Goal: Communication & Community: Answer question/provide support

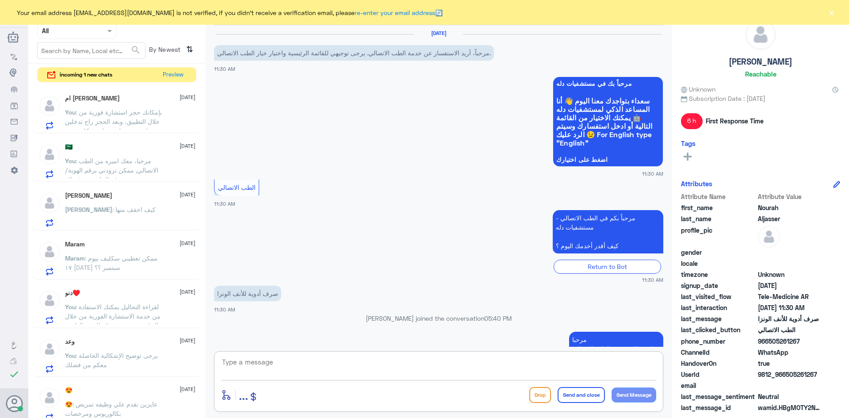
scroll to position [121, 0]
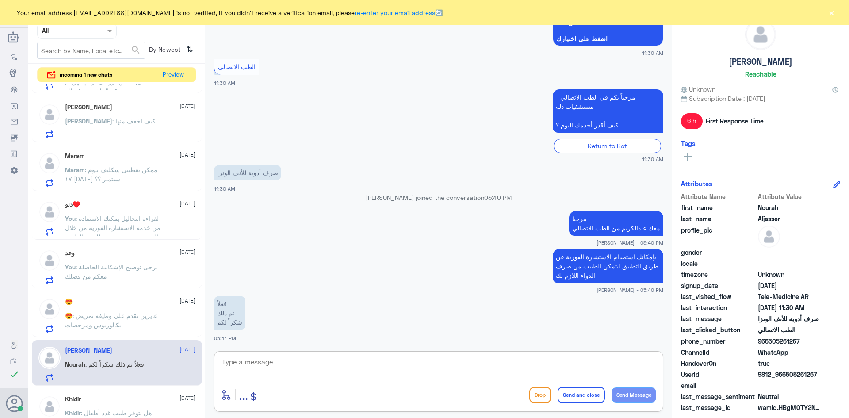
click at [267, 358] on textarea at bounding box center [438, 367] width 435 height 22
type textarea "h"
type textarea "العفو وتمنياتنا لكم بدوام الصحة والعافية"
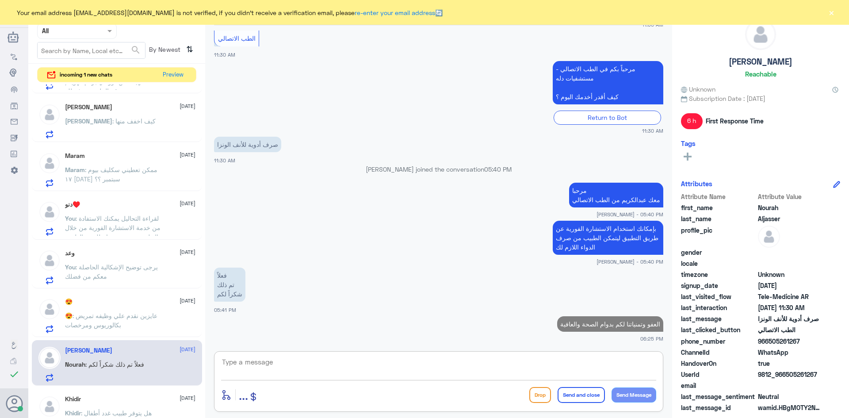
scroll to position [0, 0]
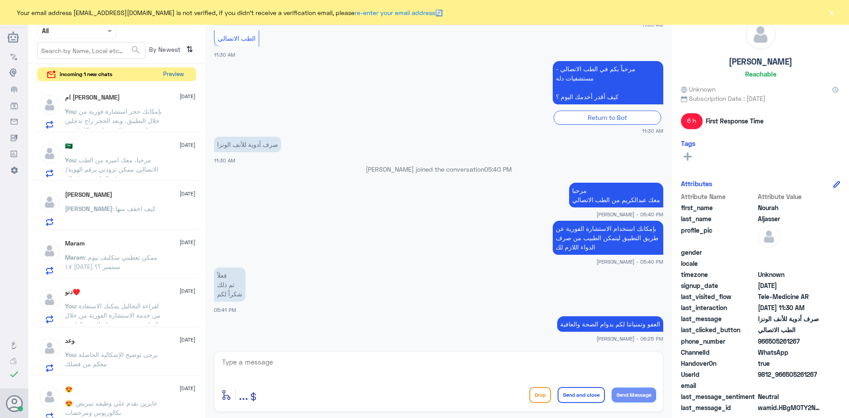
click at [177, 73] on button "Preview" at bounding box center [173, 75] width 27 height 14
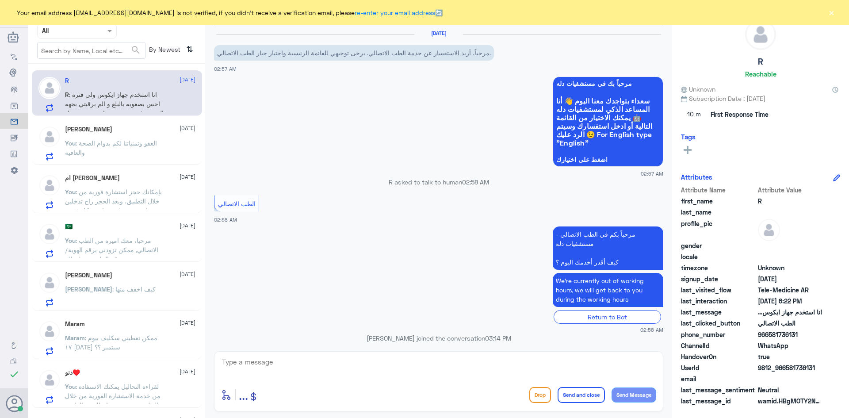
scroll to position [347, 0]
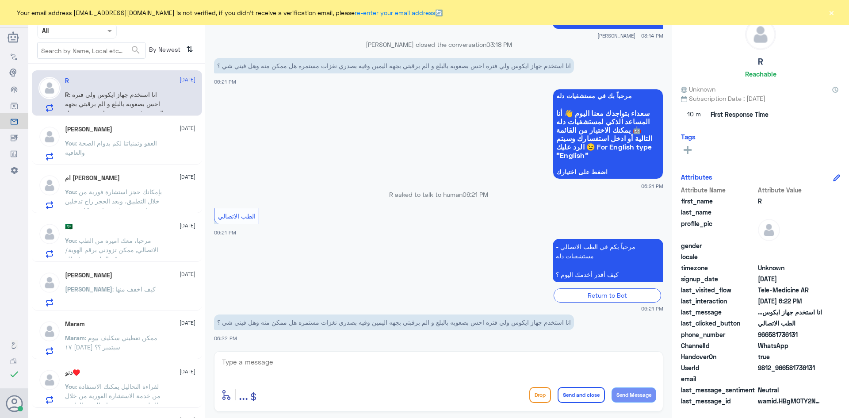
click at [312, 360] on textarea at bounding box center [438, 367] width 435 height 22
paste textarea "مرحبا معك عبدالكريم من الطب الاتصالي"
type textarea "مرحبا معك عبدالكريم من الطب الاتصالي"
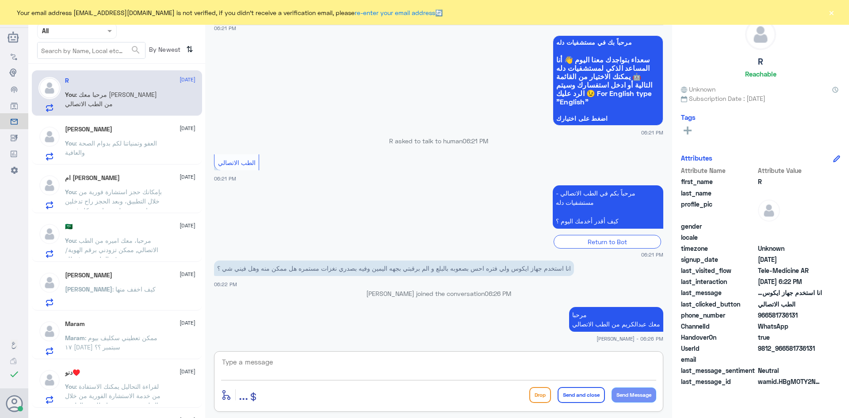
click at [576, 352] on div "enter flow name ... Drop Send and close Send Message" at bounding box center [438, 381] width 449 height 61
click at [577, 364] on textarea at bounding box center [438, 367] width 435 height 22
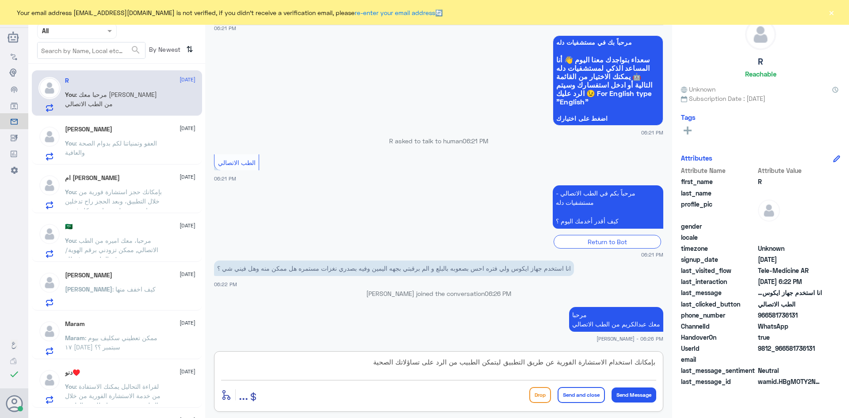
type textarea "بإمكانك استخدام الاستشارة الفورية عن طريق التطبيق ليتمكن الطبيب من الرد على تسا…"
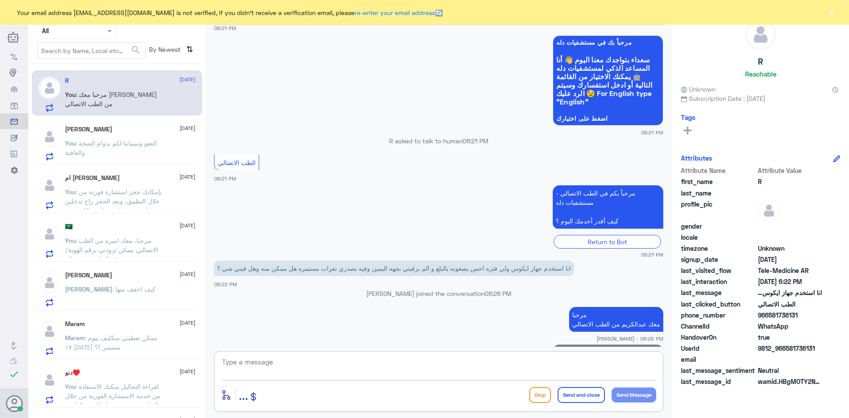
scroll to position [432, 0]
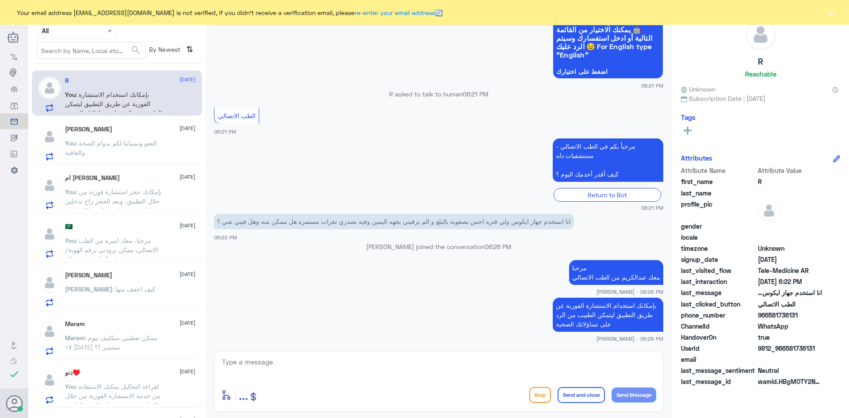
click at [146, 145] on span ": العفو وتمنياتنا لكم بدوام الصحة والعافية" at bounding box center [111, 147] width 92 height 17
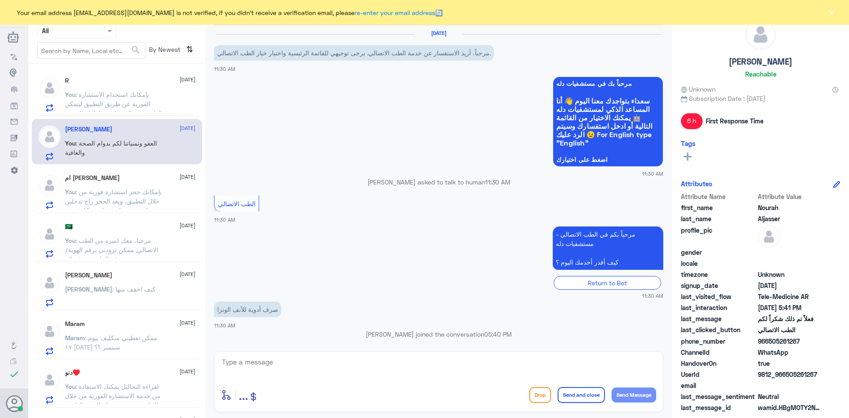
scroll to position [175, 0]
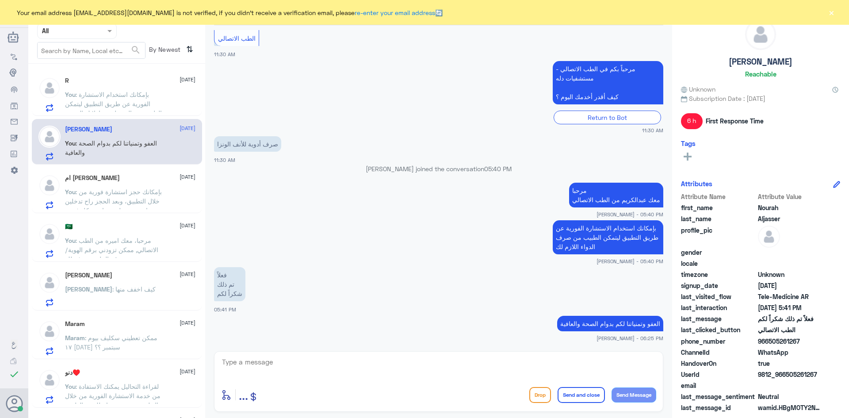
click at [830, 13] on button "×" at bounding box center [831, 12] width 9 height 9
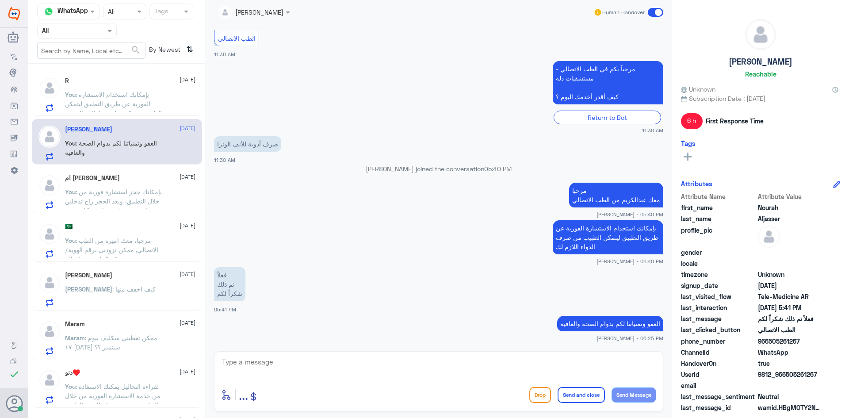
click at [650, 14] on span at bounding box center [655, 12] width 15 height 9
click at [0, 0] on input "checkbox" at bounding box center [0, 0] width 0 height 0
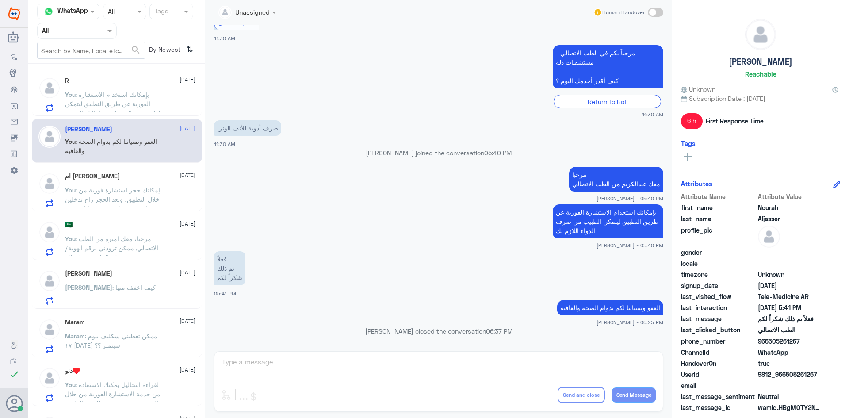
click at [138, 95] on span ": بإمكانك استخدام الاستشارة الفورية عن طريق التطبيق ليتمكن الطبيب من الرد على ت…" at bounding box center [113, 104] width 97 height 26
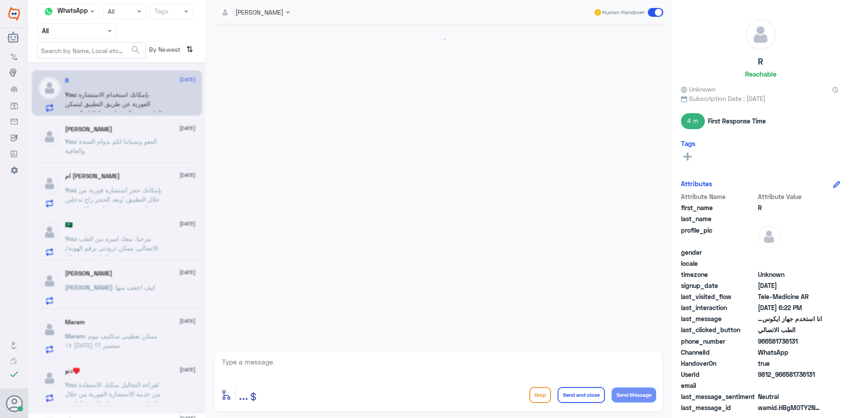
scroll to position [448, 0]
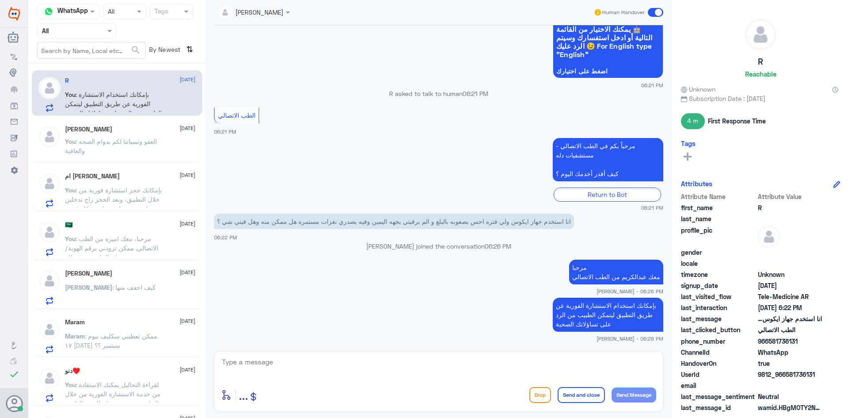
click at [123, 179] on div "ام عبدالحكيم 4 October" at bounding box center [130, 176] width 130 height 8
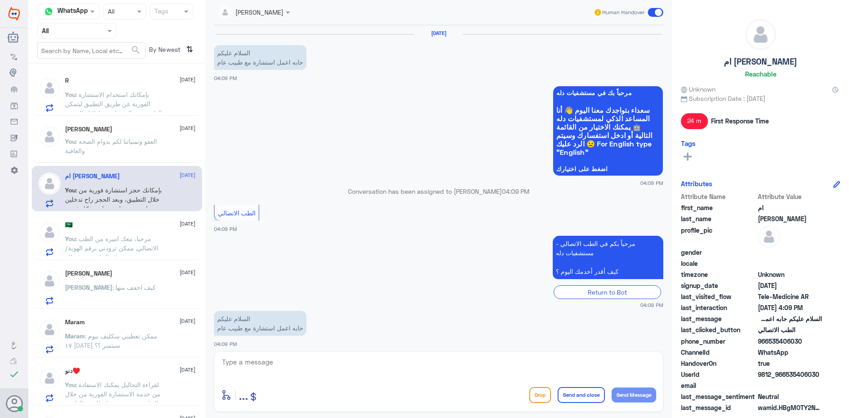
scroll to position [69, 0]
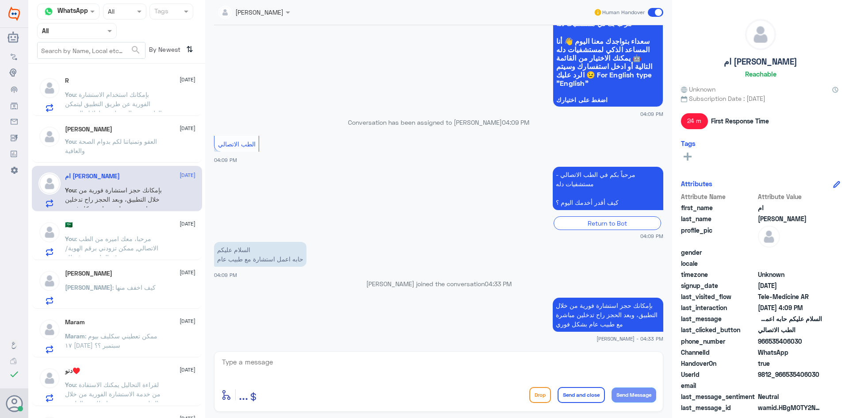
click at [653, 14] on span at bounding box center [655, 12] width 15 height 9
click at [0, 0] on input "checkbox" at bounding box center [0, 0] width 0 height 0
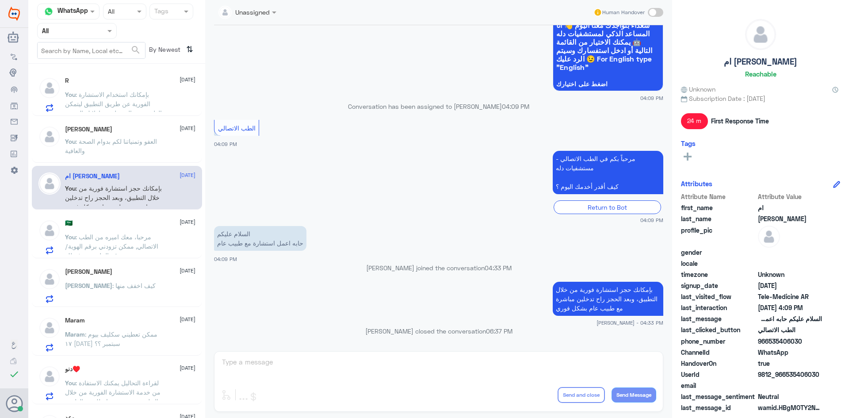
click at [132, 232] on p "You : مرحبا، معك اميره من الطب الاتصالي, ممكن تزودني برقم الهوية/رقم الملف من ف…" at bounding box center [114, 243] width 99 height 22
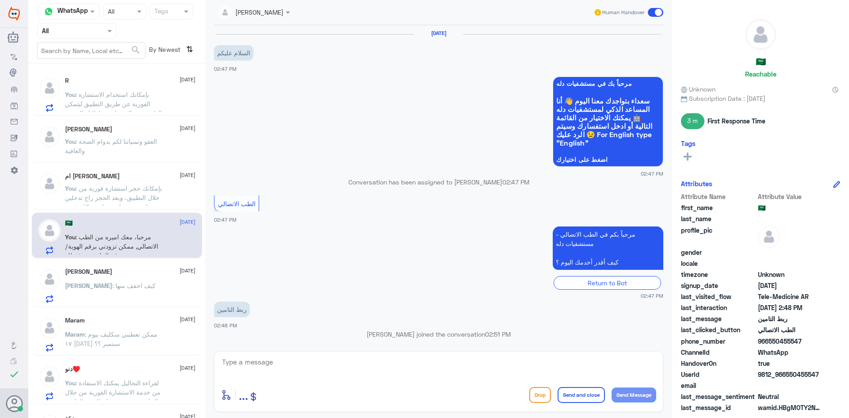
scroll to position [50, 0]
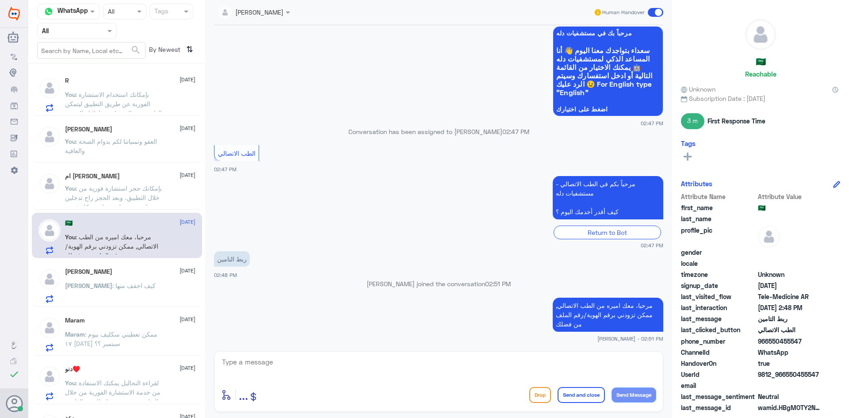
click at [652, 10] on span at bounding box center [655, 12] width 15 height 9
click at [0, 0] on input "checkbox" at bounding box center [0, 0] width 0 height 0
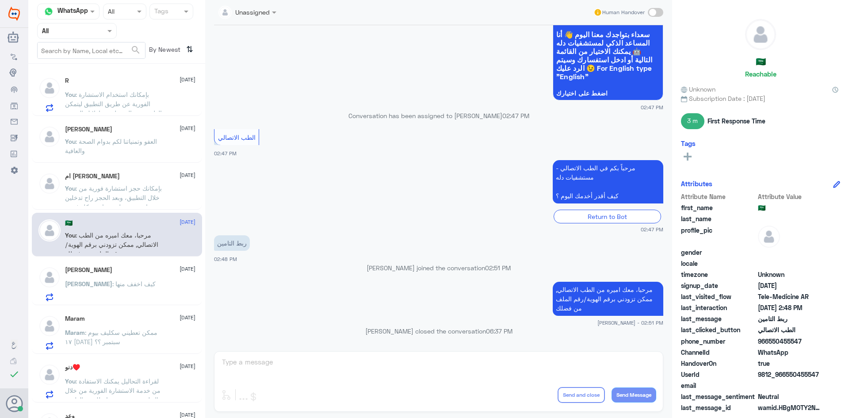
click at [151, 290] on div "Ahmad : كيف اخفف منها" at bounding box center [130, 291] width 130 height 20
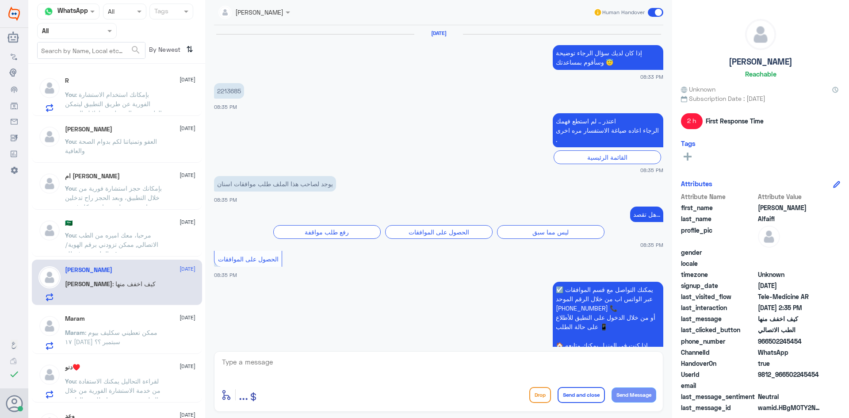
scroll to position [669, 0]
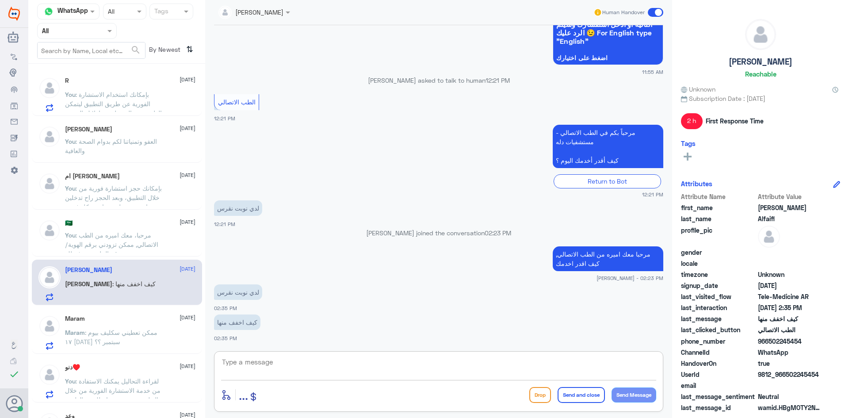
click at [420, 357] on textarea at bounding box center [438, 367] width 435 height 22
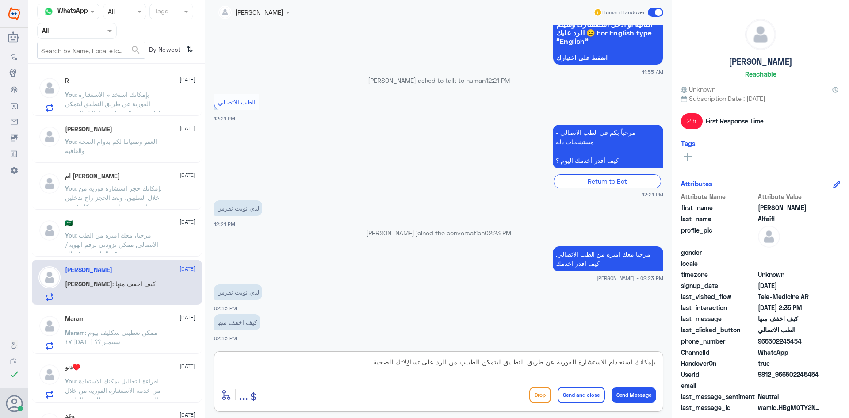
type textarea "بإمكانك استخدام الاستشارة الفورية عن طريق التطبيق ليتمكن الطبيب من الرد على تسا…"
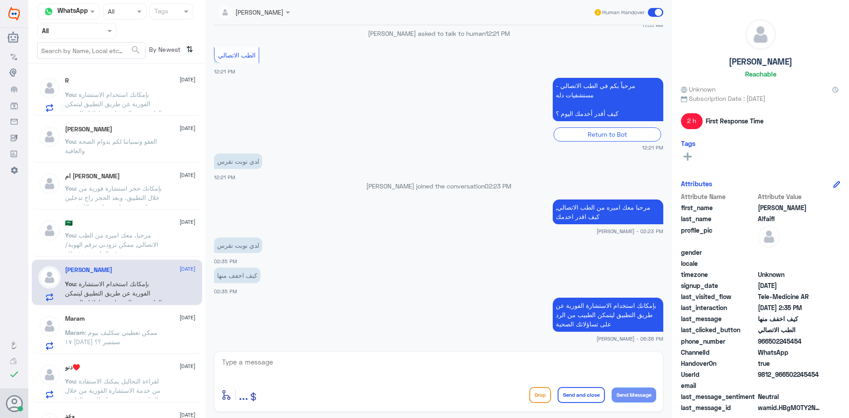
click at [146, 329] on span ": ممكن تعطيني سكليف بيوم ١٧ من شهر سبتمبر ؟؟" at bounding box center [111, 336] width 92 height 17
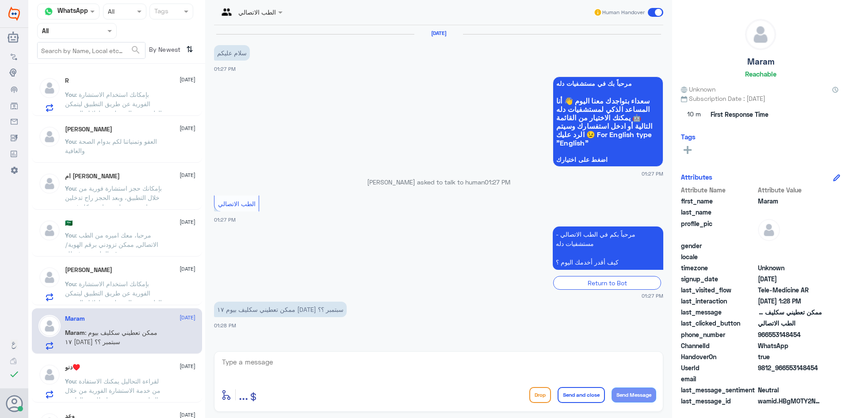
click at [416, 363] on textarea at bounding box center [438, 367] width 435 height 22
paste textarea "مرحبا معك عبدالكريم من الطب الاتصالي"
type textarea "مرحبا معك عبدالكريم من الطب الاتصالي"
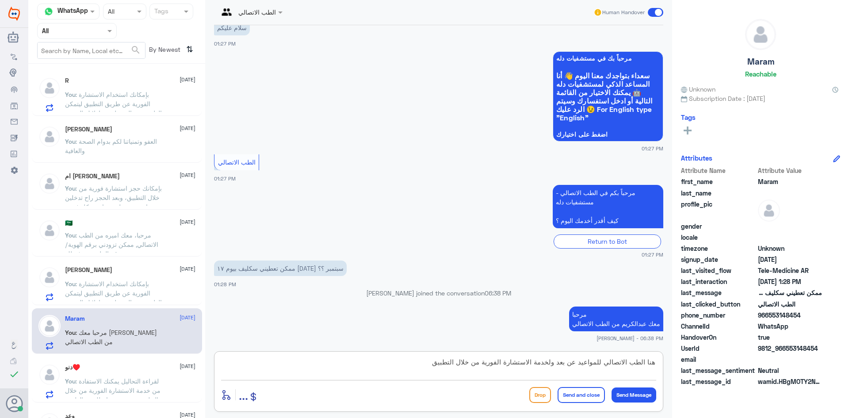
type textarea "هنا الطب الاتصالي للمواعيد عن بعد ولخدمة الاستشارة الفورية من خلال التطبيق"
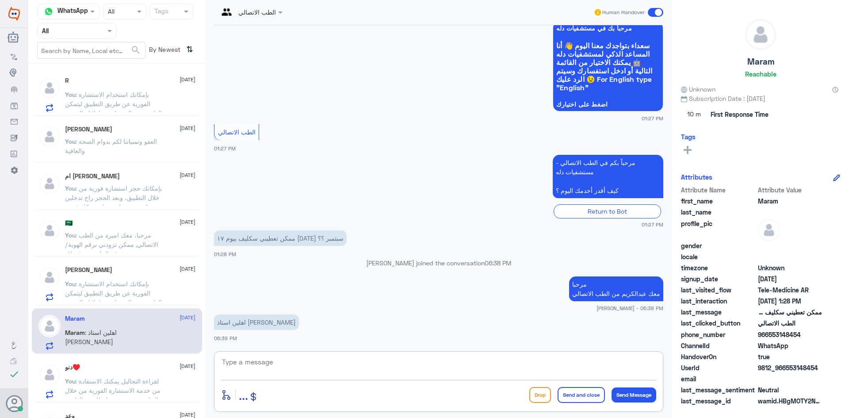
scroll to position [102, 0]
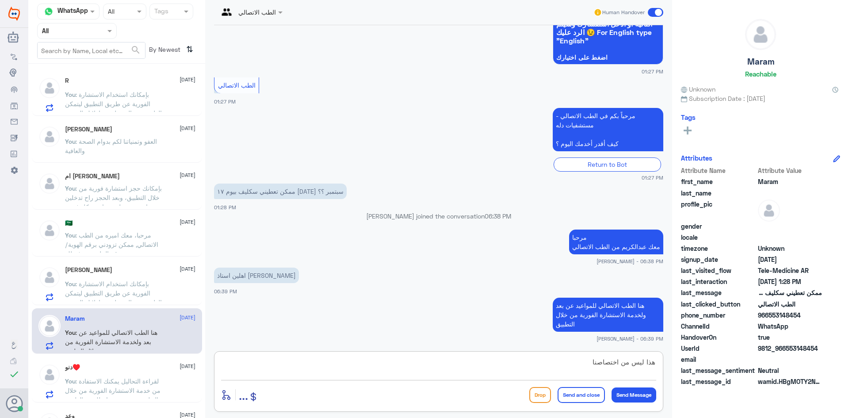
type textarea "هذا ليس من اختصاصنا"
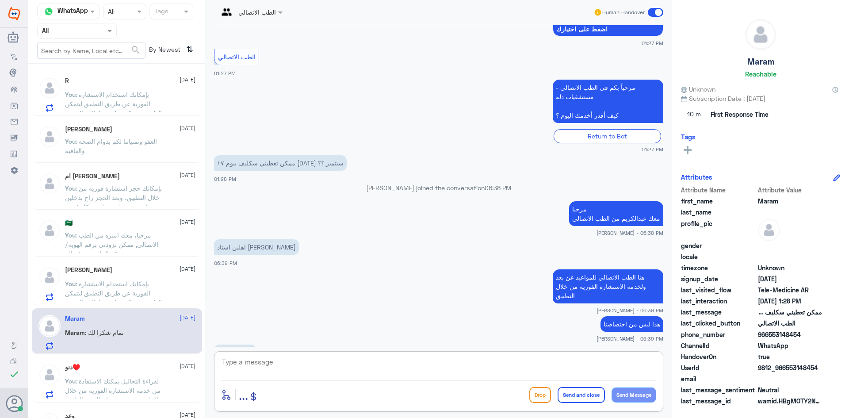
scroll to position [161, 0]
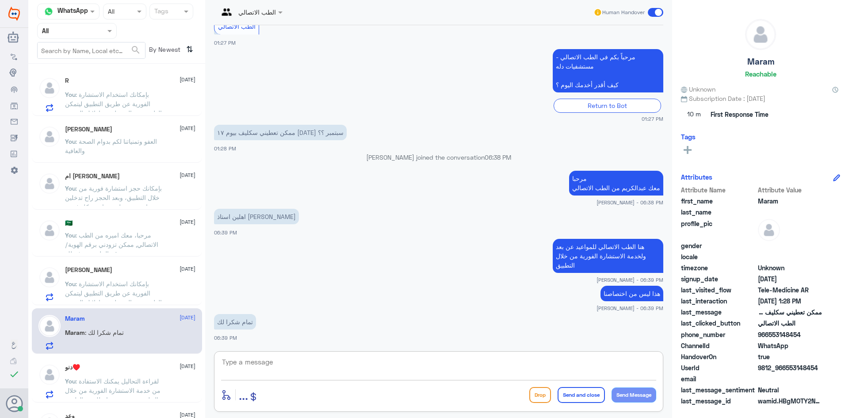
click at [145, 236] on span ": مرحبا، معك اميره من الطب الاتصالي, ممكن تزودني برقم الهوية/رقم الملف من فضلك" at bounding box center [111, 244] width 93 height 26
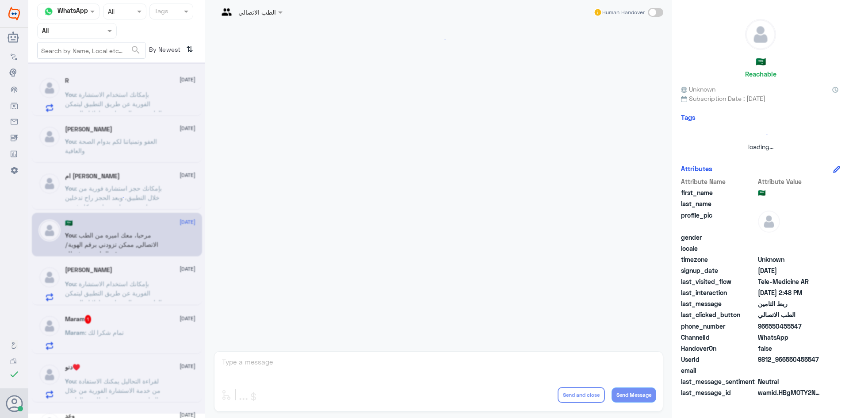
scroll to position [66, 0]
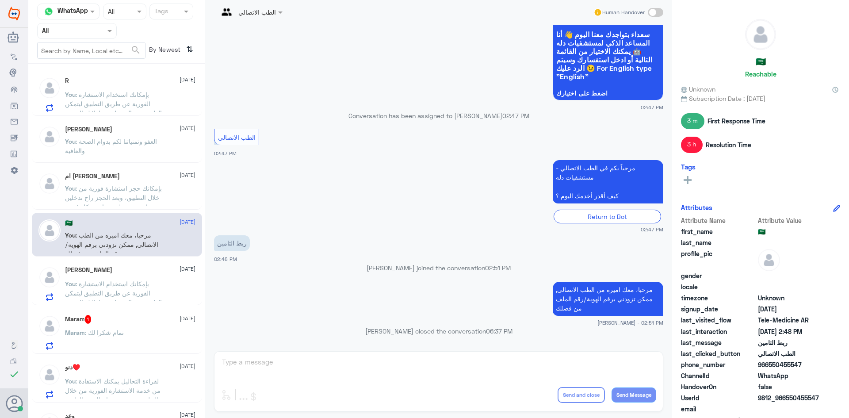
click at [147, 322] on div "Maram 1 4 October" at bounding box center [130, 319] width 130 height 9
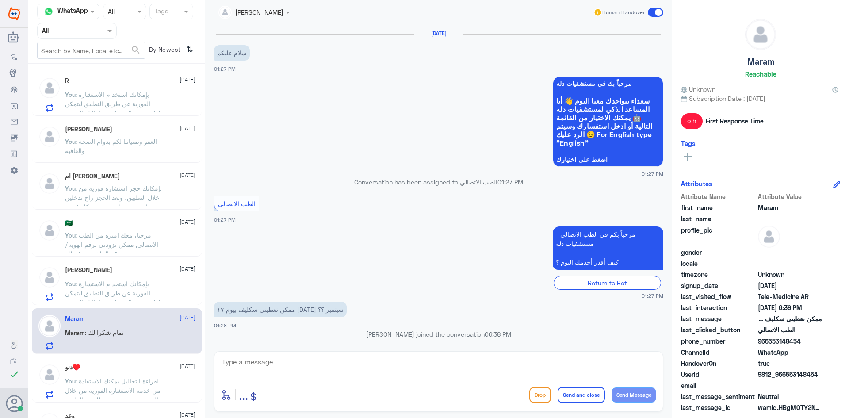
scroll to position [177, 0]
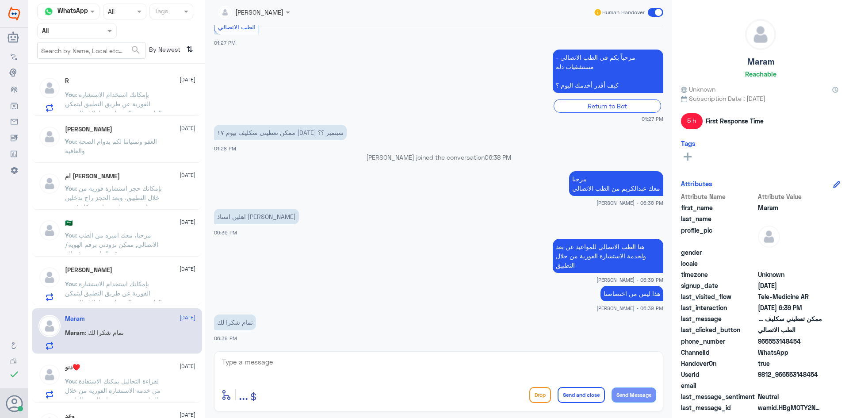
click at [269, 360] on textarea at bounding box center [438, 367] width 435 height 22
type textarea "العفو وتمنياتنا لك بدوام الصحة والعافية"
click at [585, 396] on button "Send and close" at bounding box center [580, 395] width 47 height 16
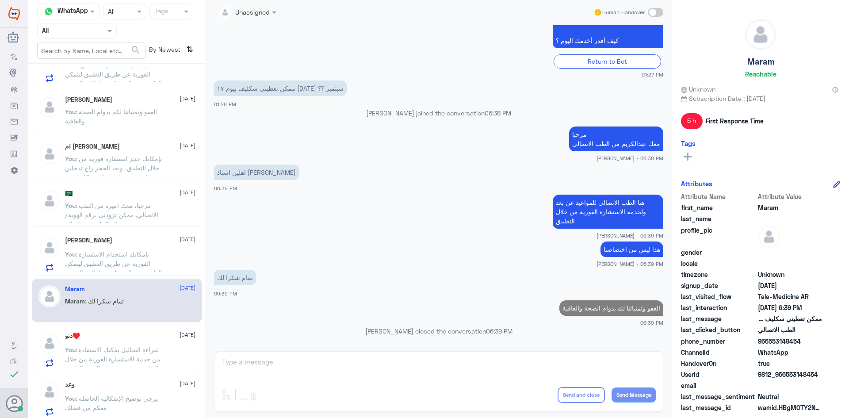
scroll to position [44, 0]
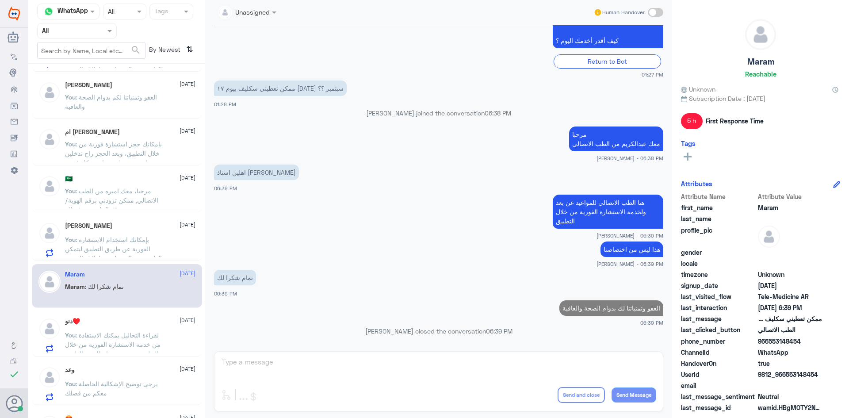
click at [164, 343] on p "You : لقراءة التحاليل يمكنك الاستفادة من خدمة الاستشارة الفورية من خلال التطبيق…" at bounding box center [114, 341] width 99 height 22
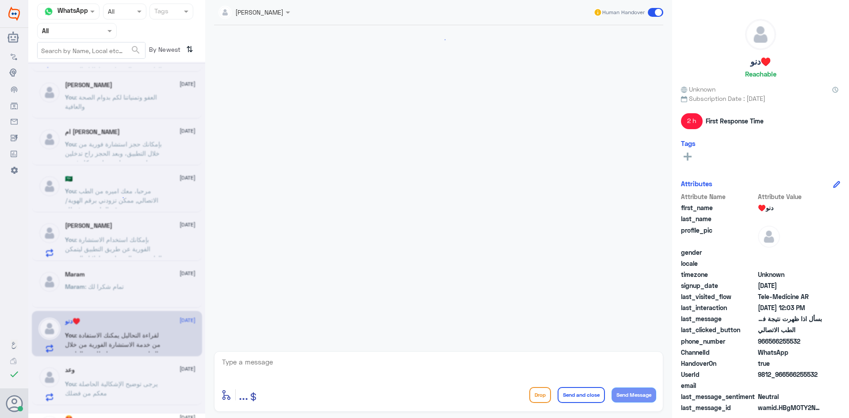
scroll to position [88, 0]
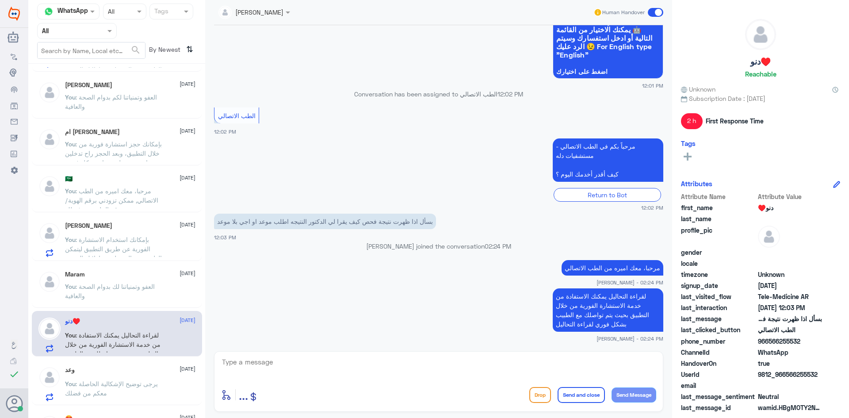
click at [652, 12] on span at bounding box center [655, 12] width 15 height 9
click at [0, 0] on input "checkbox" at bounding box center [0, 0] width 0 height 0
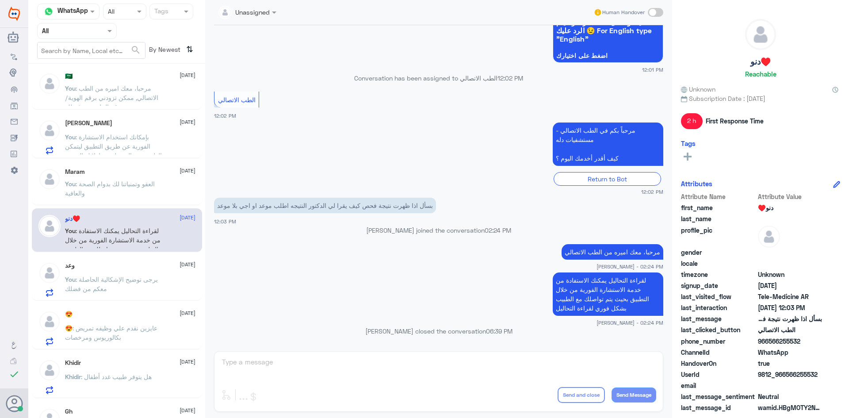
scroll to position [177, 0]
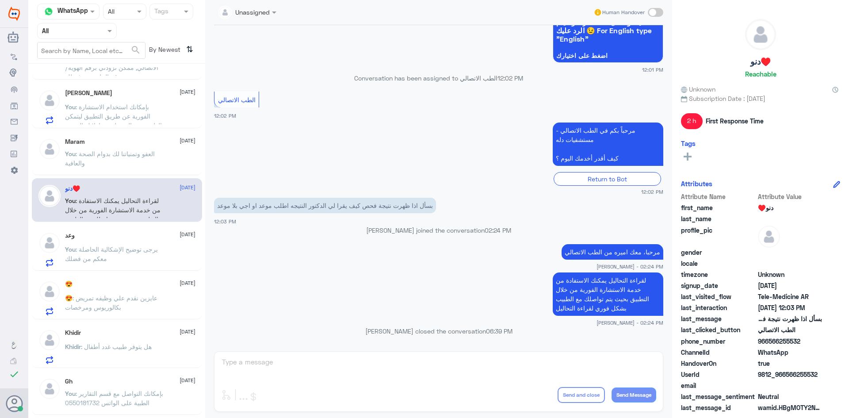
click at [149, 247] on span ": يرجى توضيح الإشكالية الحاصلة معكم من فضلك" at bounding box center [111, 253] width 93 height 17
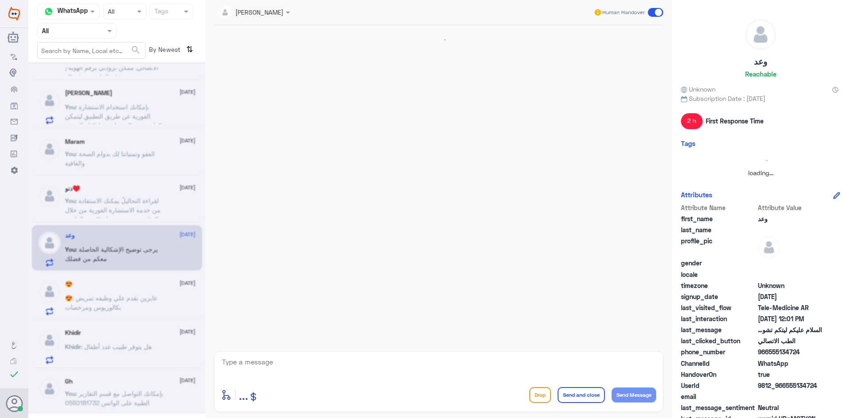
scroll to position [398, 0]
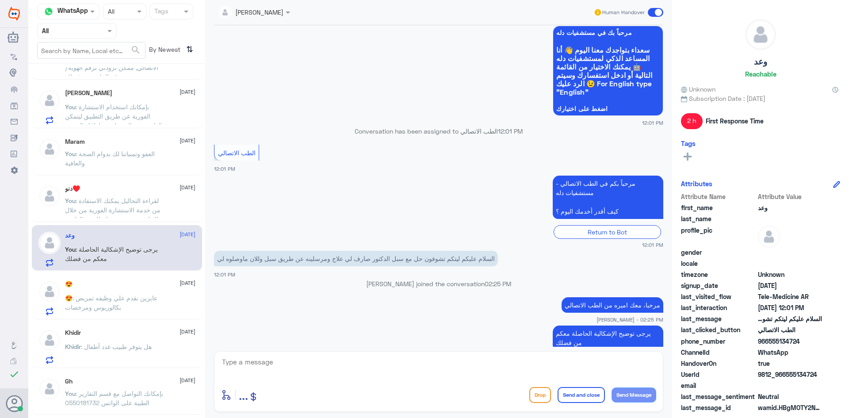
click at [653, 12] on span at bounding box center [655, 12] width 15 height 9
click at [0, 0] on input "checkbox" at bounding box center [0, 0] width 0 height 0
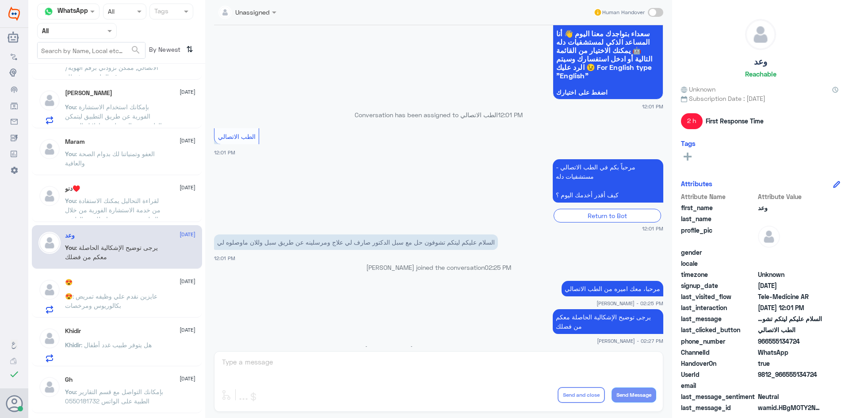
click at [136, 298] on span ": عايزين نقدم علي وظيفه تمريض بكالوريوس ومرخصات" at bounding box center [111, 300] width 92 height 17
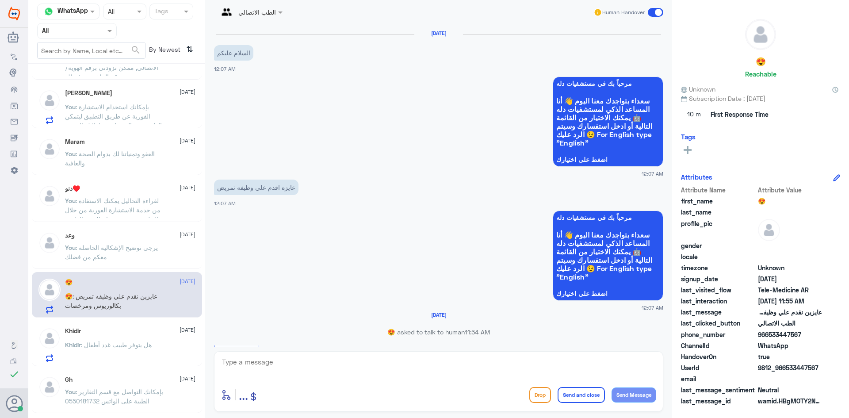
scroll to position [137, 0]
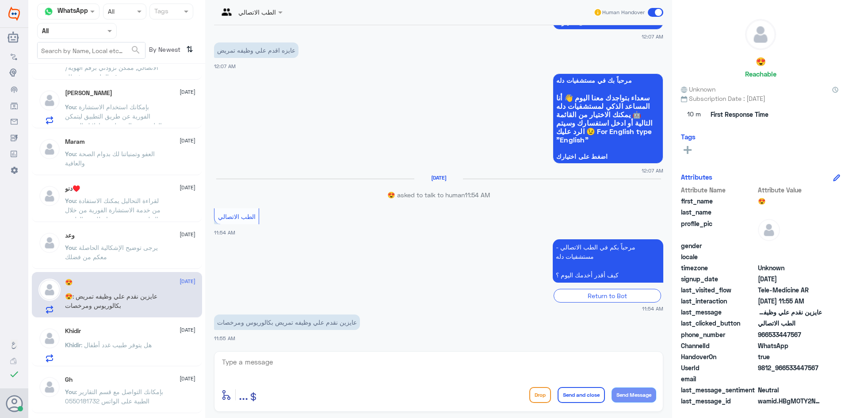
click at [654, 7] on div "Human Handover" at bounding box center [628, 12] width 70 height 16
click at [654, 12] on span at bounding box center [655, 12] width 15 height 9
click at [0, 0] on input "checkbox" at bounding box center [0, 0] width 0 height 0
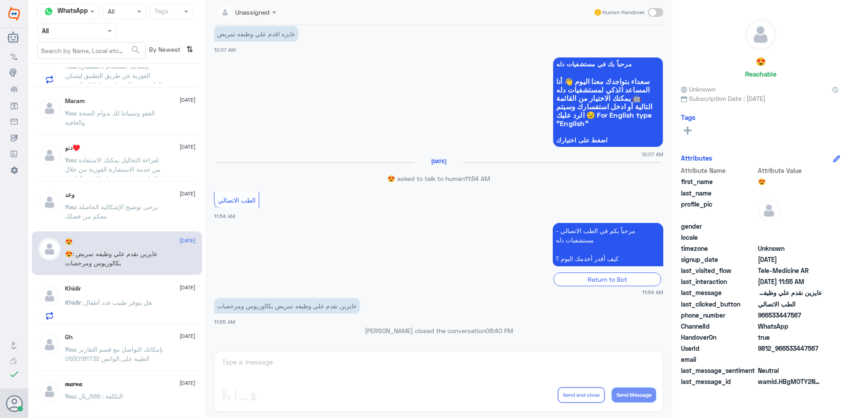
scroll to position [309, 0]
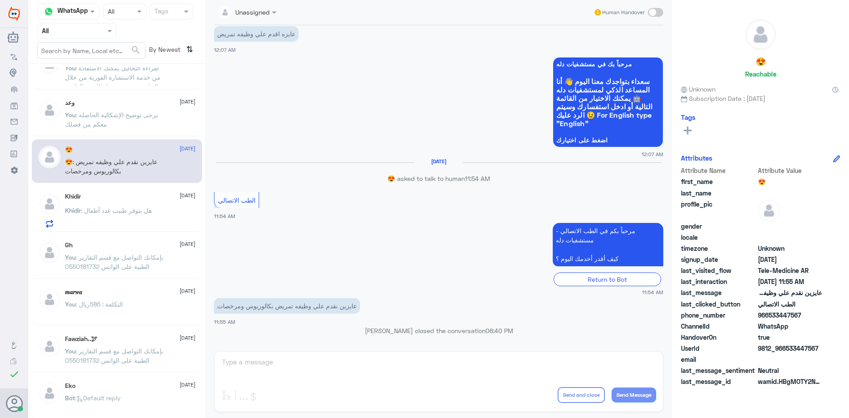
click at [160, 214] on div "Khidir : هل يتوفر طبيب غدد أطفال" at bounding box center [130, 218] width 130 height 20
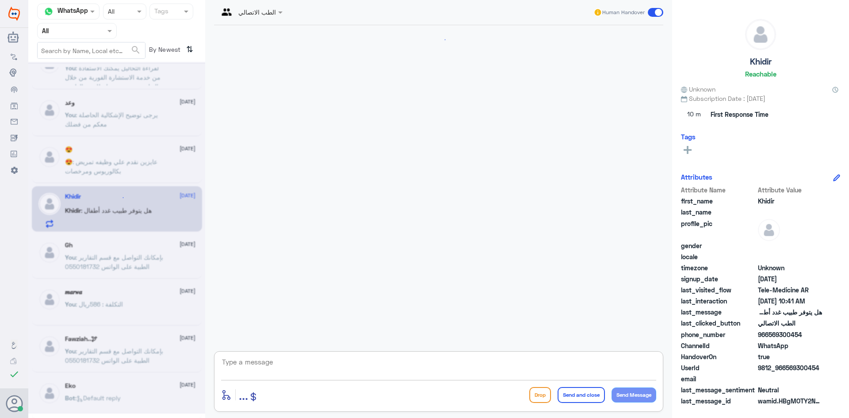
click at [383, 371] on textarea at bounding box center [438, 367] width 435 height 22
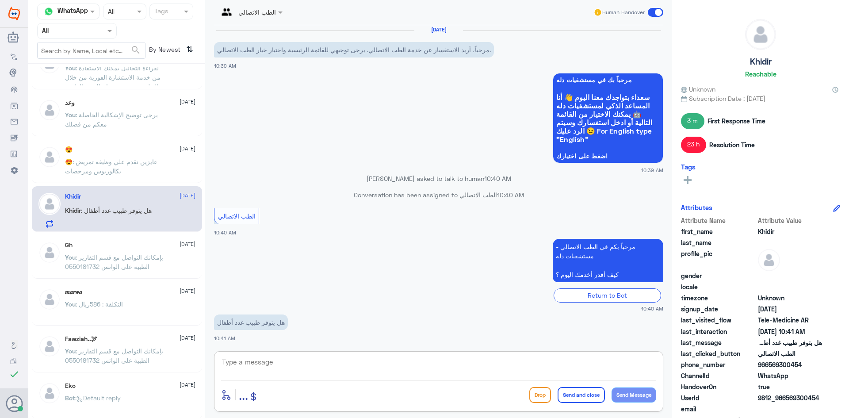
paste textarea "مرحبا معك [PERSON_NAME] من الطب الاتصالي"
type textarea "مرحبا معك [PERSON_NAME] من الطب الاتصالي"
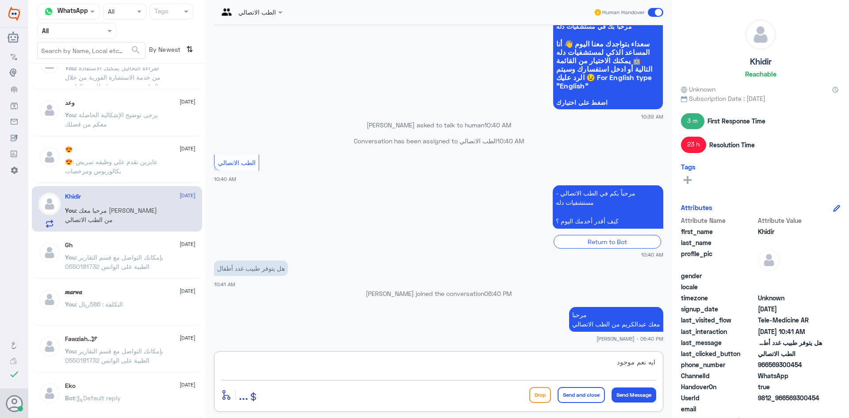
type textarea "ايه نعم موجود"
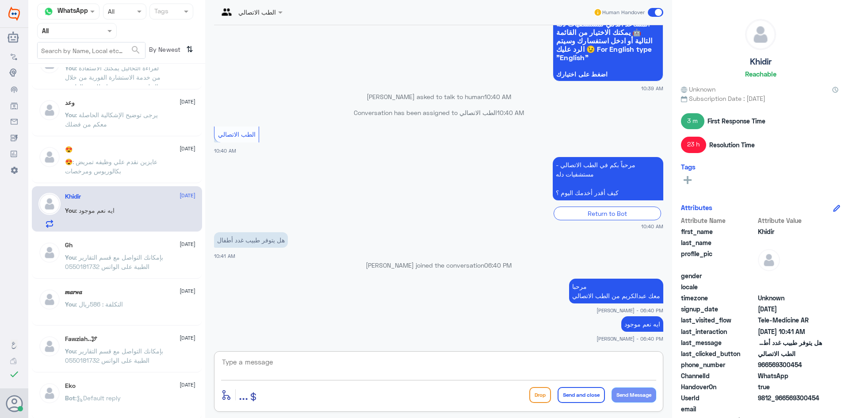
paste textarea "بإمكانك حجز موعد عن طريق التطبيق أو بالاتصال على الرقم الموحد 920012222"
type textarea "بإمكانك حجز موعد عن طريق التطبيق أو بالاتصال على الرقم الموحد 920012222"
click at [591, 401] on button "Send and close" at bounding box center [580, 395] width 47 height 16
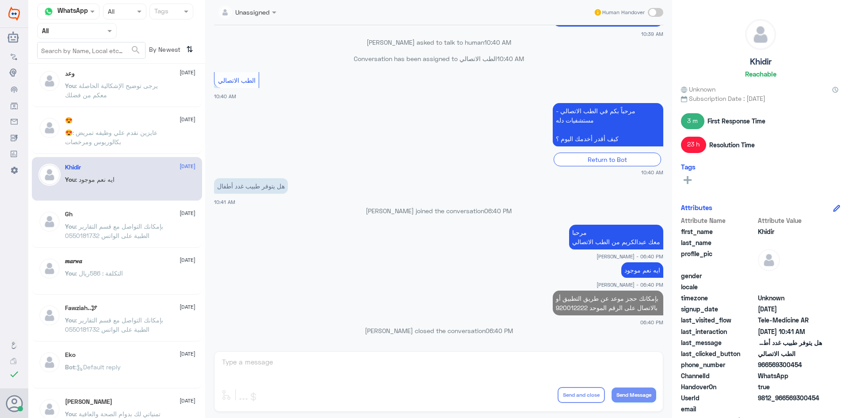
scroll to position [354, 0]
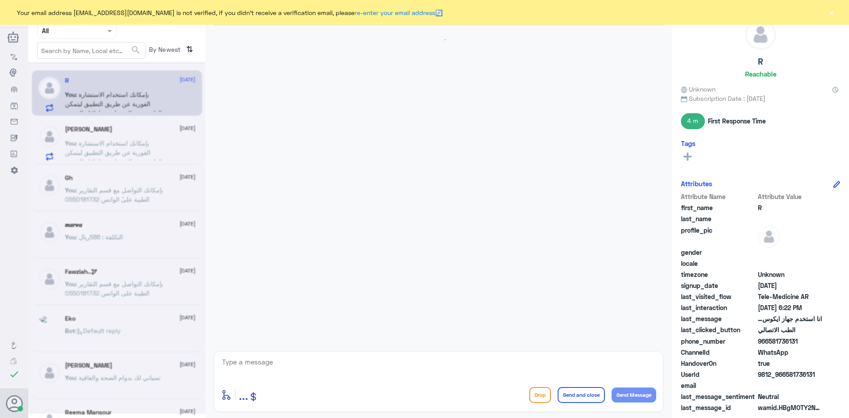
scroll to position [448, 0]
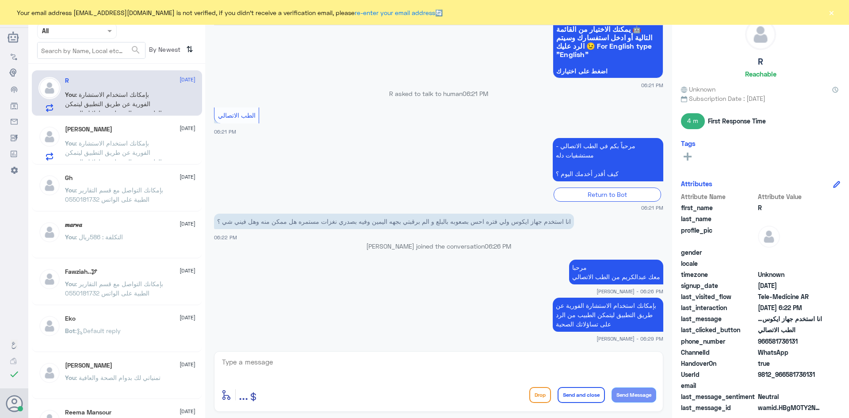
click at [830, 14] on button "×" at bounding box center [831, 12] width 9 height 9
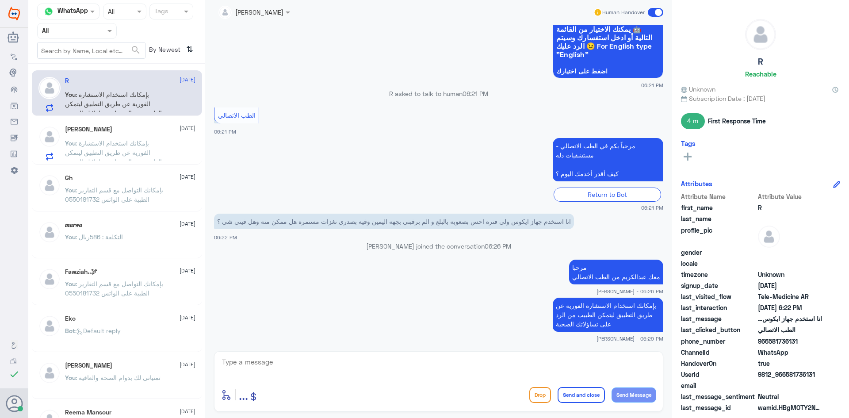
click at [650, 11] on span at bounding box center [655, 12] width 15 height 9
click at [0, 0] on input "checkbox" at bounding box center [0, 0] width 0 height 0
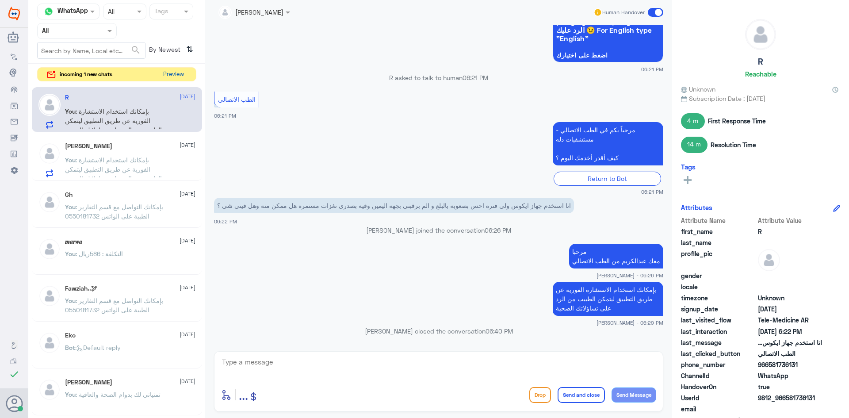
click at [170, 78] on button "Preview" at bounding box center [173, 75] width 27 height 14
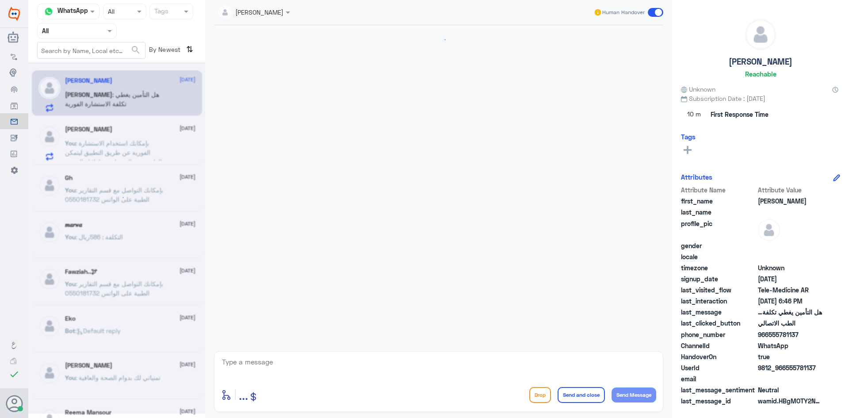
scroll to position [18, 0]
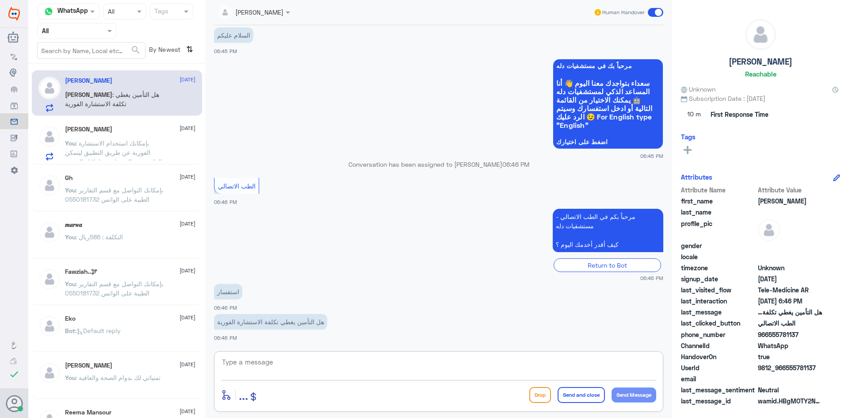
click at [380, 366] on textarea at bounding box center [438, 367] width 435 height 22
paste textarea "مرحبا معك عبدالكريم من الطب الاتصالي"
type textarea "مرحبا معك عبدالكريم من الطب الاتصالي"
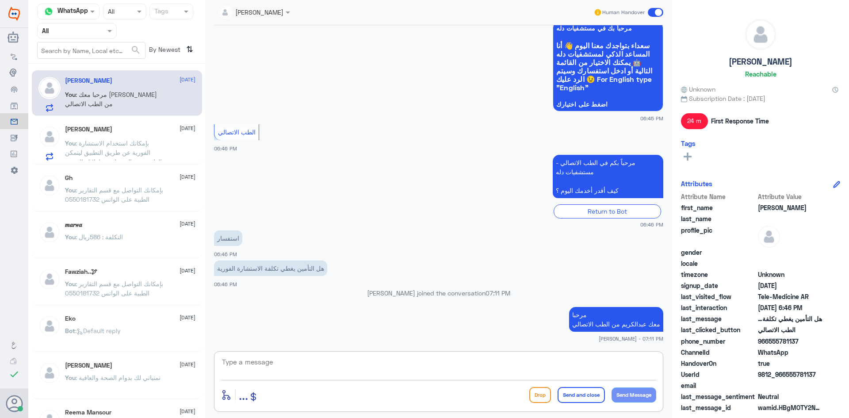
click at [540, 369] on textarea at bounding box center [438, 367] width 435 height 22
click at [126, 128] on div "Ahmad Alfaifi 4 October" at bounding box center [130, 130] width 130 height 8
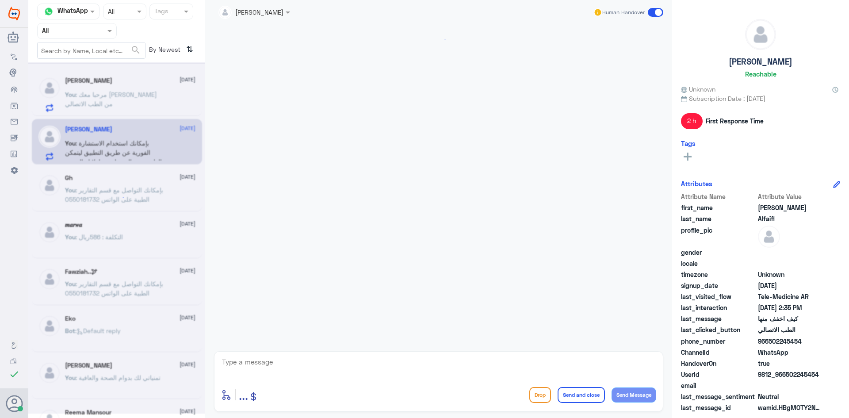
scroll to position [678, 0]
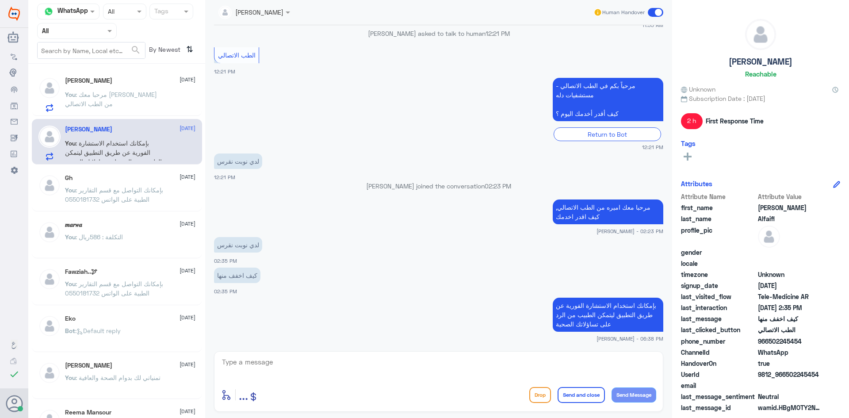
click at [650, 12] on span at bounding box center [655, 12] width 15 height 9
click at [0, 0] on input "checkbox" at bounding box center [0, 0] width 0 height 0
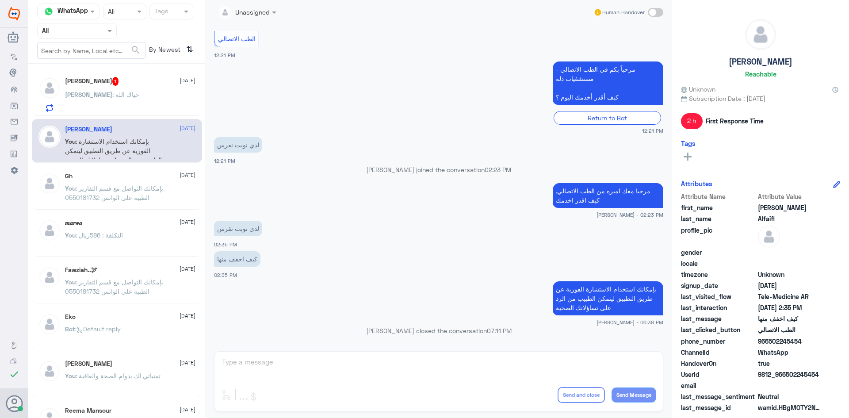
click at [177, 100] on div "ابوليان : حياك الله" at bounding box center [130, 102] width 130 height 20
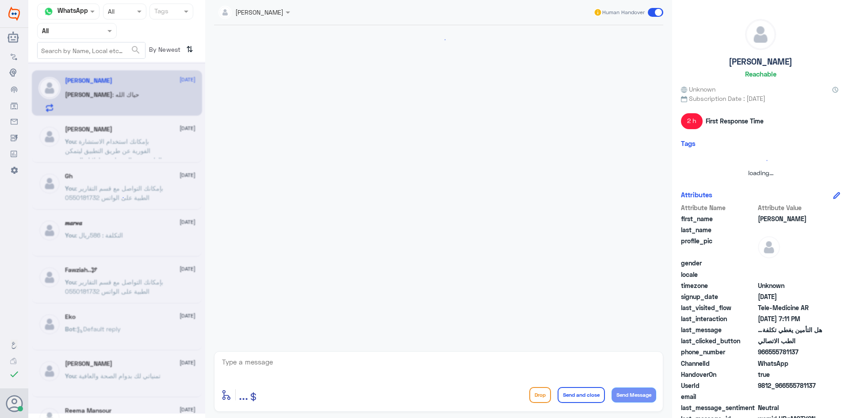
scroll to position [102, 0]
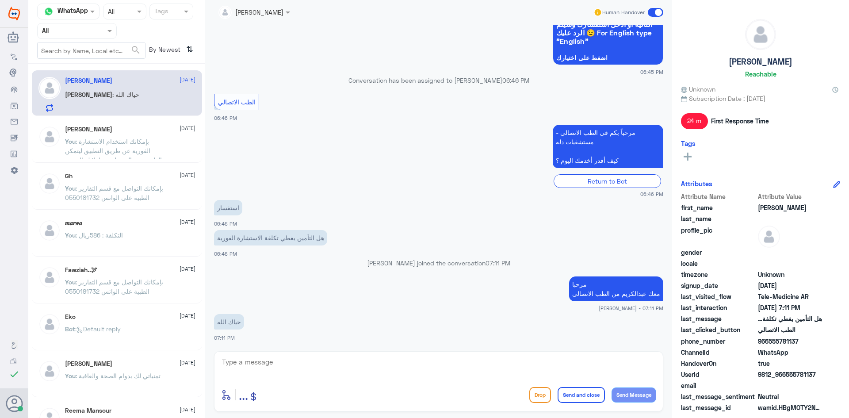
click at [360, 371] on textarea at bounding box center [438, 367] width 435 height 22
type textarea "ايه نعم يغطي"
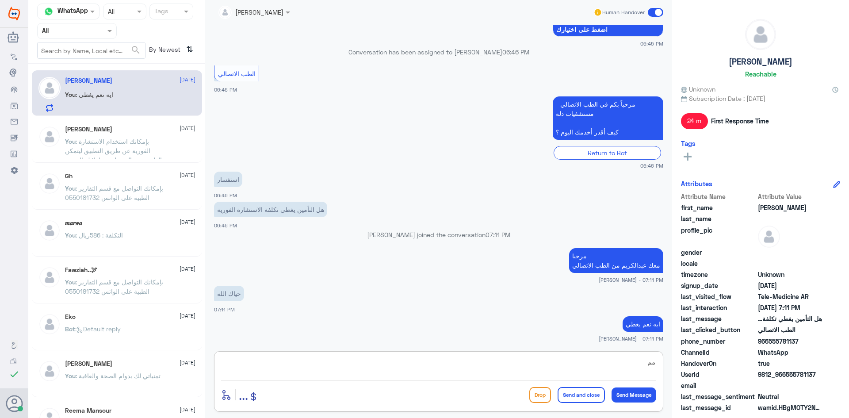
type textarea "م"
drag, startPoint x: 798, startPoint y: 341, endPoint x: 768, endPoint y: 341, distance: 29.6
click at [768, 341] on span "966555781137" at bounding box center [790, 340] width 64 height 9
copy span "555781137"
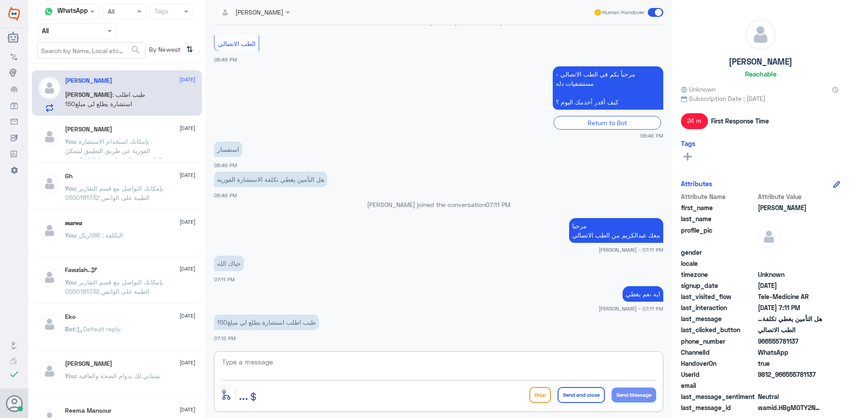
click at [393, 356] on textarea at bounding box center [438, 367] width 435 height 22
type textarea "م"
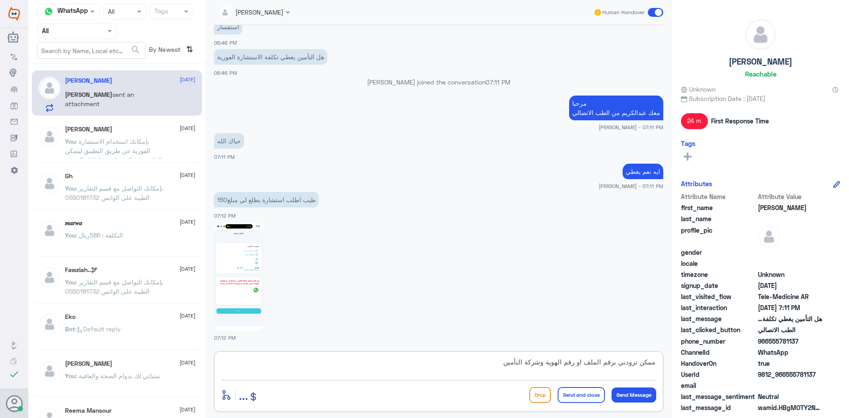
type textarea "ممكن تزودني برقم الملف او رقم الهوية وشركة التأمين"
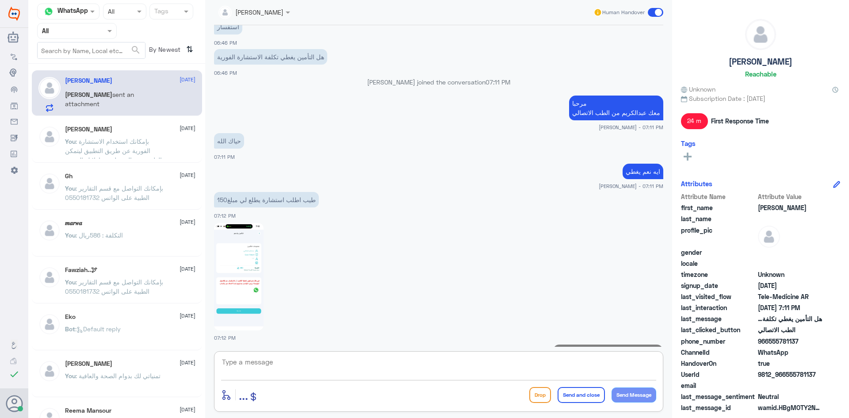
scroll to position [320, 0]
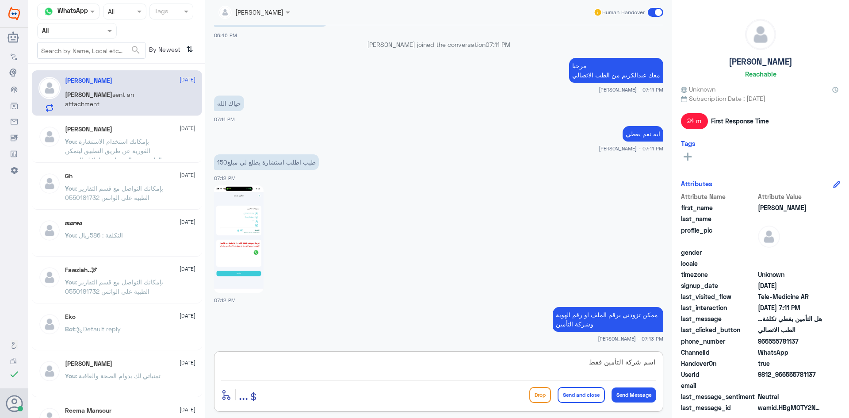
type textarea "اسم شركة التأمين فقط"
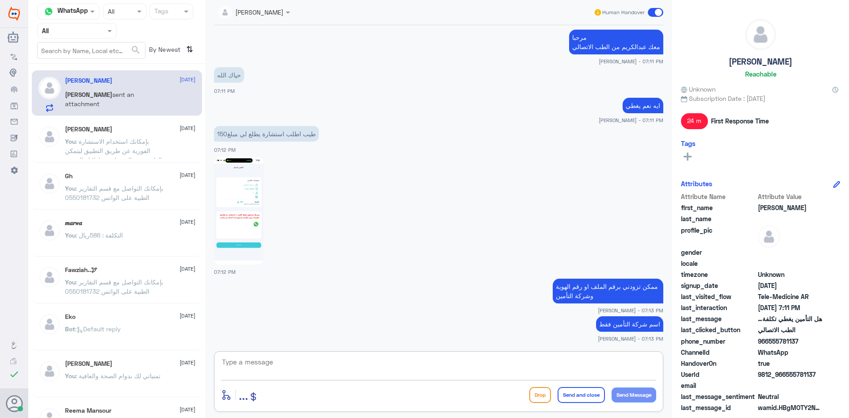
scroll to position [378, 0]
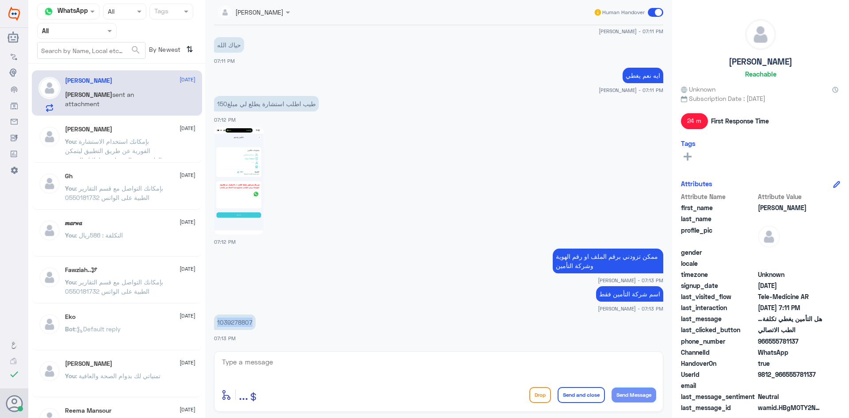
drag, startPoint x: 252, startPoint y: 322, endPoint x: 216, endPoint y: 327, distance: 36.6
click at [216, 327] on p "1039278807" at bounding box center [235, 321] width 42 height 15
copy p "1039278807"
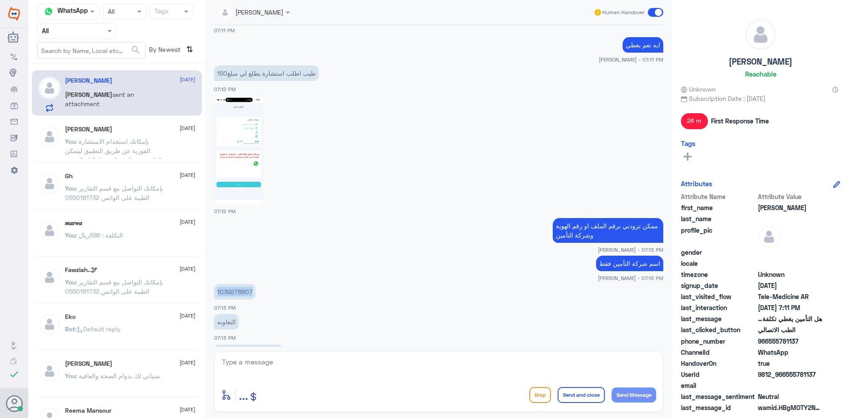
scroll to position [439, 0]
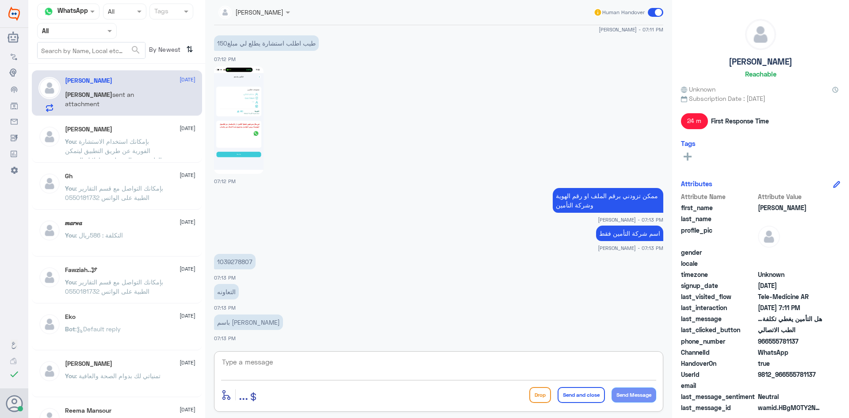
click at [576, 368] on textarea at bounding box center [438, 367] width 435 height 22
type textarea "لحظات من فضلك"
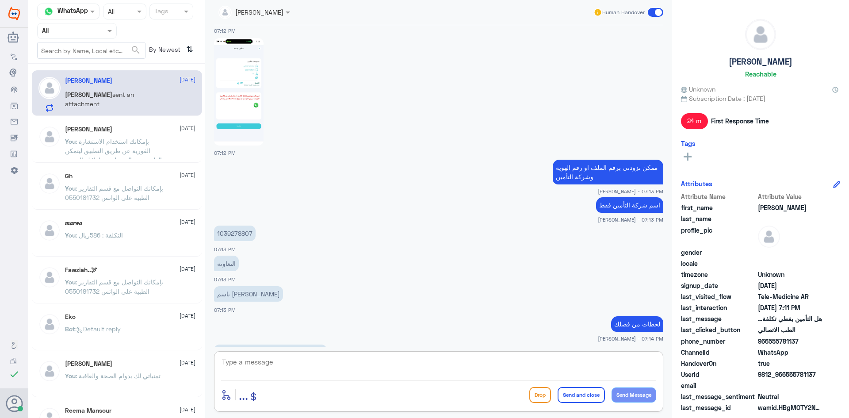
scroll to position [497, 0]
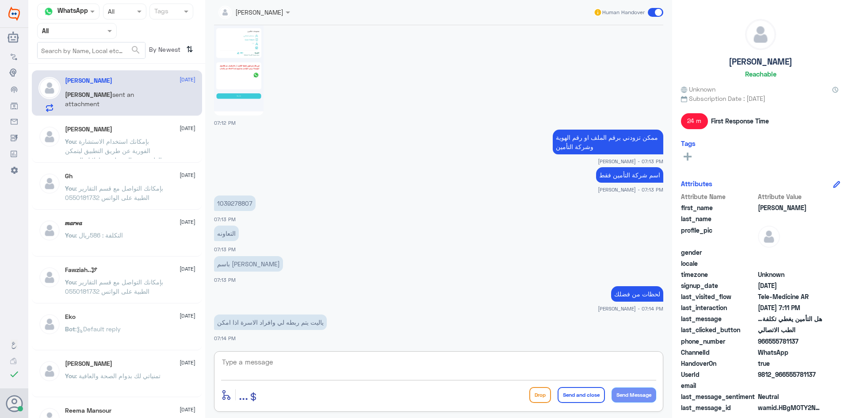
click at [535, 356] on textarea at bounding box center [438, 367] width 435 height 22
type textarea "ابشر"
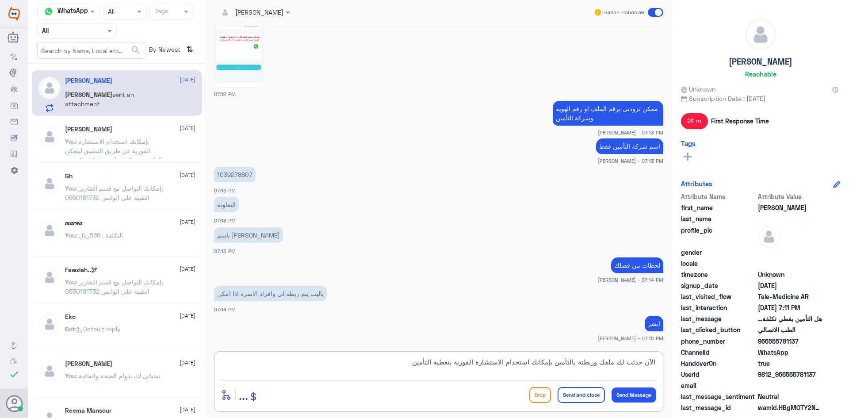
type textarea "الآن حدثت لك ملفك وربطته بالتأمين بإمكانك استخدام الاستشارة الفورية بتغطية التأ…"
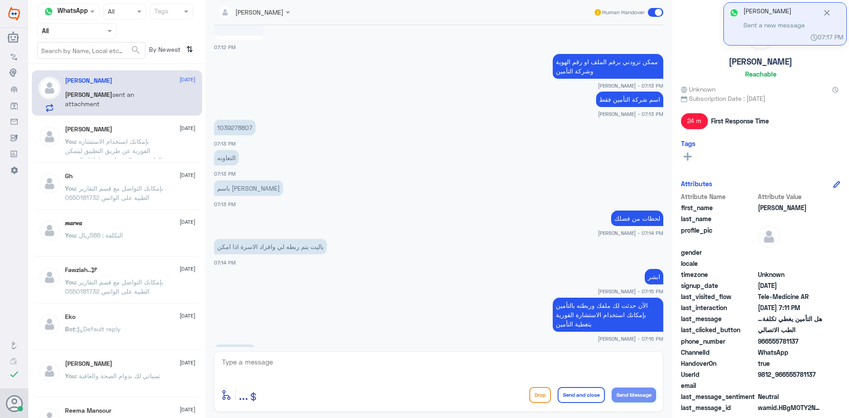
scroll to position [664, 0]
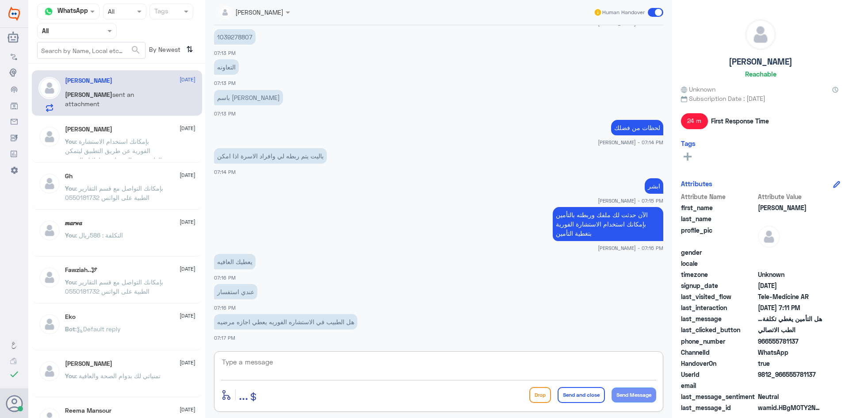
click at [382, 366] on textarea at bounding box center [438, 367] width 435 height 22
type textarea "ايه نعم اذا الحالة المرضية تستدعي ذلك"
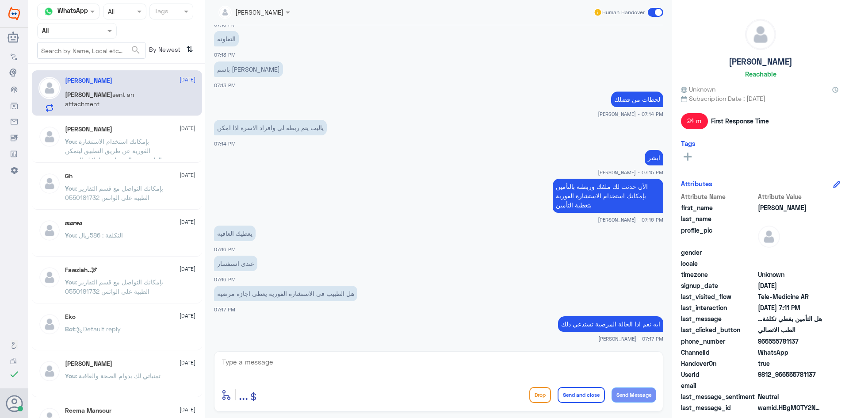
drag, startPoint x: 799, startPoint y: 342, endPoint x: 768, endPoint y: 345, distance: 31.5
click at [768, 345] on span "966555781137" at bounding box center [790, 340] width 64 height 9
copy span "555781137"
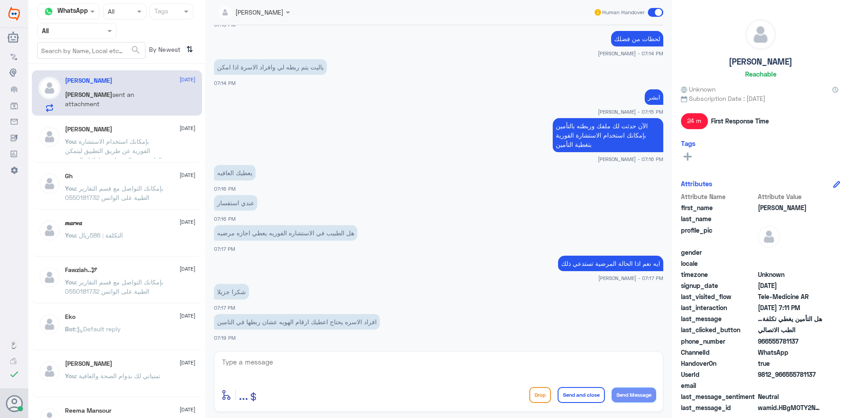
click at [511, 366] on textarea at bounding box center [438, 367] width 435 height 22
type textarea "تم تحديث ملف ليان وغرام"
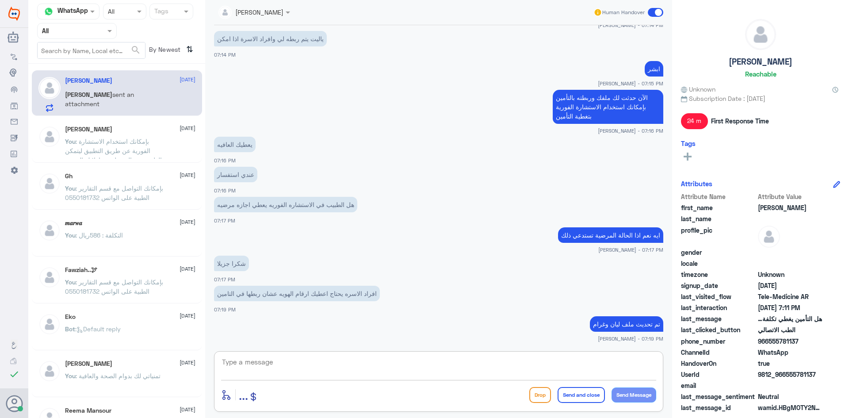
click at [653, 14] on span at bounding box center [655, 12] width 15 height 9
click at [0, 0] on input "checkbox" at bounding box center [0, 0] width 0 height 0
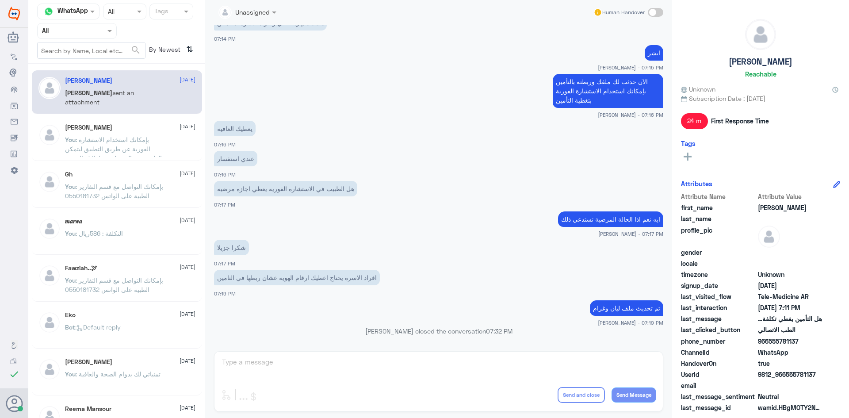
click at [120, 137] on span ": بإمكانك استخدام الاستشارة الفورية عن طريق التطبيق ليتمكن الطبيب من الرد على ت…" at bounding box center [113, 149] width 97 height 26
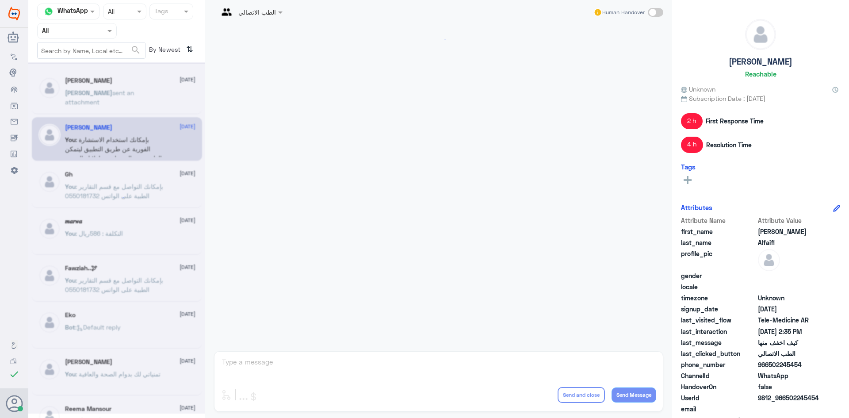
scroll to position [664, 0]
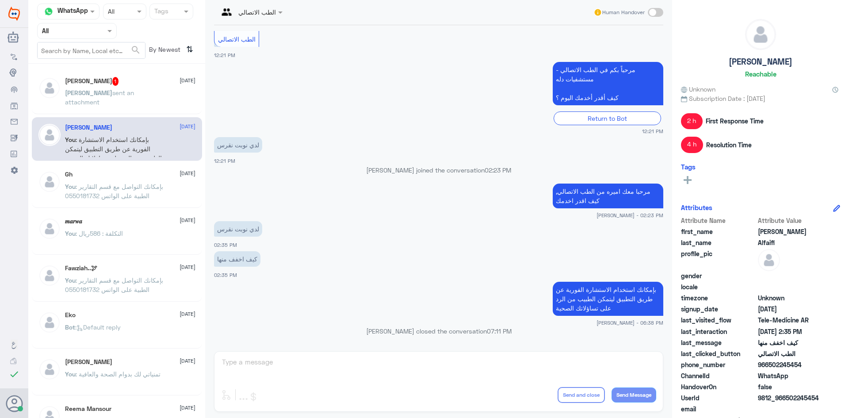
click at [153, 88] on div "ابوليان 1 4 October ابوليان sent an attachment" at bounding box center [130, 93] width 130 height 33
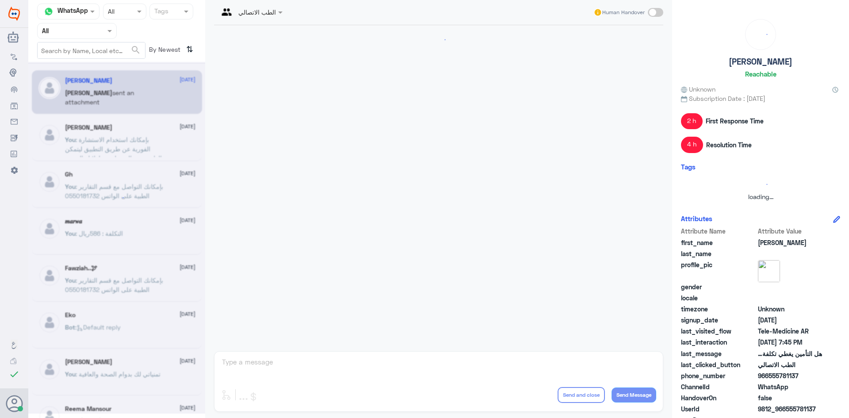
scroll to position [472, 0]
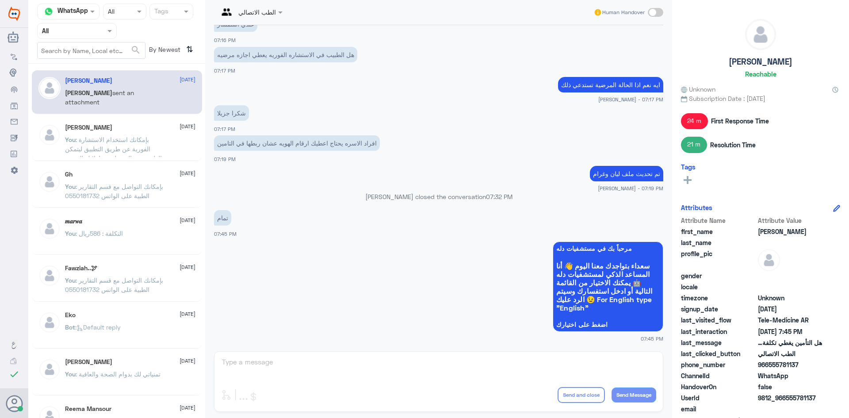
click at [380, 370] on div "الطب الاتصالي Human Handover 4 Oct 2025 07:12 PM ممكن تزودني برقم الملف او رقم …" at bounding box center [438, 210] width 467 height 420
click at [103, 134] on div "Ahmad Alfaifi 4 October You : بإمكانك استخدام الاستشارة الفورية عن طريق التطبيق…" at bounding box center [130, 140] width 130 height 33
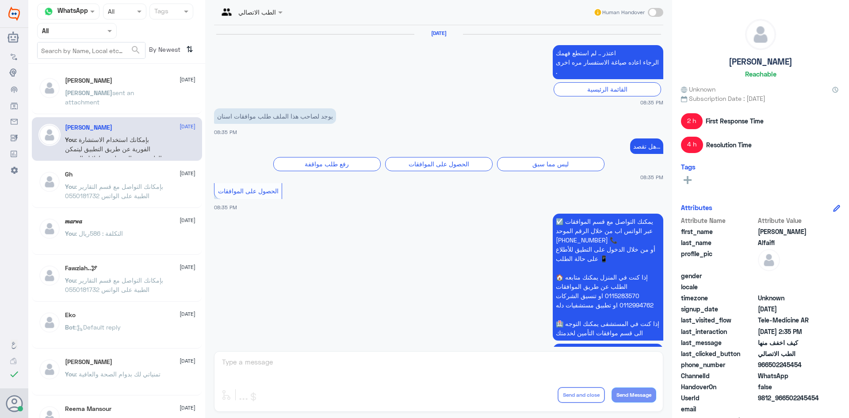
scroll to position [664, 0]
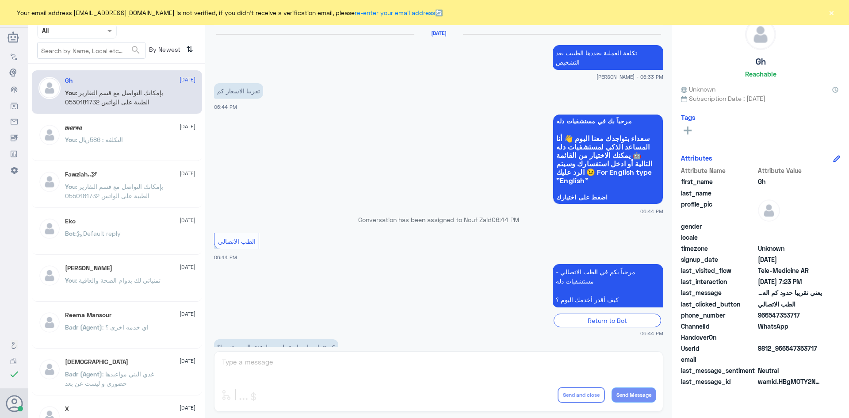
scroll to position [377, 0]
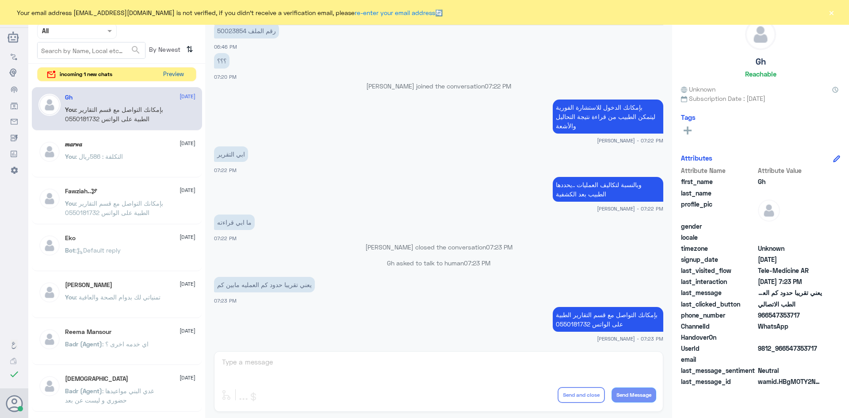
click at [174, 74] on button "Preview" at bounding box center [173, 75] width 27 height 14
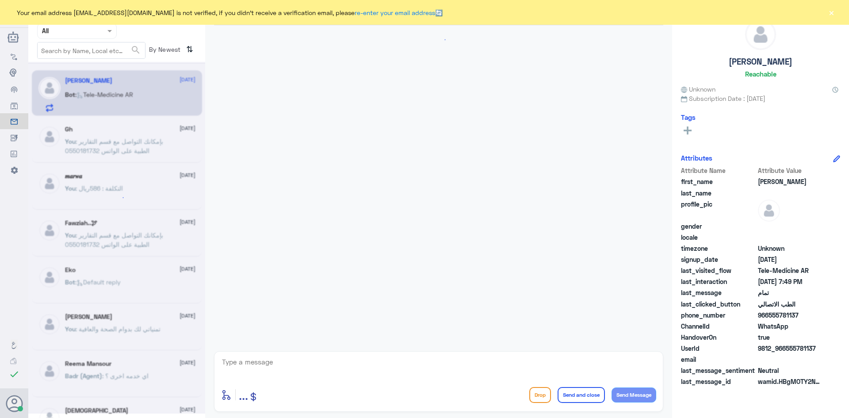
scroll to position [375, 0]
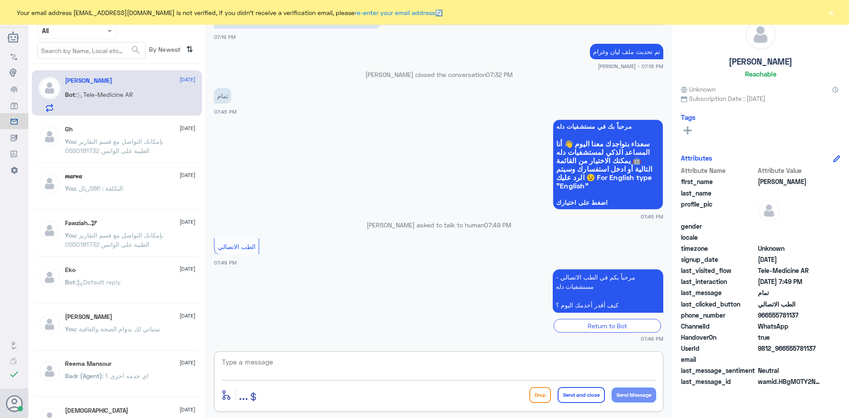
click at [333, 360] on textarea at bounding box center [438, 367] width 435 height 22
click at [267, 363] on textarea at bounding box center [438, 367] width 435 height 22
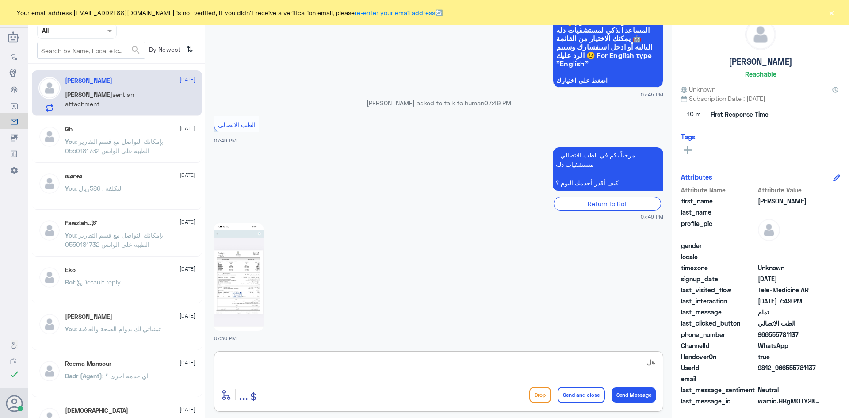
type textarea "ه"
click at [249, 268] on img at bounding box center [239, 276] width 50 height 107
click at [328, 361] on textarea at bounding box center [438, 367] width 435 height 22
click at [240, 250] on img at bounding box center [239, 276] width 50 height 107
click at [282, 366] on textarea at bounding box center [438, 367] width 435 height 22
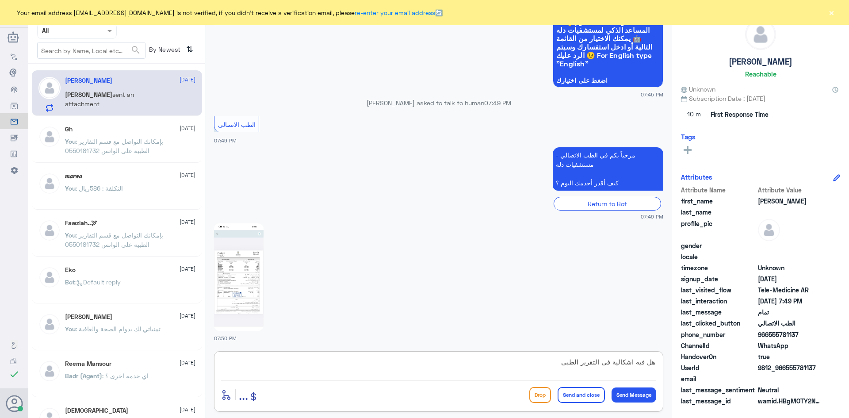
type textarea "هل فيه اشكالية في التقرير الطبي"
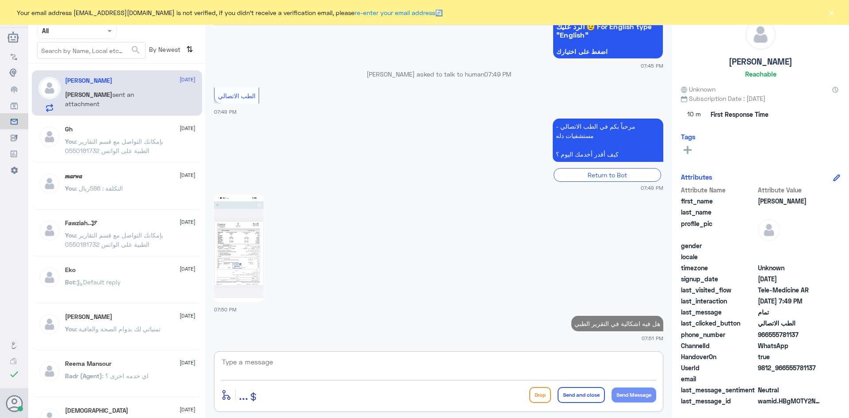
type textarea "؟"
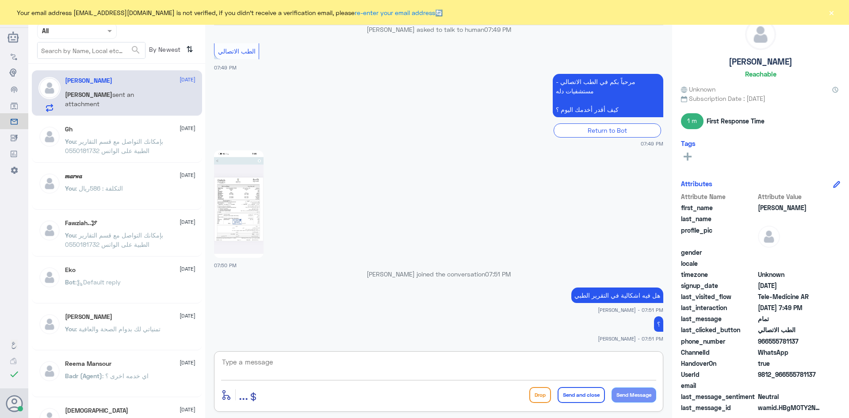
scroll to position [584, 0]
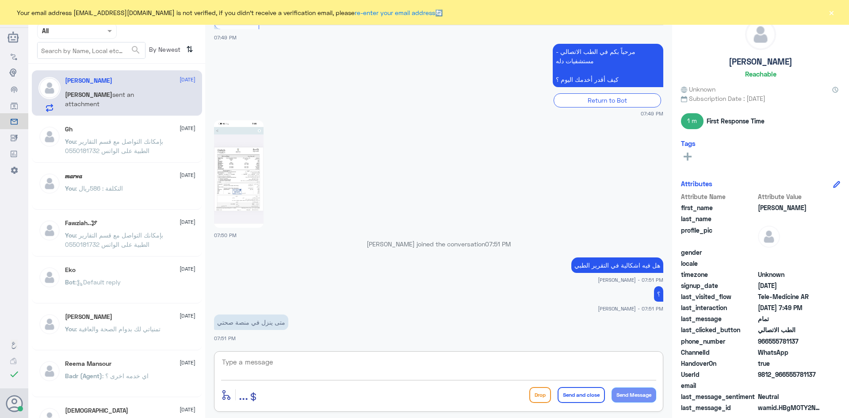
click at [121, 137] on p "You : بإمكانك التواصل مع قسم التقارير الطبية على الواتس 0550181732" at bounding box center [114, 148] width 99 height 22
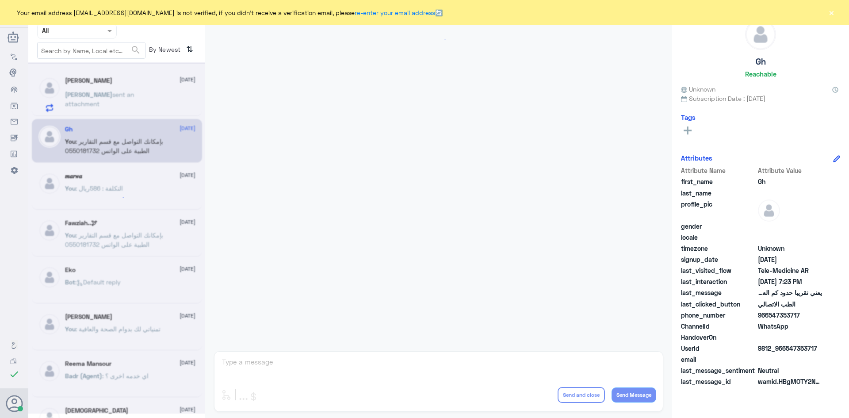
scroll to position [377, 0]
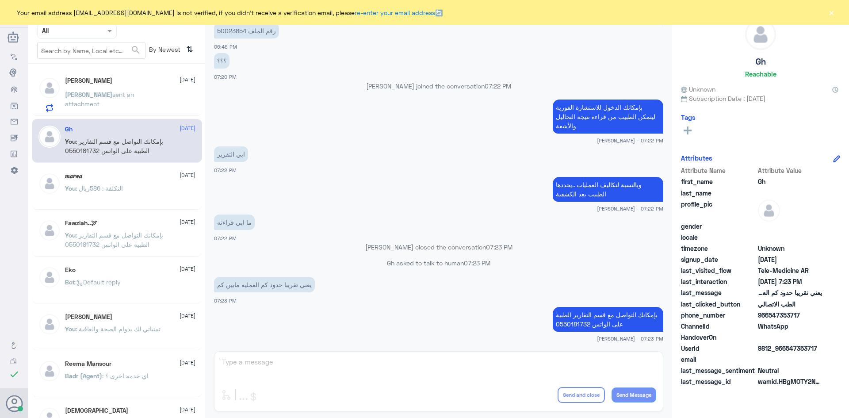
click at [134, 94] on span "sent an attachment" at bounding box center [99, 99] width 69 height 17
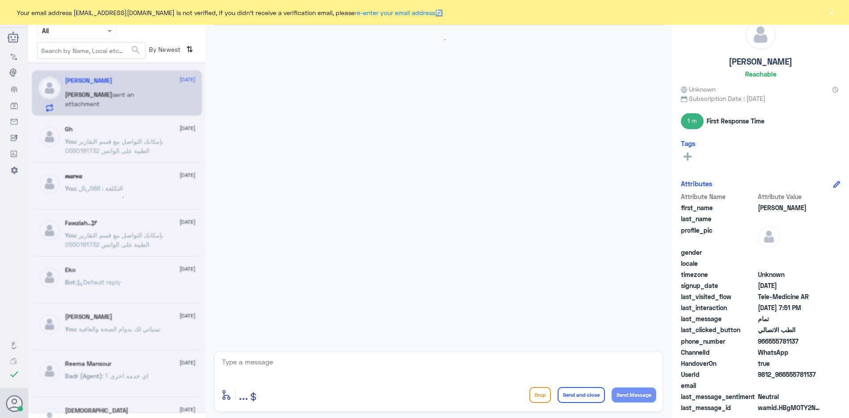
scroll to position [453, 0]
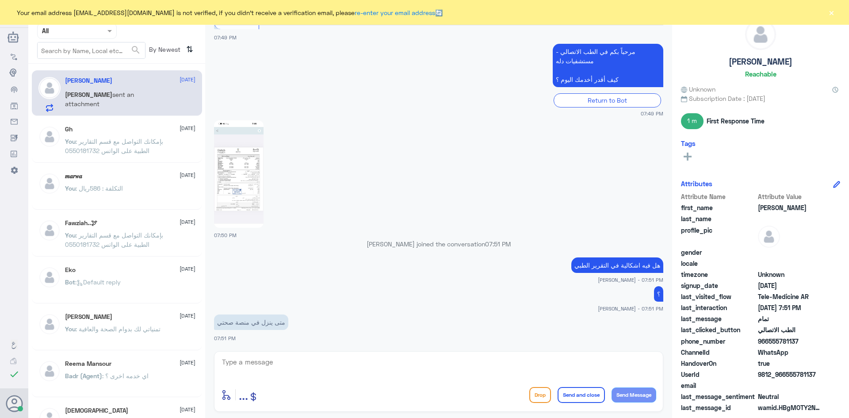
click at [390, 363] on textarea at bounding box center [438, 367] width 435 height 22
paste textarea "بإمكانك التواصل مع قسم التقارير الطبية على الواتس 0550181732"
type textarea "بإمكانك التواصل مع قسم التقارير الطبية على الواتس 0550181732"
click at [567, 397] on button "Send and close" at bounding box center [580, 395] width 47 height 16
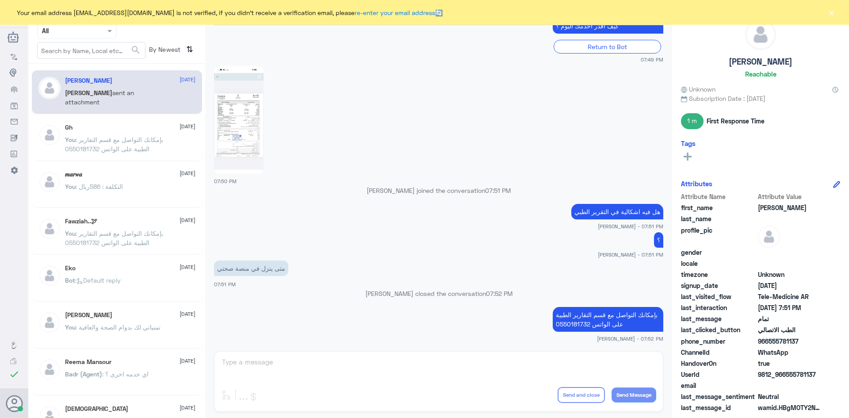
click at [462, 368] on div "عبدالكريم الموسى Human Handover 4 Oct 2025 الآن حدثت لك ملفك وربطته بالتأمين بإ…" at bounding box center [438, 210] width 467 height 420
click at [434, 351] on div "عبدالكريم الموسى Human Handover 4 Oct 2025 الآن حدثت لك ملفك وربطته بالتأمين بإ…" at bounding box center [438, 210] width 467 height 420
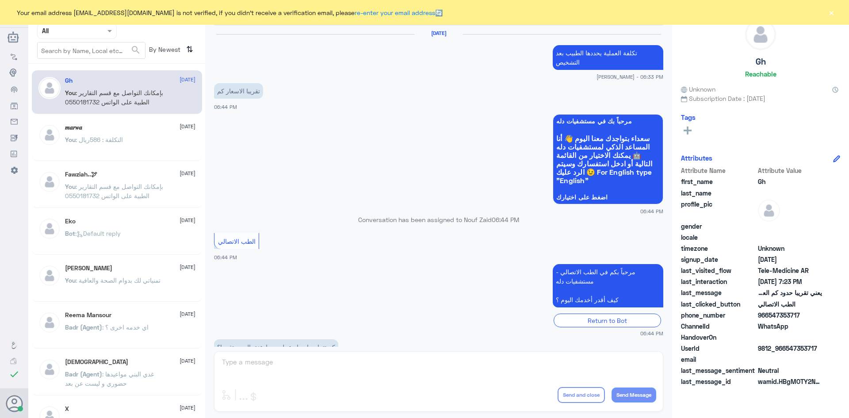
scroll to position [377, 0]
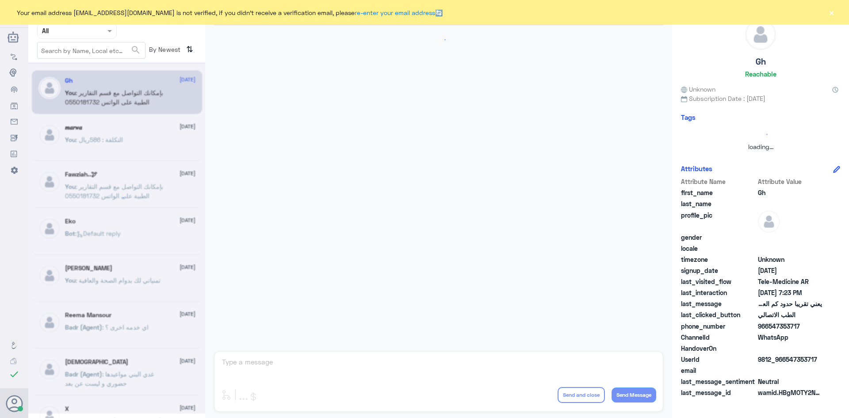
click at [832, 14] on button "×" at bounding box center [831, 12] width 9 height 9
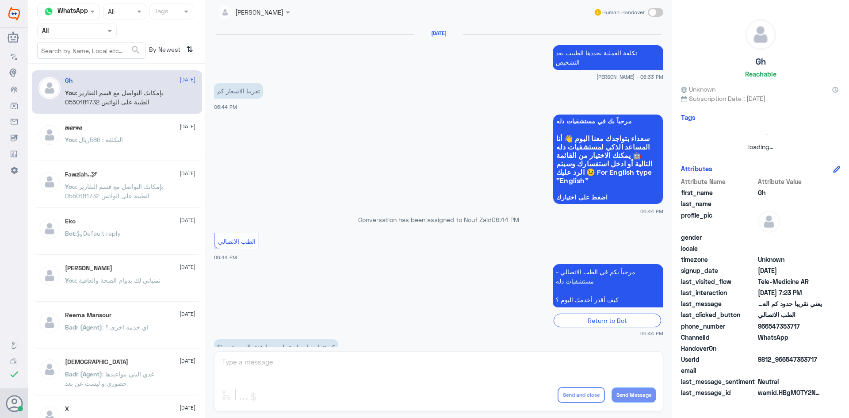
scroll to position [377, 0]
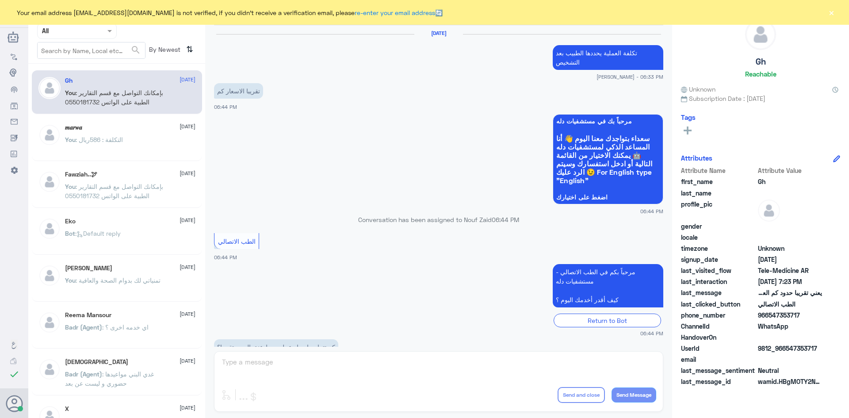
scroll to position [377, 0]
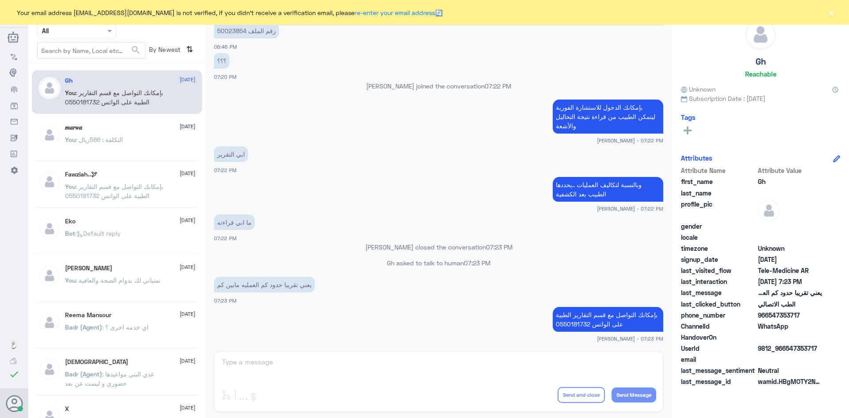
click at [473, 367] on div "[PERSON_NAME] Human Handover [DATE] تكلفة العملية يحددها الطبيب بعد التشخيص [PE…" at bounding box center [438, 210] width 467 height 420
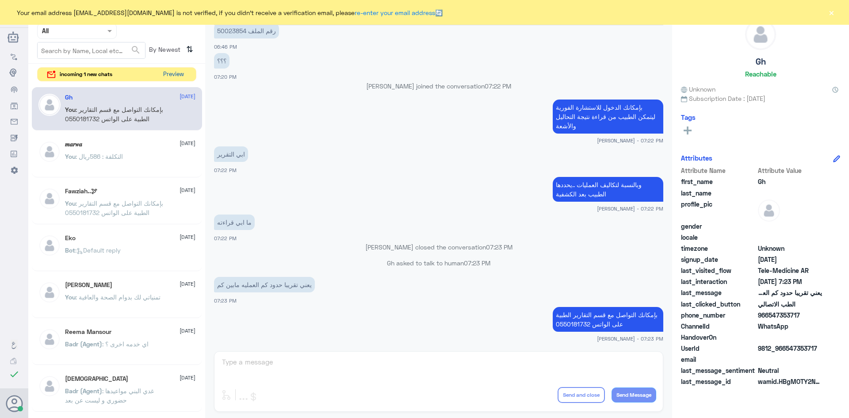
click at [178, 79] on button "Preview" at bounding box center [173, 75] width 27 height 14
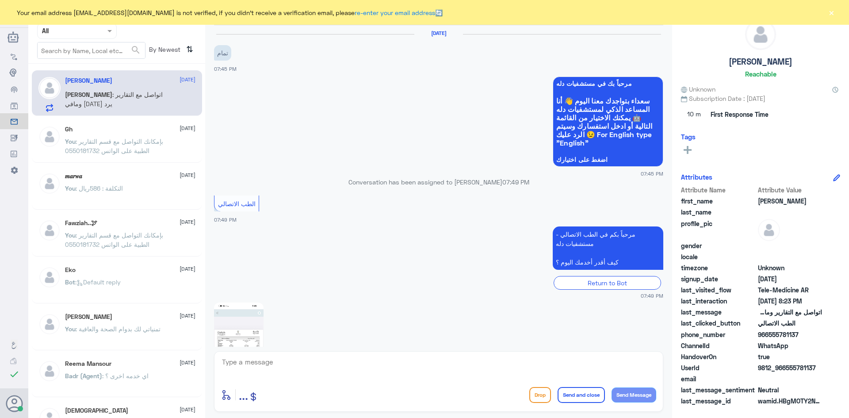
scroll to position [523, 0]
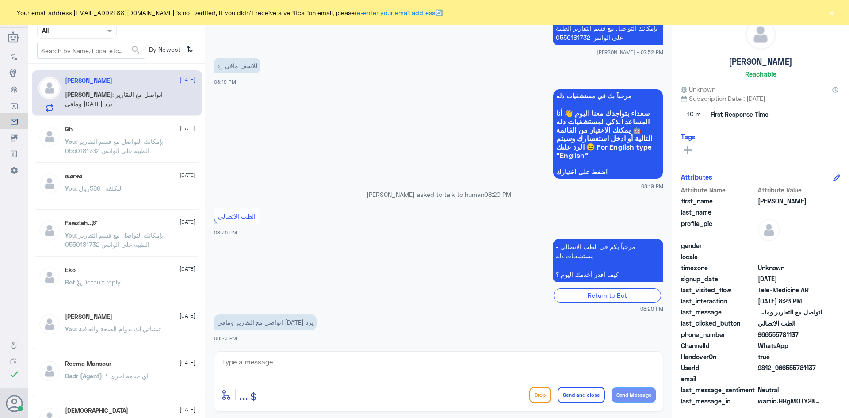
click at [352, 366] on textarea at bounding box center [438, 367] width 435 height 22
type textarea "f"
type textarea "بإمكانك التواصل معهم في [DATE]"
click at [589, 397] on button "Send and close" at bounding box center [580, 395] width 47 height 16
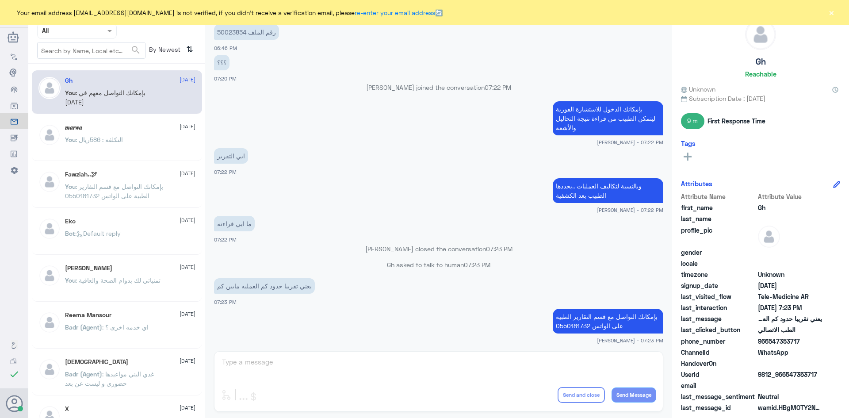
scroll to position [886, 0]
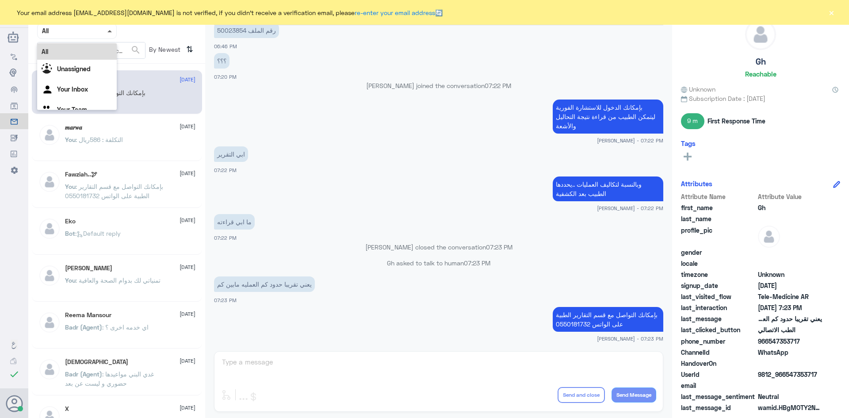
click at [110, 31] on span at bounding box center [109, 31] width 4 height 2
click at [95, 72] on div "Unassigned" at bounding box center [77, 70] width 80 height 20
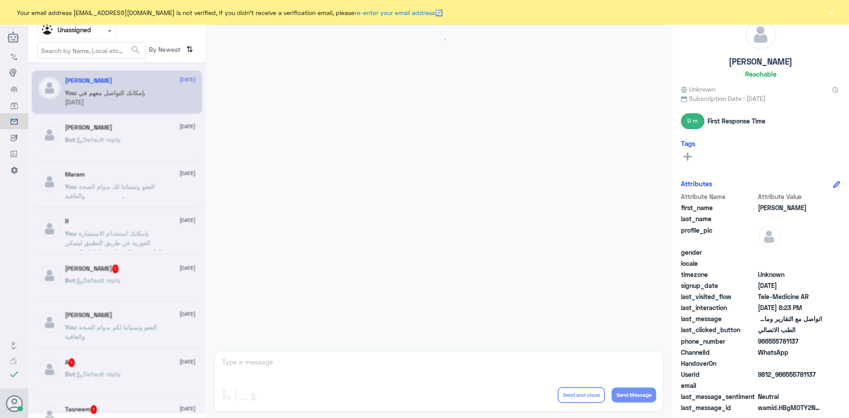
scroll to position [435, 0]
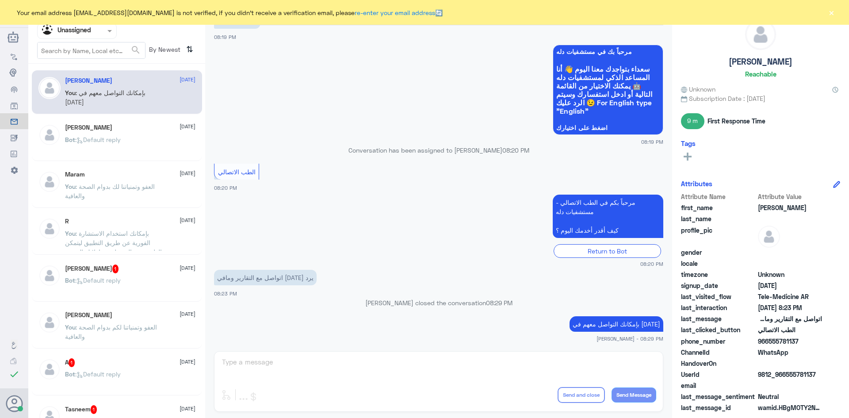
click at [136, 87] on div "[PERSON_NAME] [DATE] You : بإمكانك التواصل معهم في [DATE]" at bounding box center [130, 93] width 130 height 33
click at [138, 78] on div "ابوليان 4 October" at bounding box center [130, 81] width 130 height 8
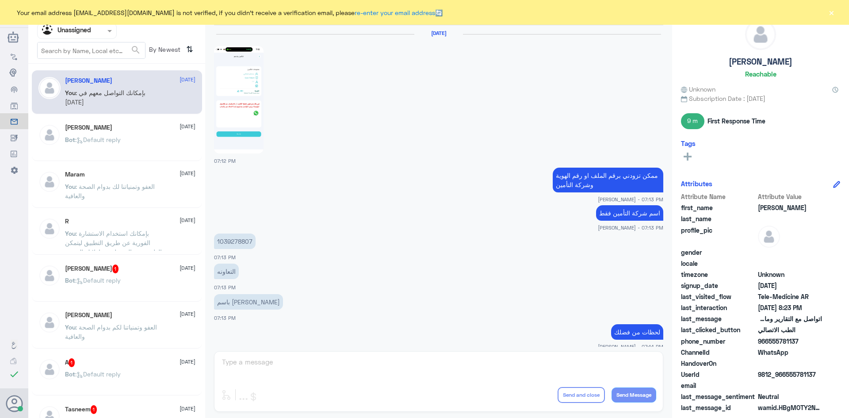
scroll to position [748, 0]
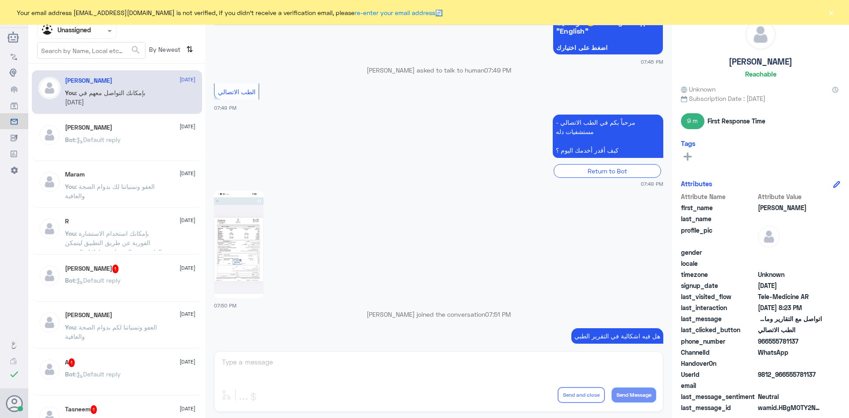
click at [156, 267] on div "Khaled Alqahtani 1 4 October" at bounding box center [130, 268] width 130 height 9
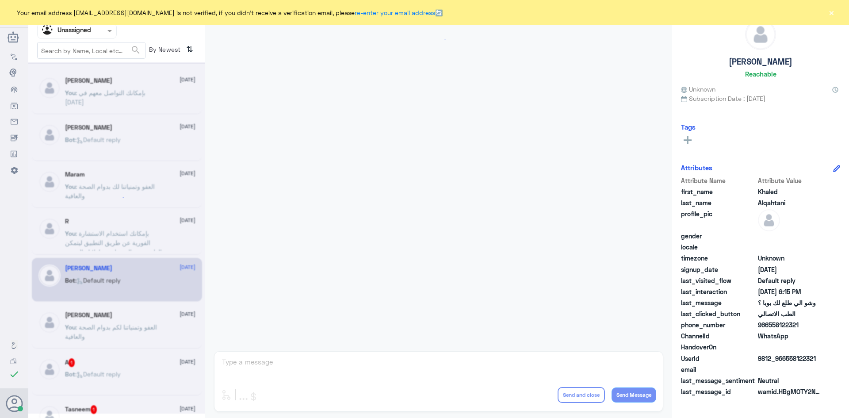
scroll to position [441, 0]
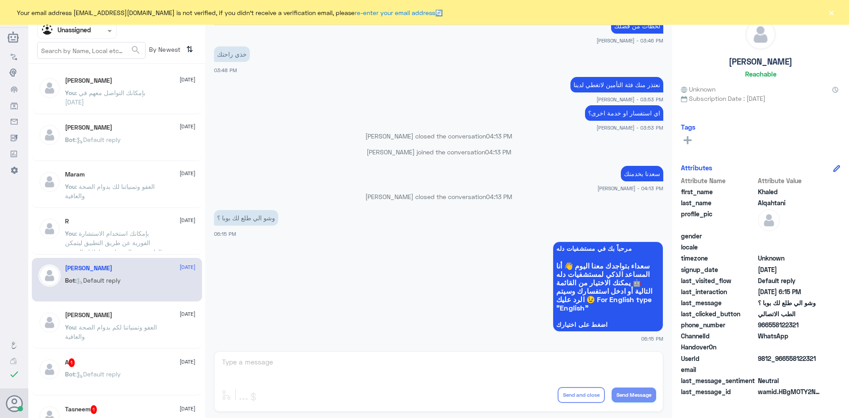
click at [829, 13] on button "×" at bounding box center [831, 12] width 9 height 9
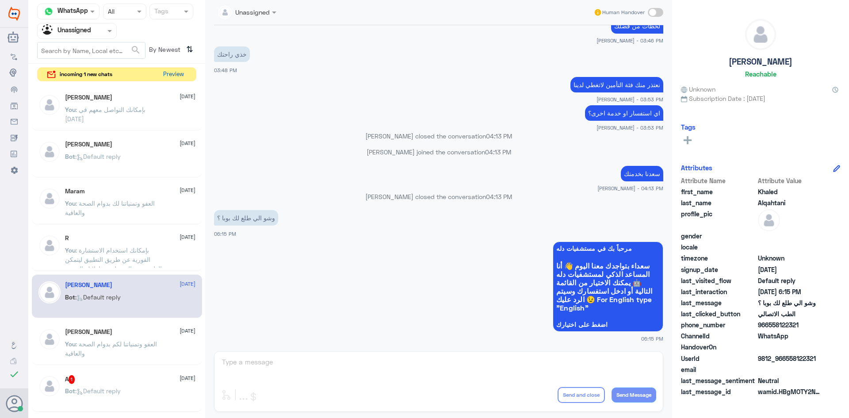
click at [179, 77] on button "Preview" at bounding box center [173, 75] width 27 height 14
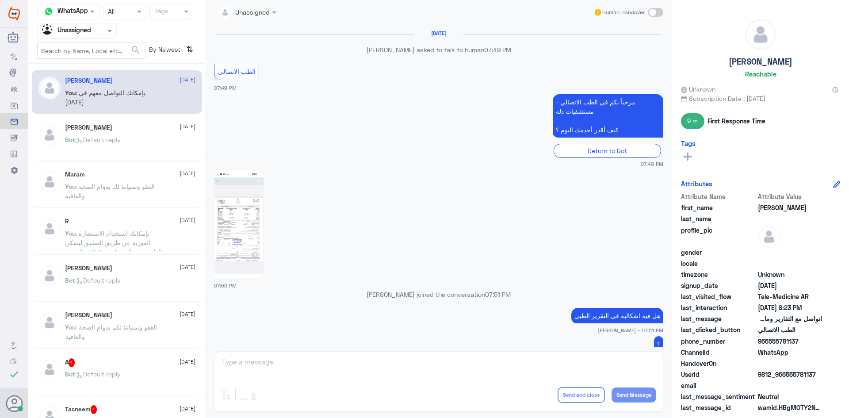
scroll to position [435, 0]
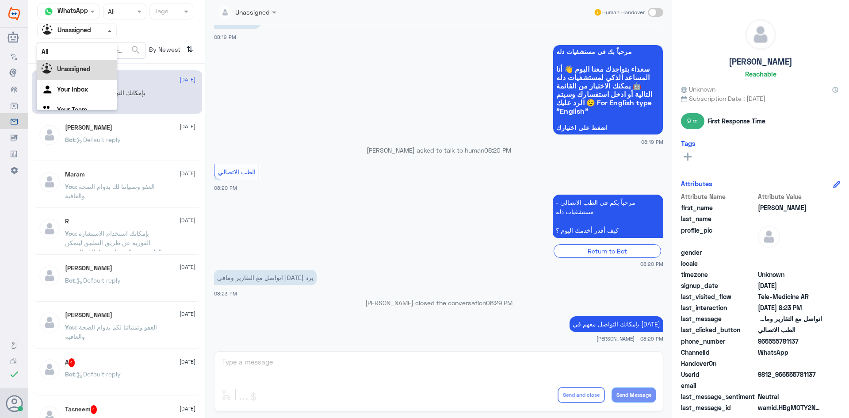
click at [111, 30] on span at bounding box center [109, 31] width 4 height 2
click at [137, 367] on div "A 1 4 October Bot : Default reply" at bounding box center [130, 374] width 130 height 33
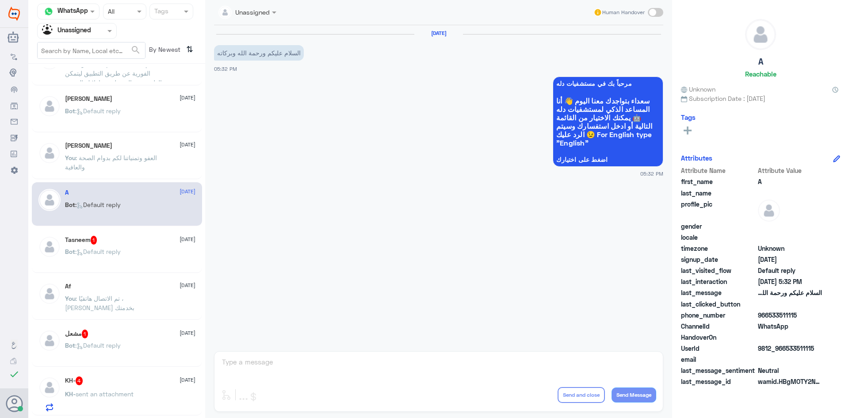
scroll to position [177, 0]
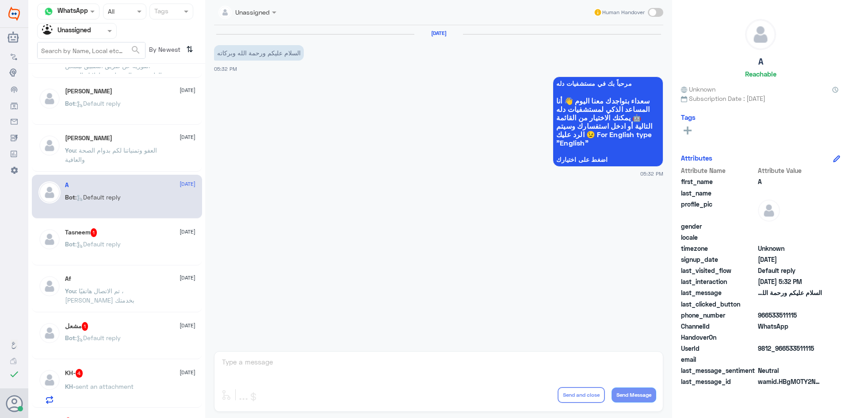
click at [134, 252] on div "Bot : Default reply" at bounding box center [130, 251] width 130 height 20
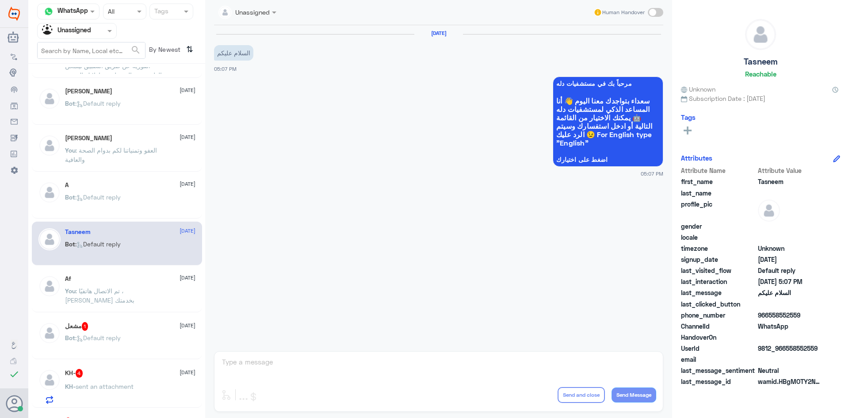
click at [155, 322] on div "مشعل 1 4 October" at bounding box center [130, 326] width 130 height 9
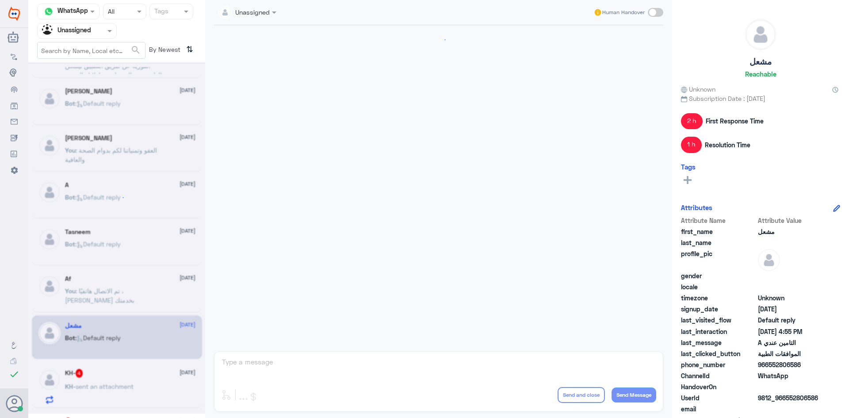
scroll to position [430, 0]
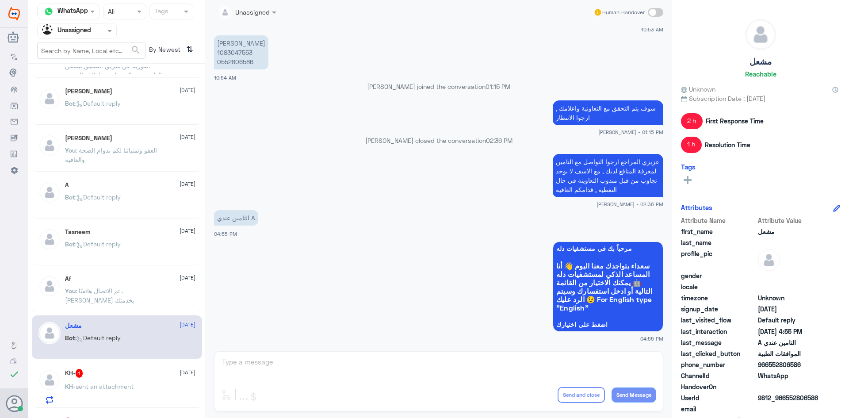
click at [185, 386] on div "KH- sent an attachment" at bounding box center [130, 394] width 130 height 20
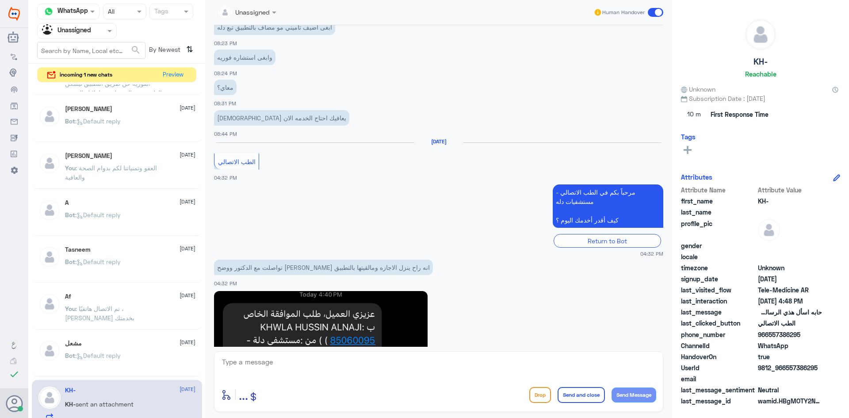
scroll to position [516, 0]
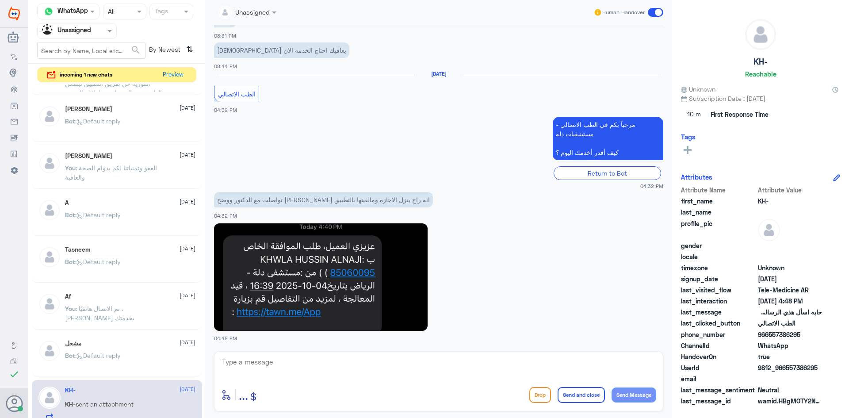
click at [356, 369] on textarea at bounding box center [438, 367] width 435 height 22
paste textarea "مرحبا معك [PERSON_NAME] من الطب الاتصالي"
type textarea "مرحبا معك [PERSON_NAME] من الطب الاتصالي"
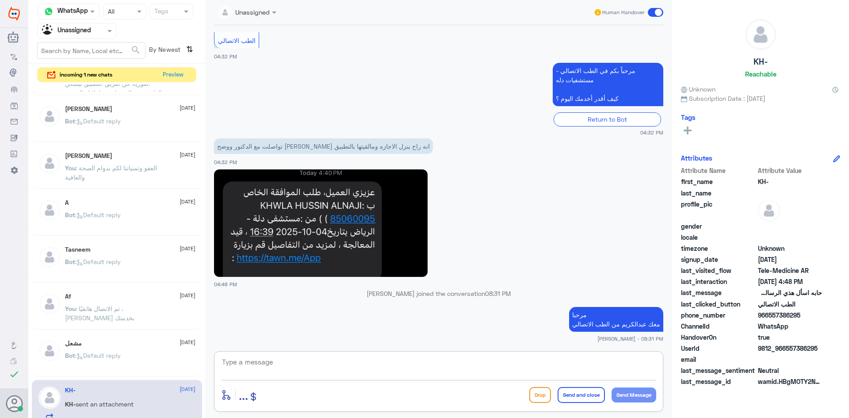
paste textarea "بإمكانك التواصل مع قسم التقارير الطبية على الواتس 0550181732"
type textarea "بإمكانك التواصل مع قسم التقارير الطبية على الواتس 0550181732"
click at [584, 397] on button "Send and close" at bounding box center [580, 395] width 47 height 16
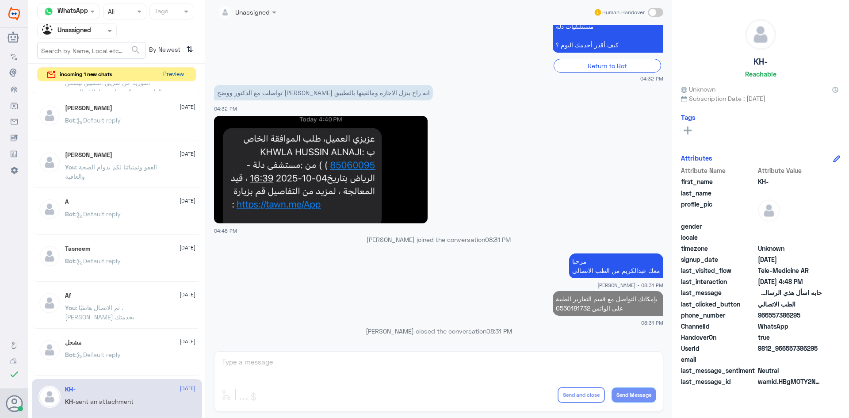
click at [165, 73] on button "Preview" at bounding box center [173, 75] width 27 height 14
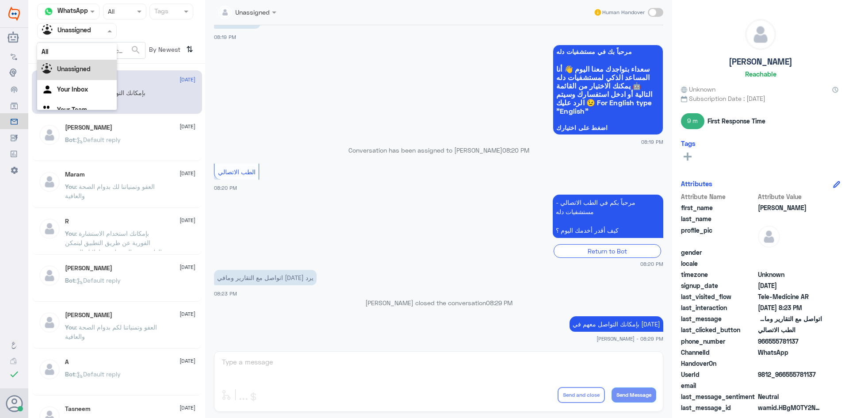
click at [110, 36] on div "Agent Filter Unassigned" at bounding box center [77, 31] width 80 height 16
click at [81, 47] on div "All" at bounding box center [77, 51] width 80 height 16
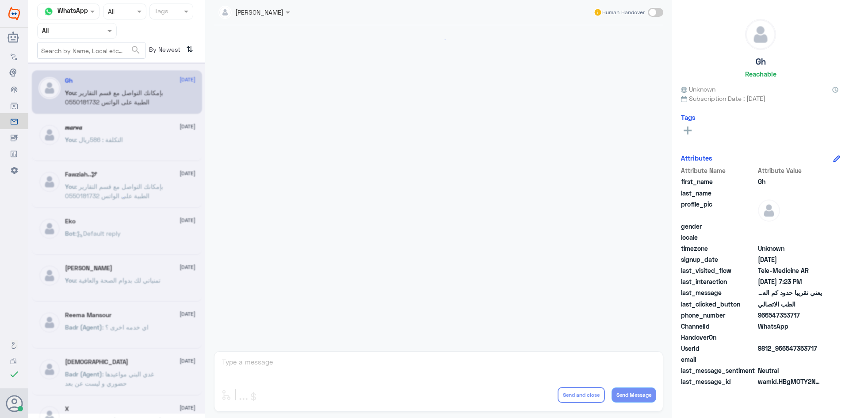
scroll to position [377, 0]
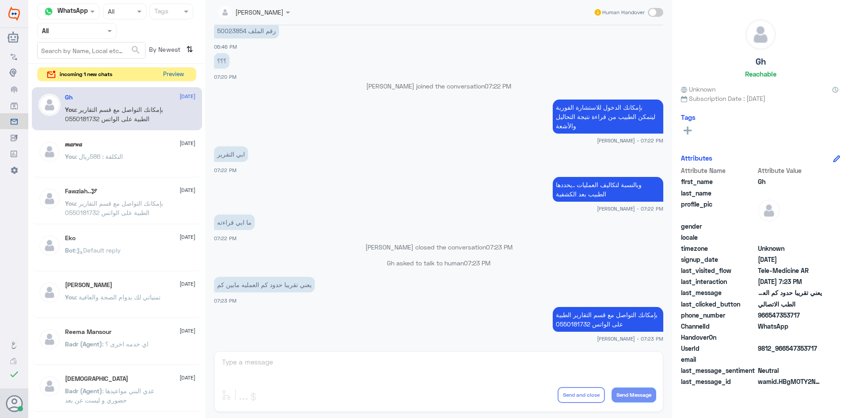
click at [175, 72] on button "Preview" at bounding box center [173, 75] width 27 height 14
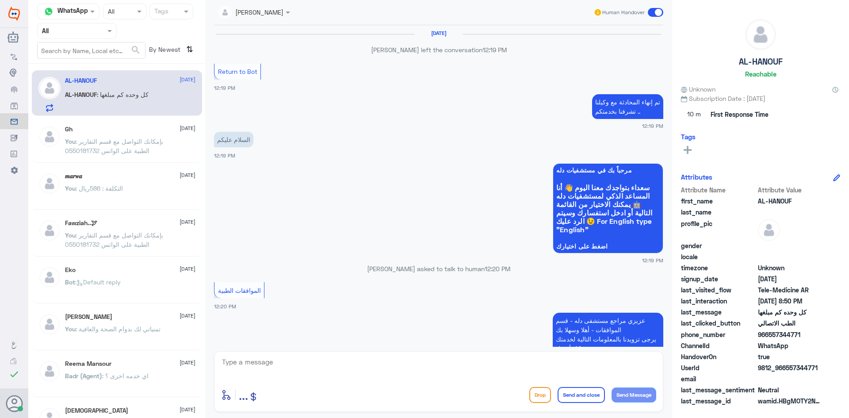
scroll to position [679, 0]
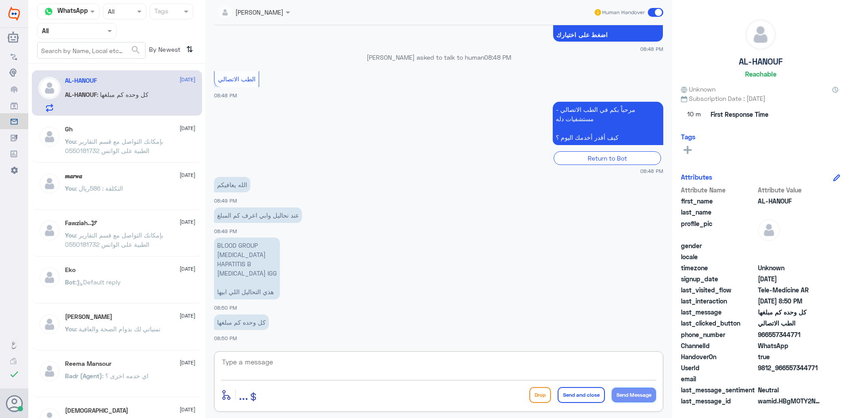
click at [264, 360] on textarea at bounding box center [438, 367] width 435 height 22
paste textarea "مرحبا معك عبدالكريم من الطب الاتصالي"
type textarea "مرحبا معك عبدالكريم من الطب الاتصالي"
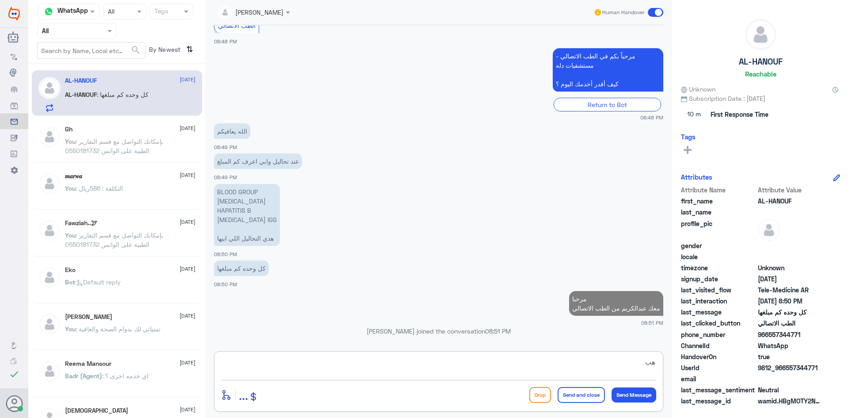
scroll to position [715, 0]
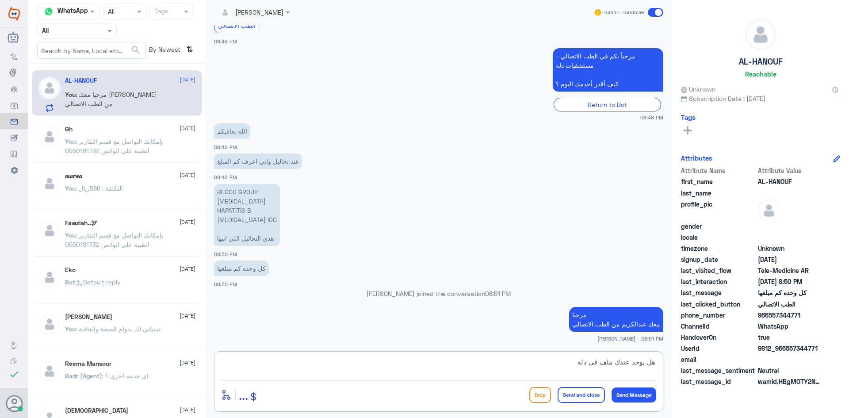
type textarea "هل يوجد عندك ملف في دله ؟"
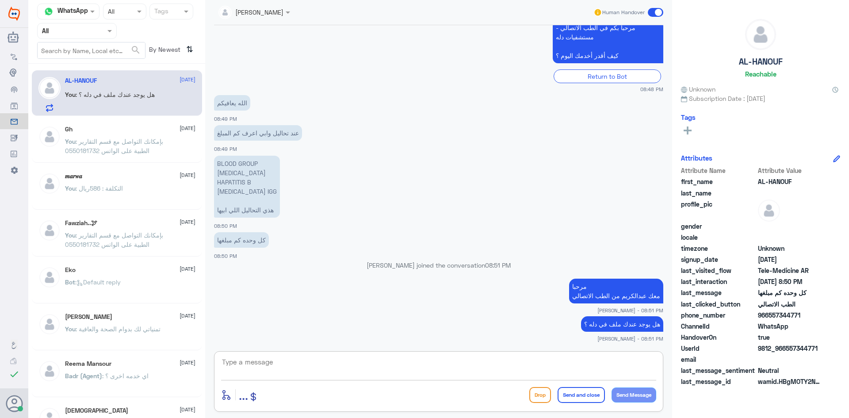
scroll to position [774, 0]
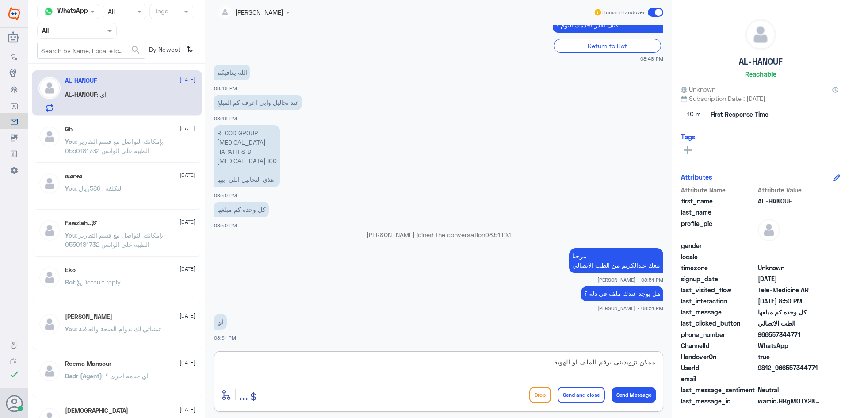
type textarea "ممكن تزويديني برقم الملف او الهوية"
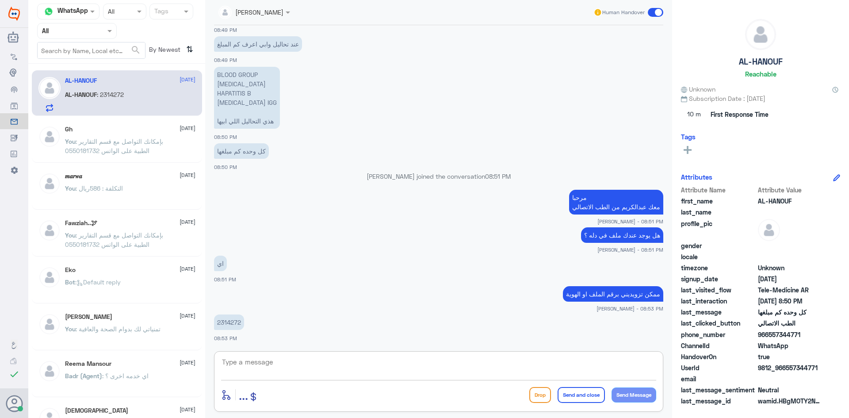
scroll to position [862, 0]
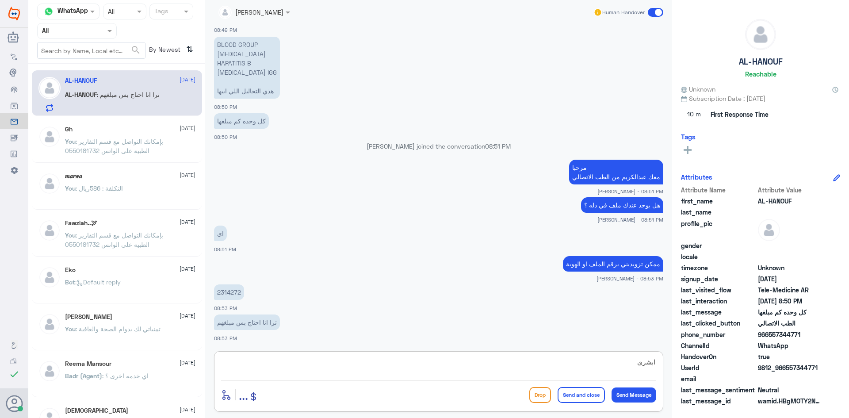
type textarea "ابشري"
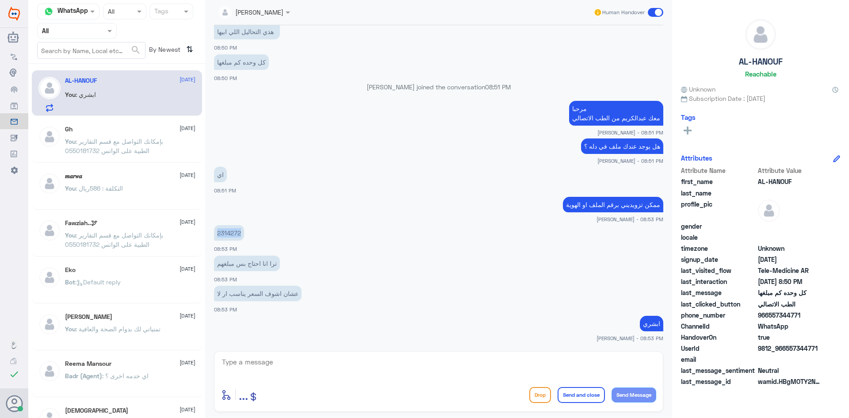
drag, startPoint x: 242, startPoint y: 232, endPoint x: 214, endPoint y: 234, distance: 27.9
click at [214, 234] on p "2314272" at bounding box center [229, 232] width 30 height 15
copy p "2314272"
click at [495, 360] on textarea at bounding box center [438, 367] width 435 height 22
type textarea "عندك تأمين ؟"
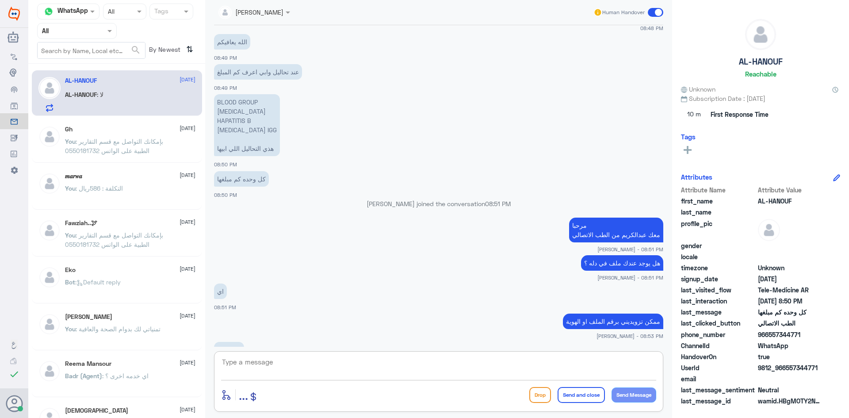
scroll to position [772, 0]
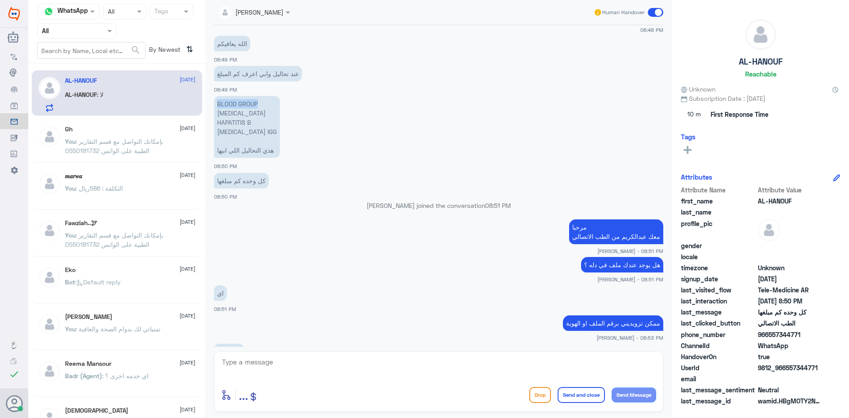
drag, startPoint x: 257, startPoint y: 103, endPoint x: 213, endPoint y: 102, distance: 44.2
click at [213, 102] on div "3 Oct 2025 تم إنهاء المحادثة مع وكيلنا تشرفنا بخدمتكم .. 12:19 PM السلام عليكم …" at bounding box center [439, 185] width 458 height 321
copy p "BLOOD GROUP"
drag, startPoint x: 270, startPoint y: 111, endPoint x: 218, endPoint y: 115, distance: 52.4
click at [218, 115] on p "BLOOD GROUP ANTIBODY SCREEN HAPATITIS B RUBELLA IGG هذي التحاليل اللي ابيها" at bounding box center [247, 127] width 66 height 62
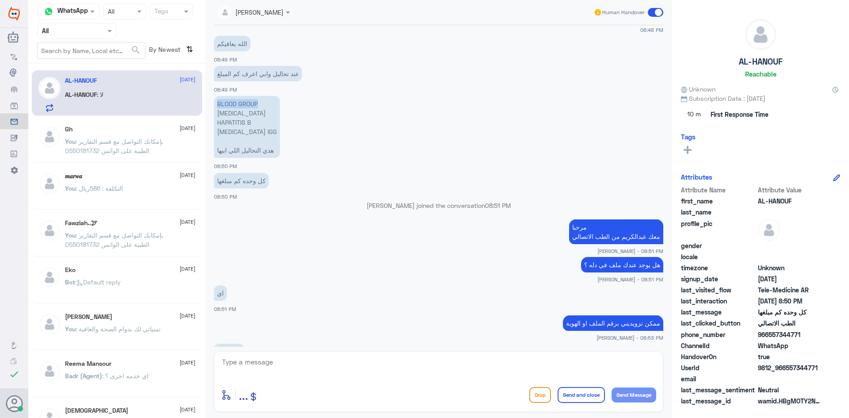
copy p "ANTIBODY SCREEN"
drag, startPoint x: 252, startPoint y: 123, endPoint x: 215, endPoint y: 123, distance: 36.3
click at [215, 123] on p "BLOOD GROUP ANTIBODY SCREEN HAPATITIS B RUBELLA IGG هذي التحاليل اللي ابيها" at bounding box center [247, 127] width 66 height 62
copy p "HAPATITIS B"
drag, startPoint x: 253, startPoint y: 132, endPoint x: 211, endPoint y: 131, distance: 42.4
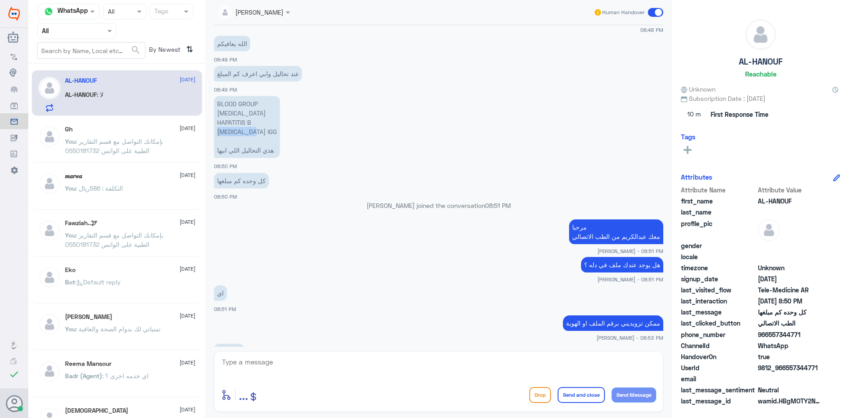
click at [211, 131] on div "3 Oct 2025 تم إنهاء المحادثة مع وكيلنا تشرفنا بخدمتكم .. 12:19 PM السلام عليكم …" at bounding box center [439, 185] width 458 height 321
copy p "RUBELLA IGG"
click at [506, 359] on textarea at bounding box center [438, 367] width 435 height 22
type textarea "جميع التحاليل ب946 ريال"
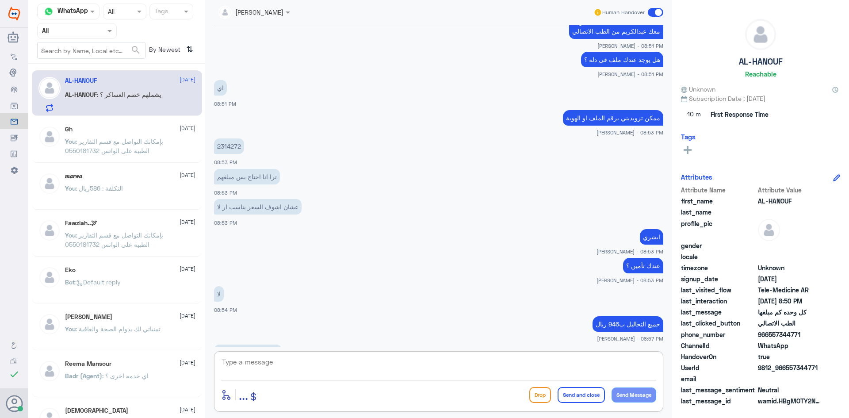
scroll to position [1007, 0]
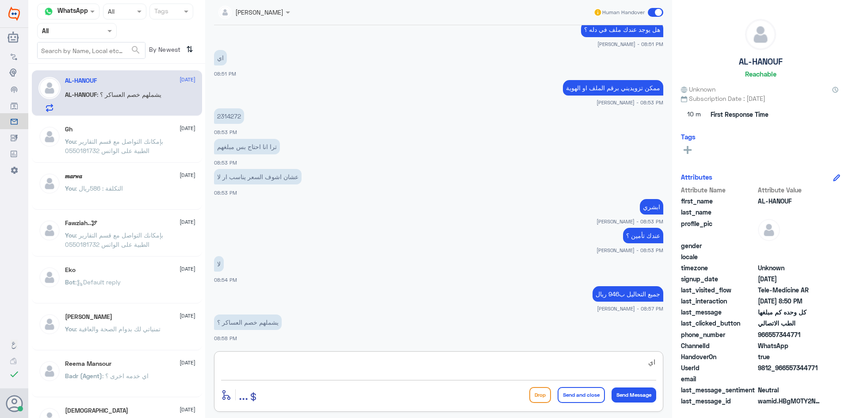
type textarea "ا"
type textarea "هذي المعلومة ماهي من اختصاصنا"
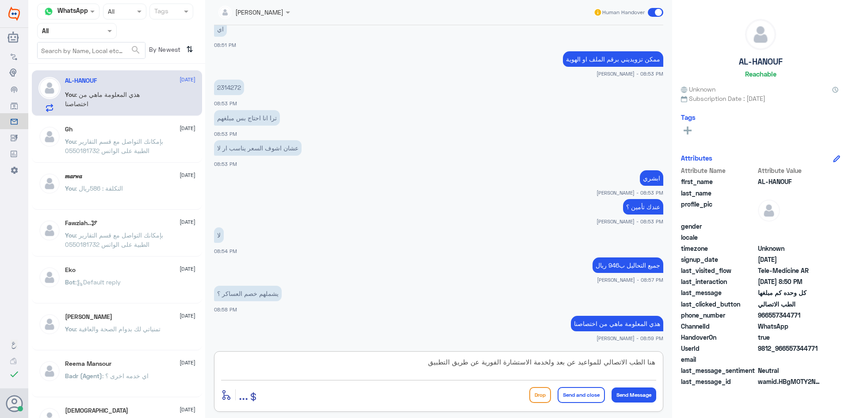
type textarea "هنا الطب الاتصالي للمواعيد عن بعد ولخدمة الاستشارة الفورية عن طريق التطبيق"
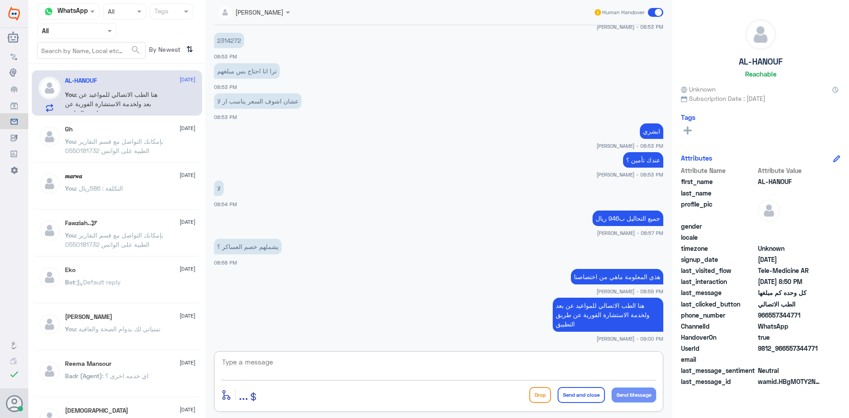
click at [652, 12] on span at bounding box center [655, 12] width 15 height 9
click at [0, 0] on input "checkbox" at bounding box center [0, 0] width 0 height 0
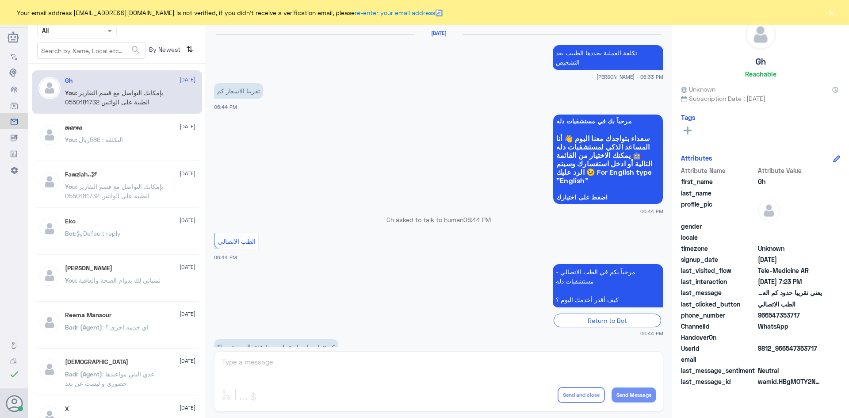
scroll to position [377, 0]
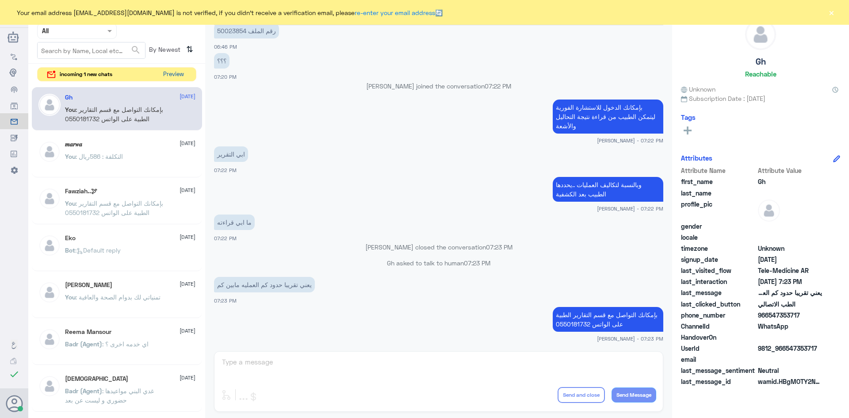
click at [175, 73] on button "Preview" at bounding box center [173, 75] width 27 height 14
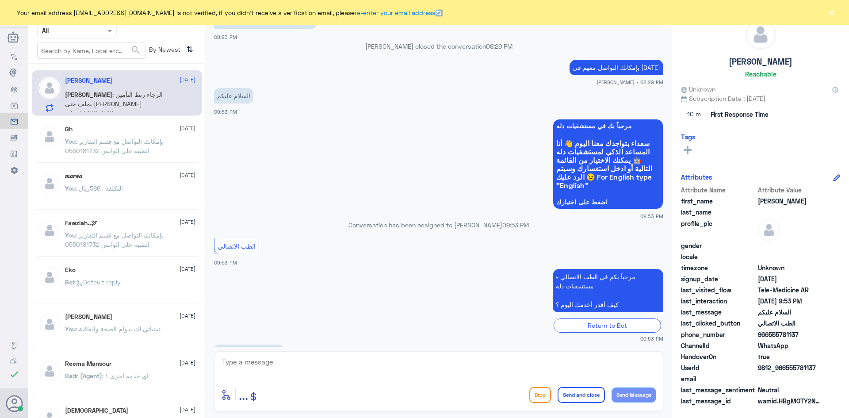
scroll to position [496, 0]
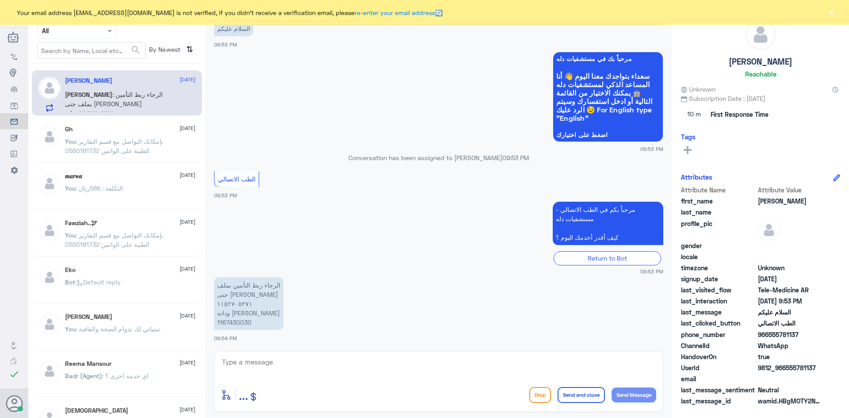
click at [301, 357] on textarea at bounding box center [438, 367] width 435 height 22
type textarea "ابشر"
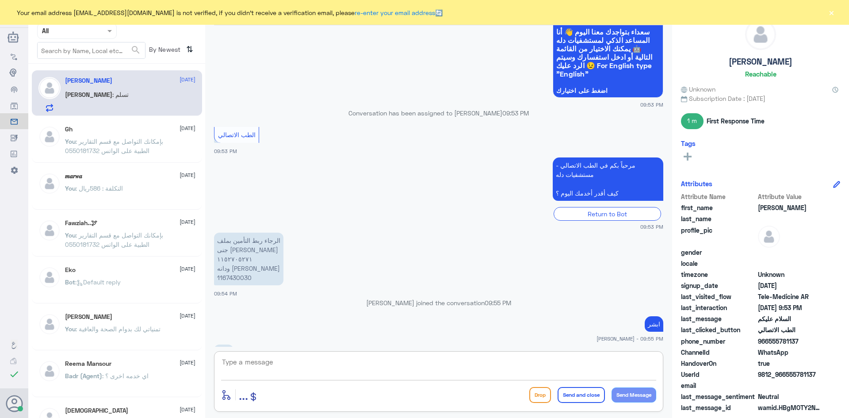
scroll to position [555, 0]
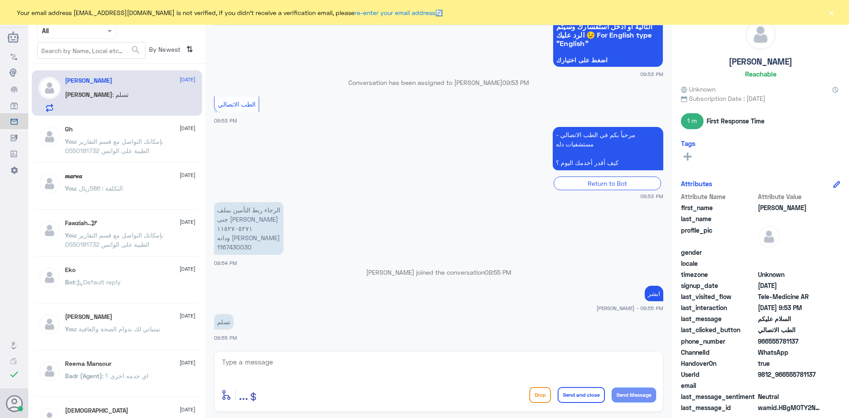
click at [245, 228] on p "الرجاء ربط التأمين بملف جنى [PERSON_NAME] ١١٥٢٧٠٥٢٧١ ودانه [PERSON_NAME] 116743…" at bounding box center [248, 228] width 69 height 53
click at [252, 247] on p "الرجاء ربط التأمين بملف جنى [PERSON_NAME] ١١٥٢٧٠٥٢٧١ ودانه [PERSON_NAME] 116743…" at bounding box center [248, 228] width 69 height 53
drag, startPoint x: 252, startPoint y: 246, endPoint x: 214, endPoint y: 247, distance: 37.6
click at [214, 247] on p "الرجاء ربط التأمين بملف جنى [PERSON_NAME] ١١٥٢٧٠٥٢٧١ ودانه [PERSON_NAME] 116743…" at bounding box center [248, 228] width 69 height 53
copy p "1167430030"
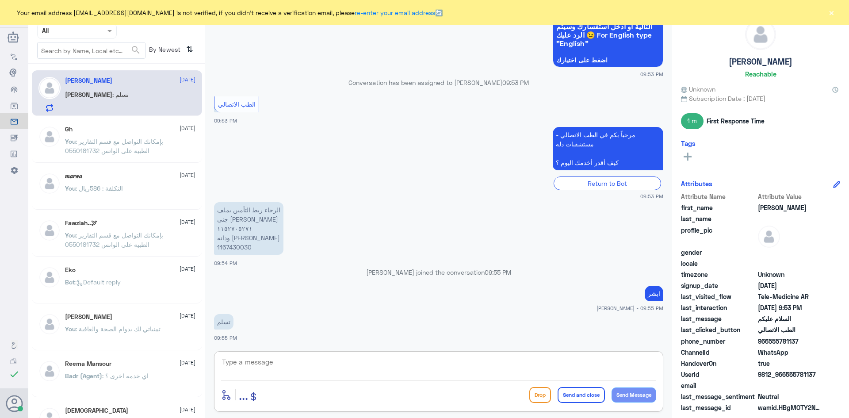
click at [450, 372] on textarea at bounding box center [438, 367] width 435 height 22
type textarea "1152705271"
drag, startPoint x: 260, startPoint y: 365, endPoint x: 206, endPoint y: 361, distance: 54.1
click at [206, 361] on div "[PERSON_NAME] Human Handover [DATE] هل فيه اشكالية في التقرير الطبي [PERSON_NAM…" at bounding box center [438, 210] width 467 height 420
click at [526, 366] on textarea at bounding box center [438, 367] width 435 height 22
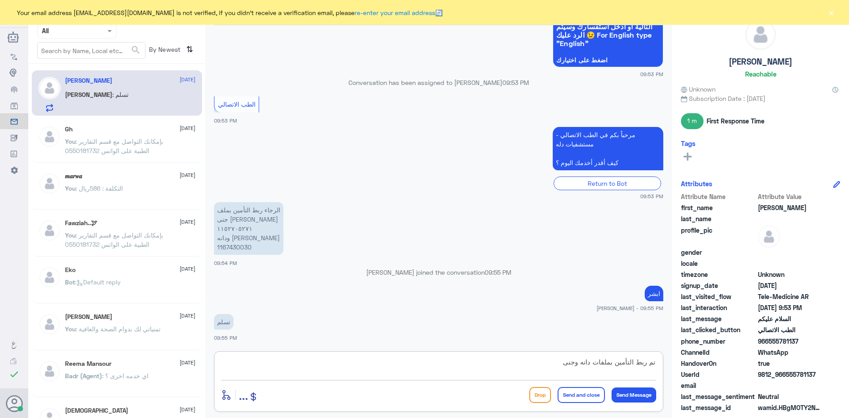
type textarea "تم ربط التأمين بملفات دانه وجنى"
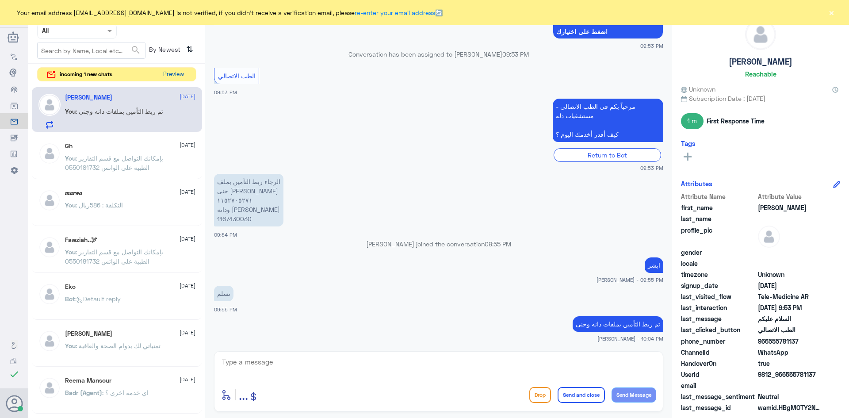
click at [172, 71] on button "Preview" at bounding box center [173, 75] width 27 height 14
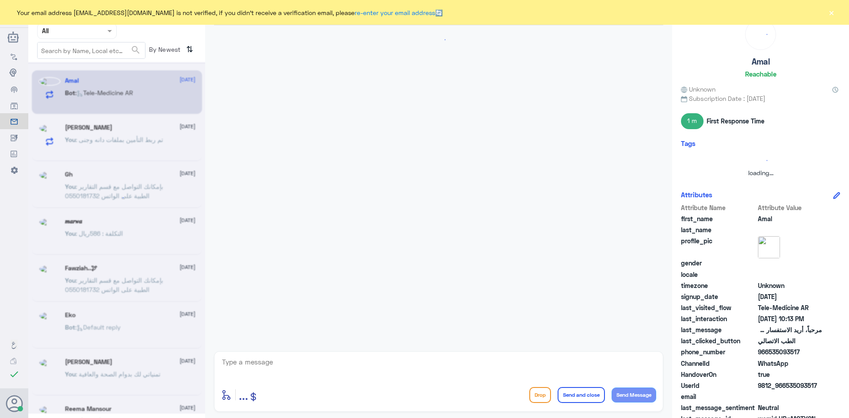
scroll to position [0, 0]
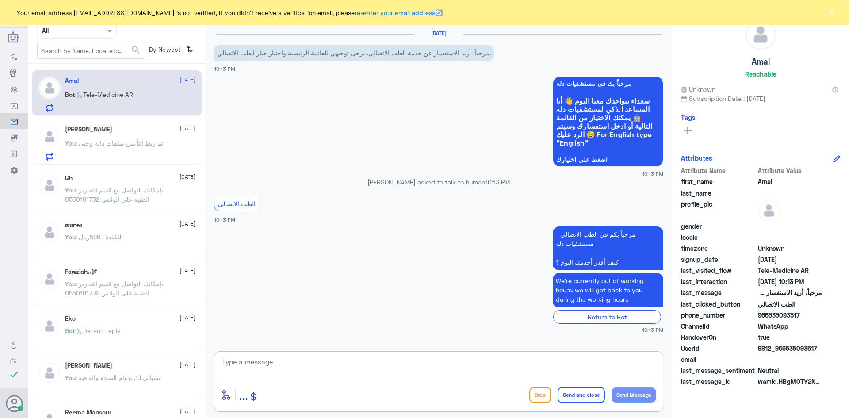
click at [323, 359] on textarea at bounding box center [438, 367] width 435 height 22
paste textarea "مرحبا معك [PERSON_NAME] من الطب الاتصالي"
type textarea "مرحبا معك [PERSON_NAME] من الطب الاتصالي"
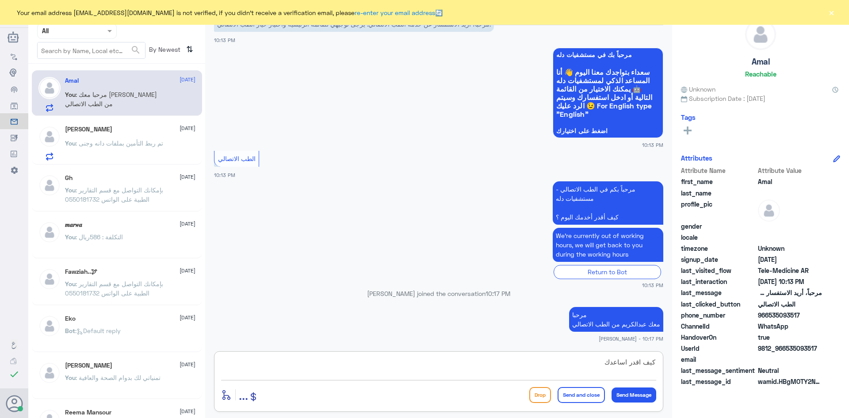
type textarea "كيف اقدر اساعدك"
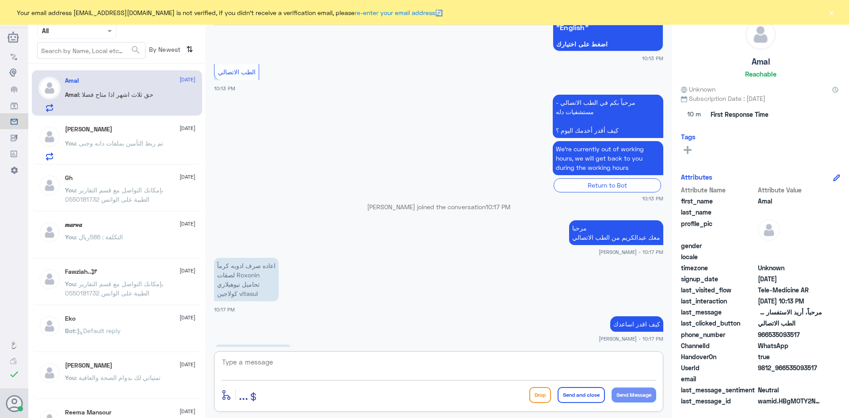
scroll to position [145, 0]
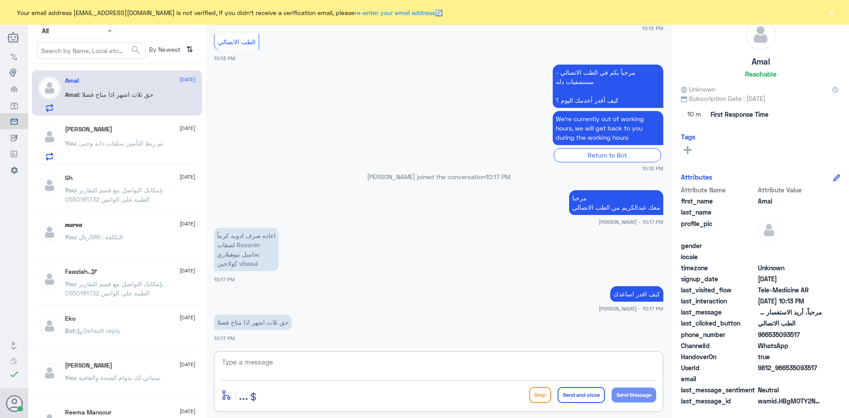
click at [338, 370] on textarea at bounding box center [438, 367] width 435 height 22
type textarea "هل يوجد عندك تطبيق مستشفى دله"
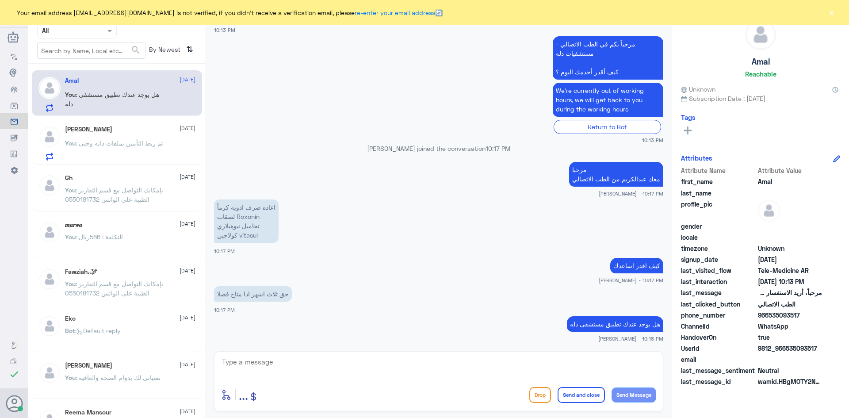
drag, startPoint x: 817, startPoint y: 349, endPoint x: 786, endPoint y: 349, distance: 30.9
click at [786, 349] on span "9812_966535093517" at bounding box center [790, 347] width 64 height 9
copy span "535093517"
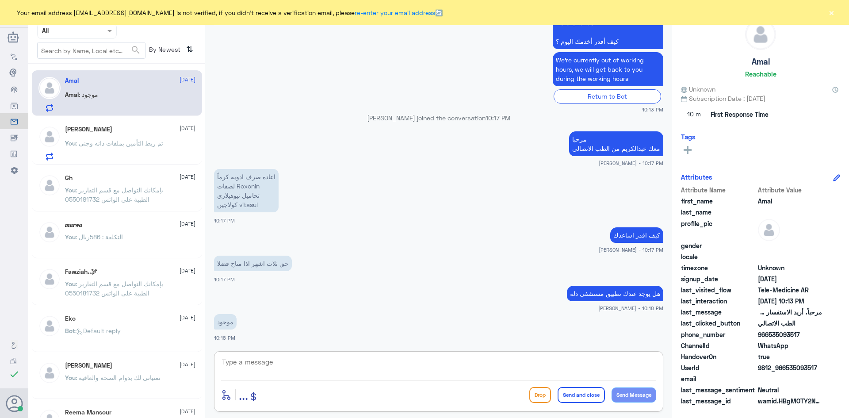
click at [494, 371] on textarea at bounding box center [438, 367] width 435 height 22
type textarea "من التطبيق فيه خدمة الاستشارة الفورية بجانب كلمة ( حجز موعد )"
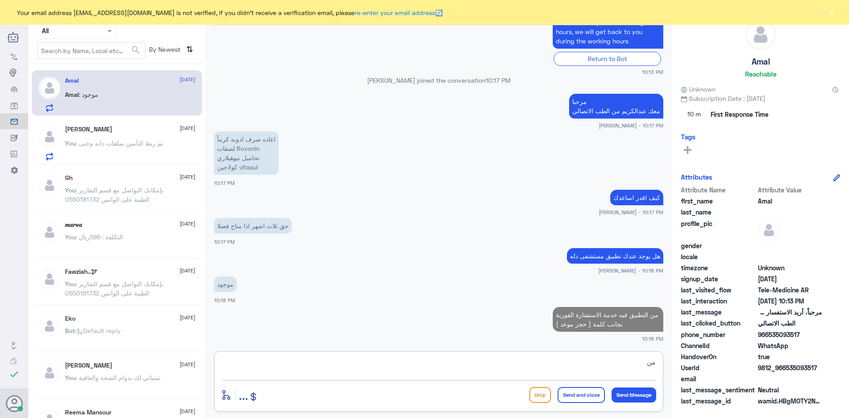
type textarea "م"
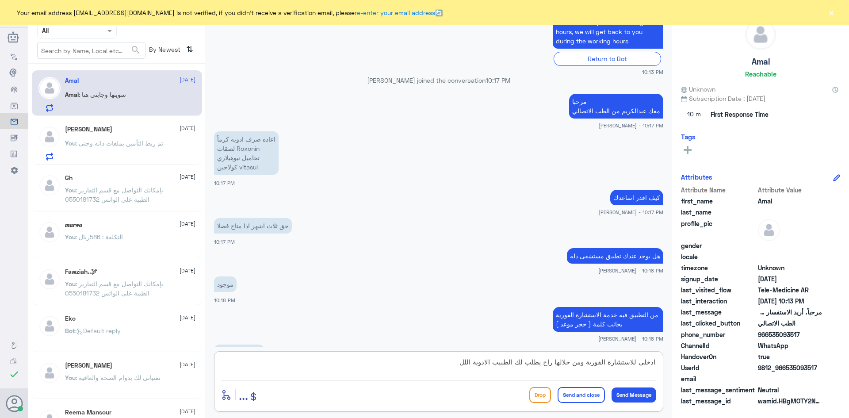
scroll to position [272, 0]
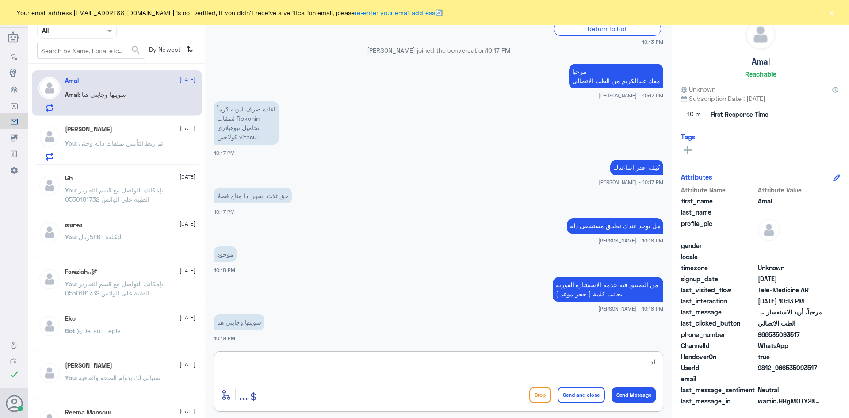
type textarea "ا"
type textarea "ممكن تزوديني برقم ملفك او رقم الهوية"
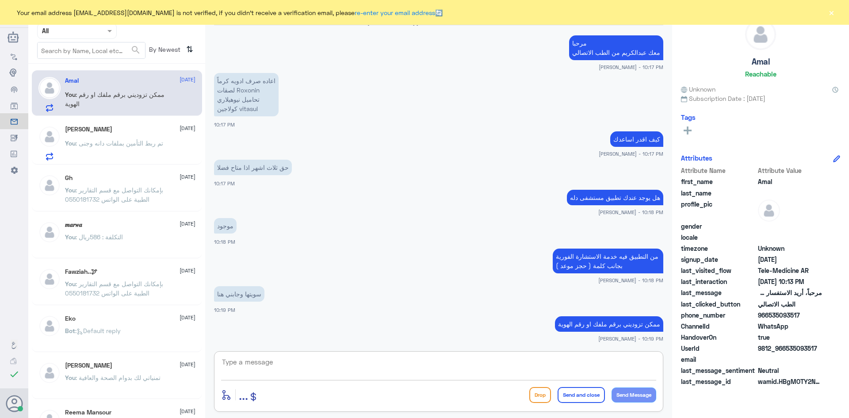
scroll to position [331, 0]
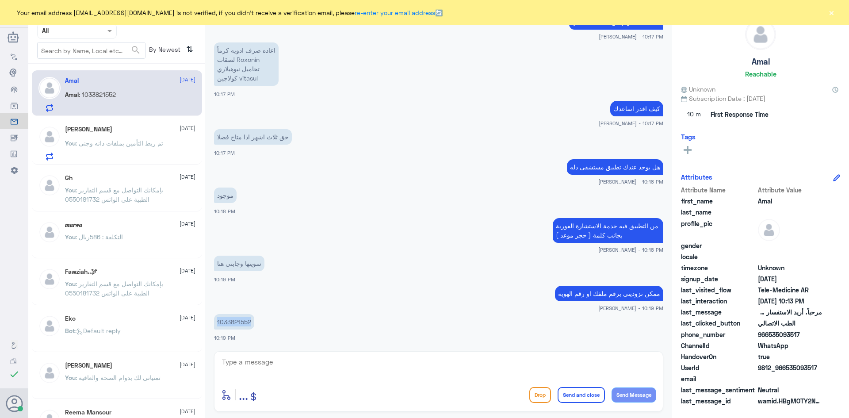
drag, startPoint x: 250, startPoint y: 323, endPoint x: 214, endPoint y: 323, distance: 35.8
click at [214, 323] on p "1033821552" at bounding box center [234, 321] width 40 height 15
copy p "1033821552"
click at [404, 363] on textarea at bounding box center [438, 367] width 435 height 22
type textarea "ه"
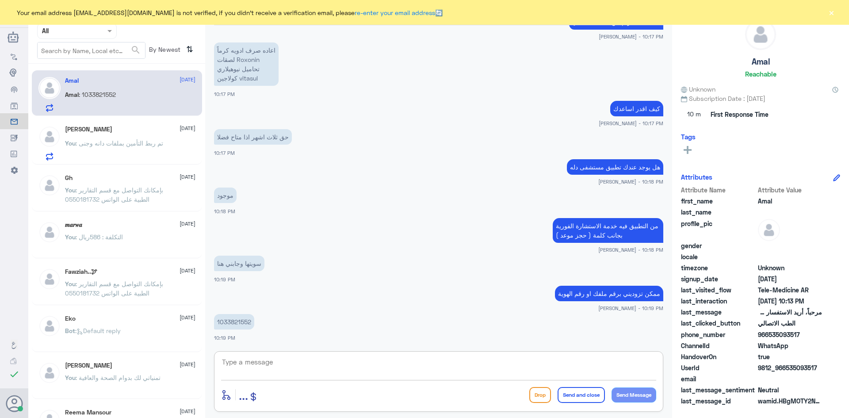
click at [372, 367] on textarea at bounding box center [438, 367] width 435 height 22
type textarea "الآن راح يتواصل معك الطبيب"
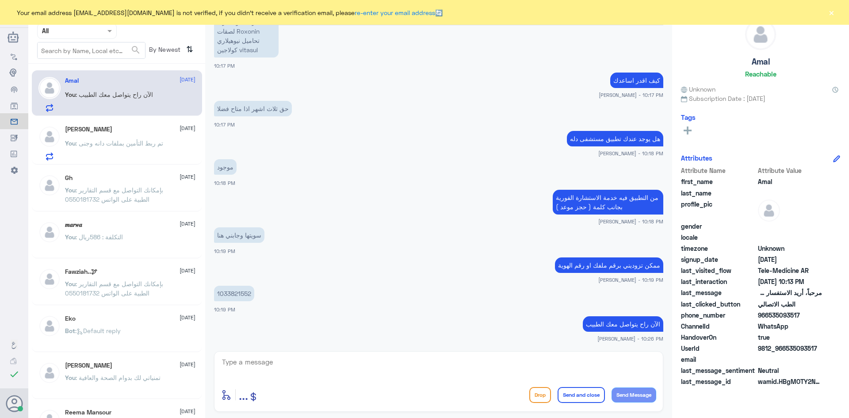
click at [833, 12] on button "×" at bounding box center [831, 12] width 9 height 9
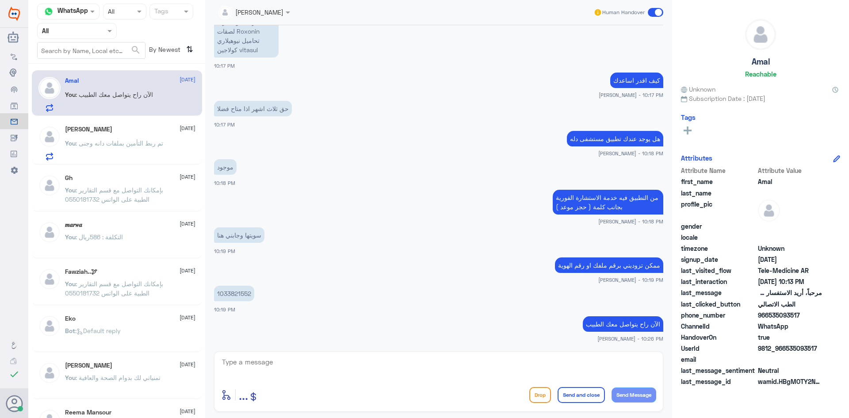
click at [652, 12] on span at bounding box center [655, 12] width 15 height 9
click at [0, 0] on input "checkbox" at bounding box center [0, 0] width 0 height 0
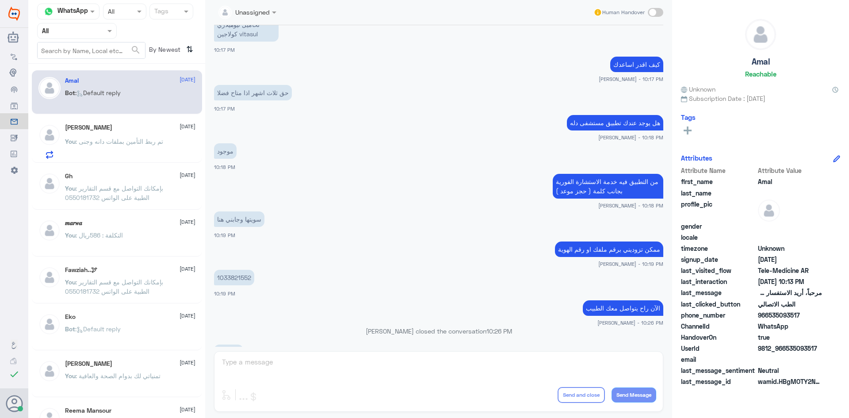
scroll to position [509, 0]
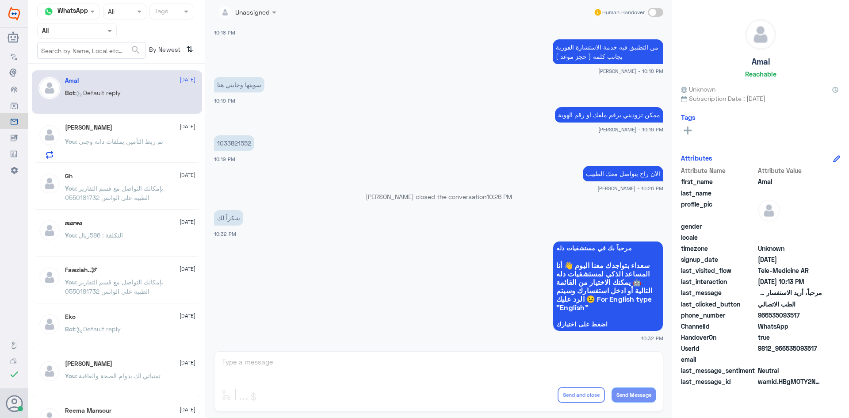
click at [149, 130] on div "[PERSON_NAME] [DATE]" at bounding box center [130, 128] width 130 height 8
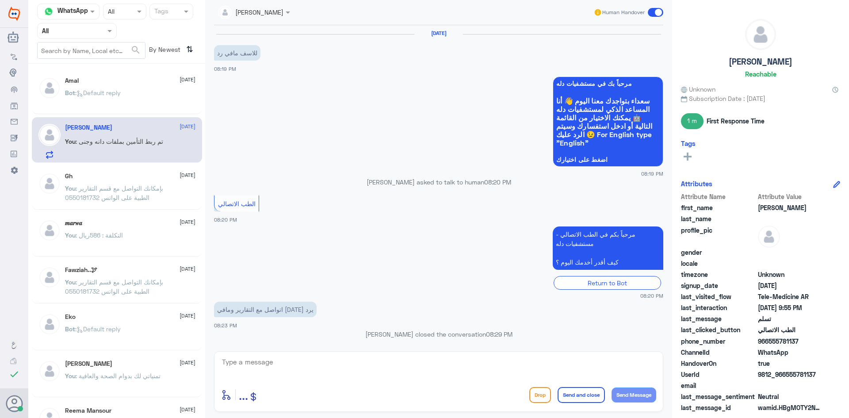
scroll to position [458, 0]
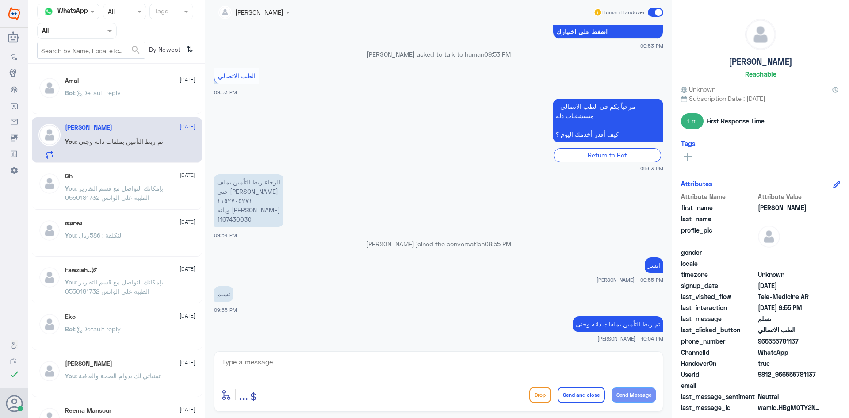
click at [650, 14] on span at bounding box center [655, 12] width 15 height 9
click at [0, 0] on input "checkbox" at bounding box center [0, 0] width 0 height 0
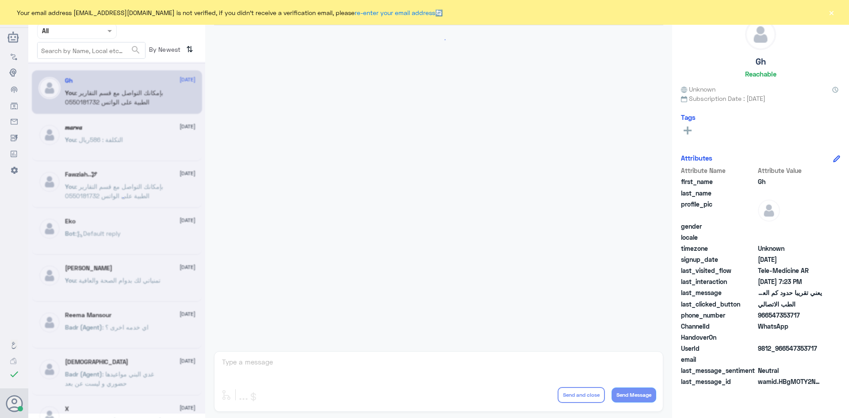
scroll to position [377, 0]
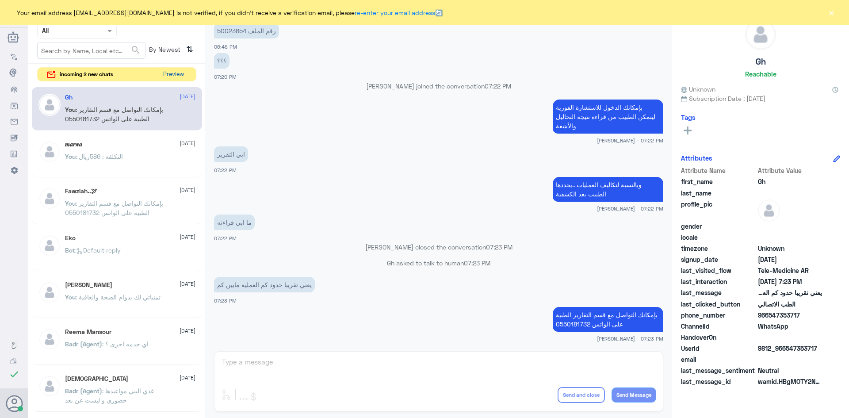
click at [171, 79] on button "Preview" at bounding box center [173, 75] width 27 height 14
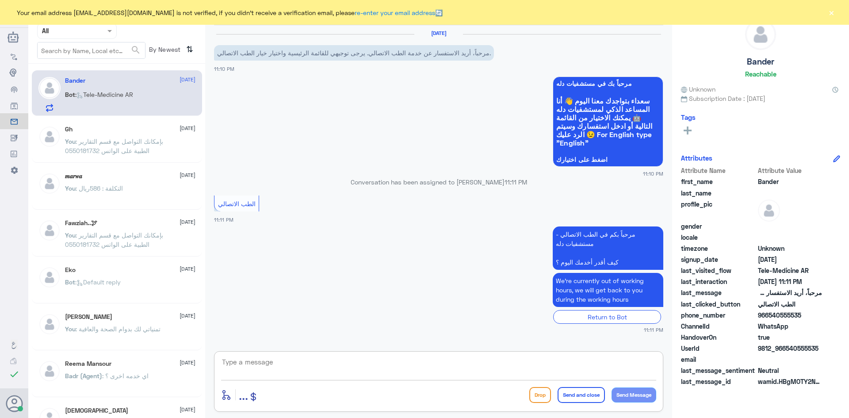
click at [318, 368] on textarea at bounding box center [438, 367] width 435 height 22
paste textarea "مرحبا معك عبدالكريم من الطب الاتصالي"
type textarea "مرحبا معك عبدالكريم من الطب الاتصالي"
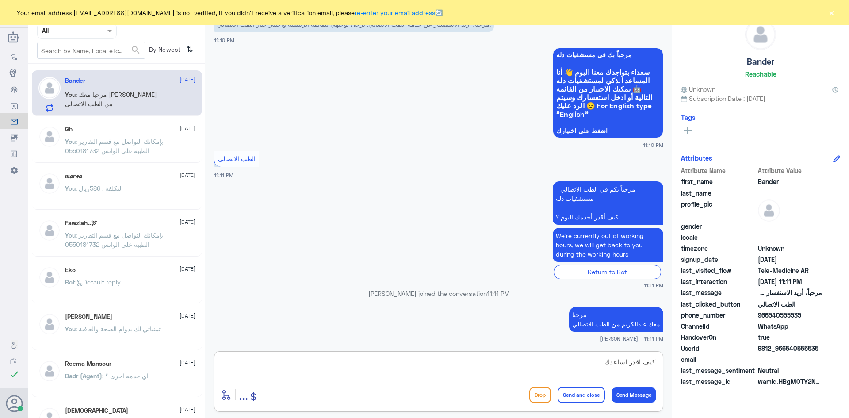
type textarea "كيف اقدر اساعدك"
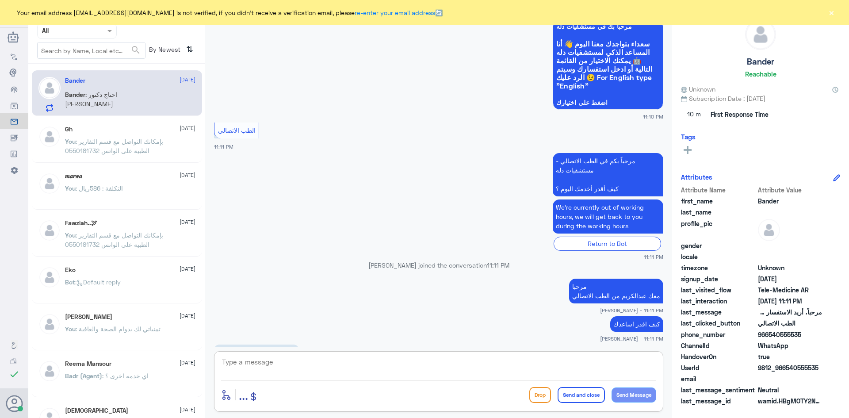
scroll to position [88, 0]
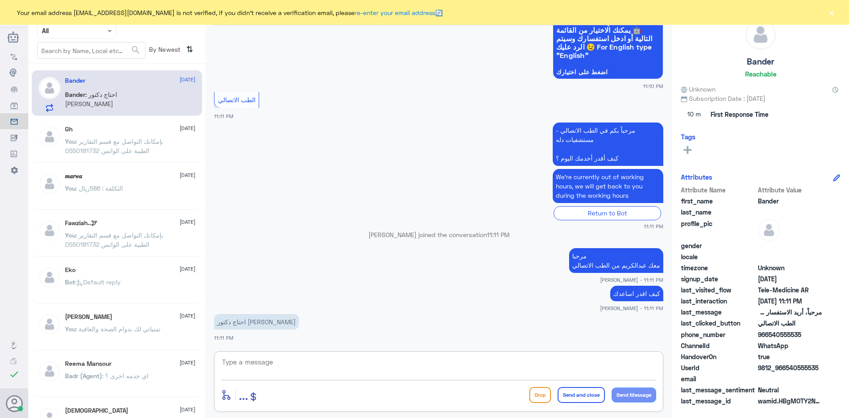
click at [453, 362] on textarea at bounding box center [438, 367] width 435 height 22
type textarea "بإمكانك الدخول للاستشارة الفورية من خلال التطبيق وراح تكون مع الطبيب"
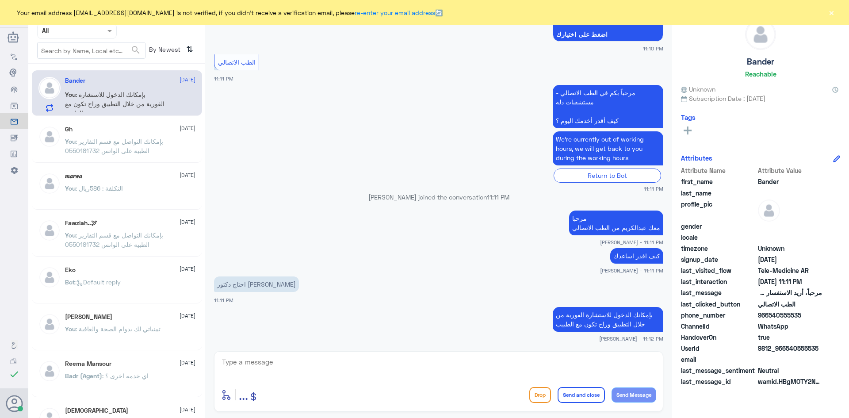
drag, startPoint x: 800, startPoint y: 336, endPoint x: 771, endPoint y: 335, distance: 28.8
click at [771, 335] on div "Attribute Name Attribute Value first_name Bander last_name profile_pic gender l…" at bounding box center [760, 277] width 159 height 222
drag, startPoint x: 818, startPoint y: 345, endPoint x: 785, endPoint y: 350, distance: 33.5
click at [785, 350] on span "9812_966540555535" at bounding box center [790, 347] width 64 height 9
copy span "540555535"
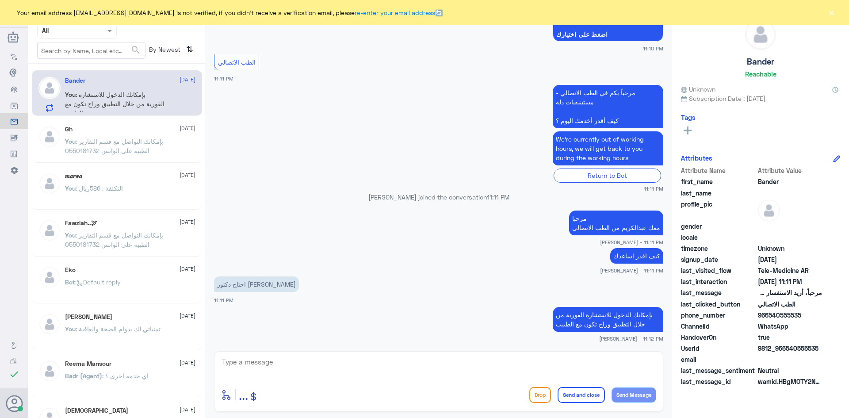
click at [597, 362] on textarea at bounding box center [438, 367] width 435 height 22
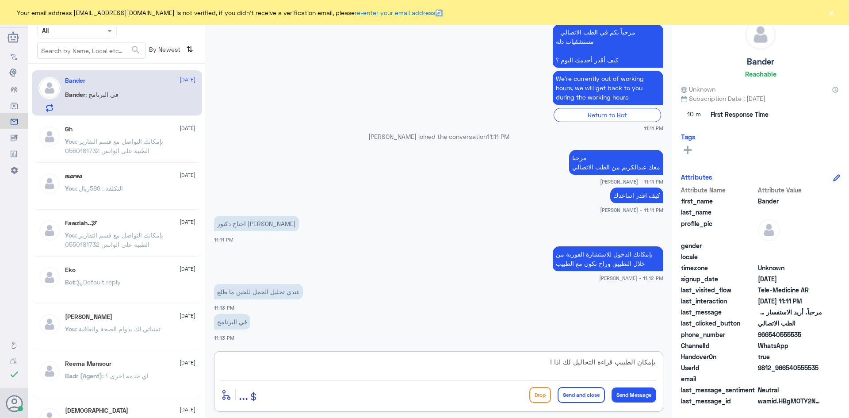
scroll to position [216, 0]
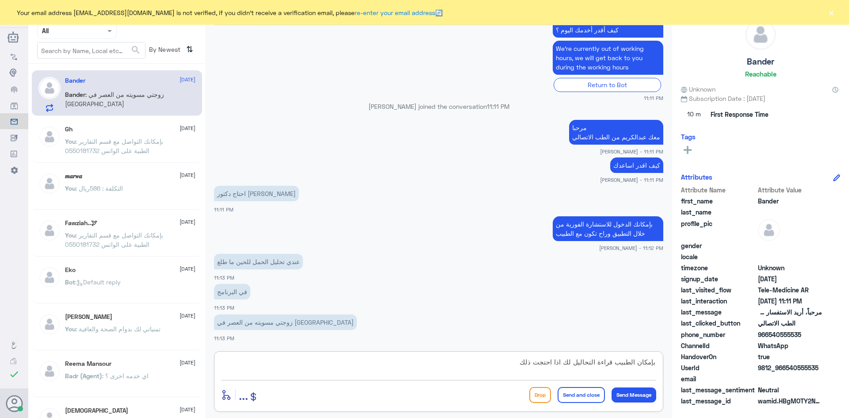
type textarea "بإمكان الطبيب قراءة التحاليل لك اذا احتجت ذلك"
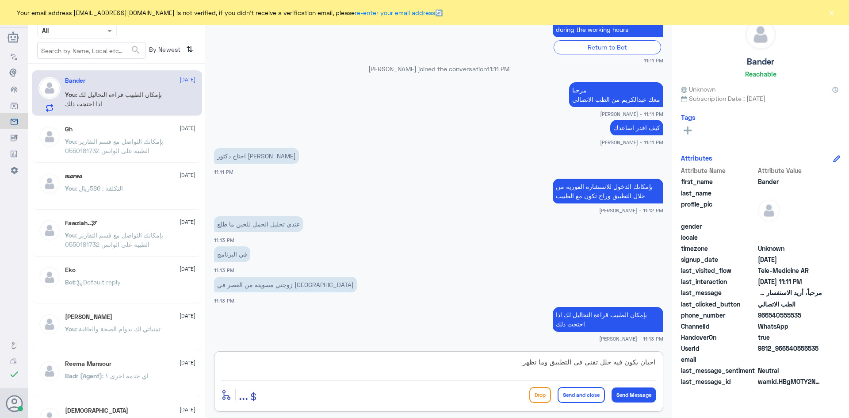
type textarea "احيان يكون فيه خلل تقني في التطبيق وما تظهر"
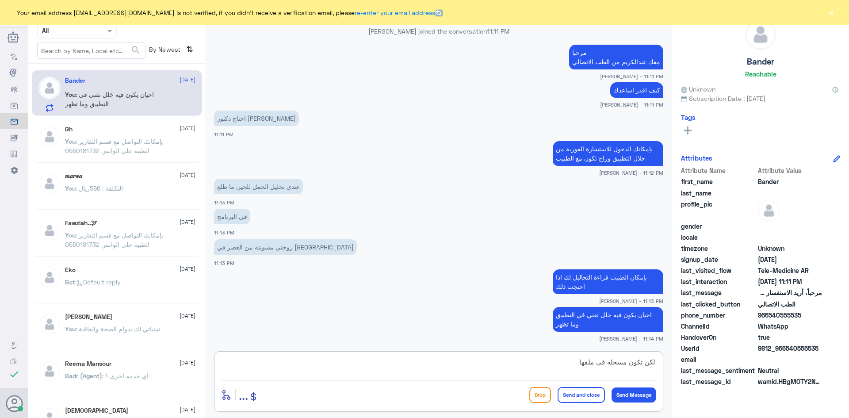
type textarea "لكن تكون مسجله في ملفها"
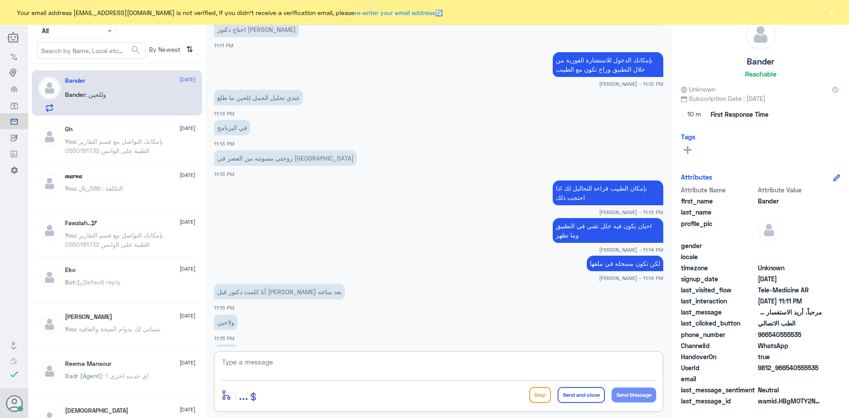
scroll to position [410, 0]
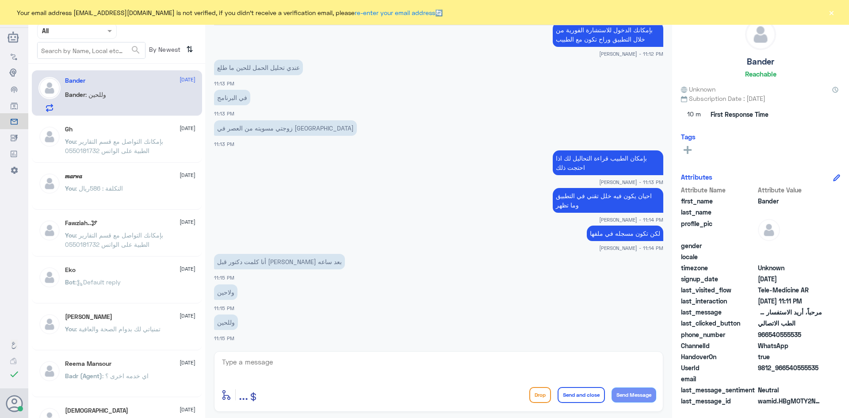
click at [622, 354] on div "enter flow name ... Drop Send and close Send Message" at bounding box center [438, 381] width 449 height 61
click at [622, 356] on textarea at bounding box center [438, 367] width 435 height 22
type textarea "الى حد الآن ما ظهرت النتيجة"
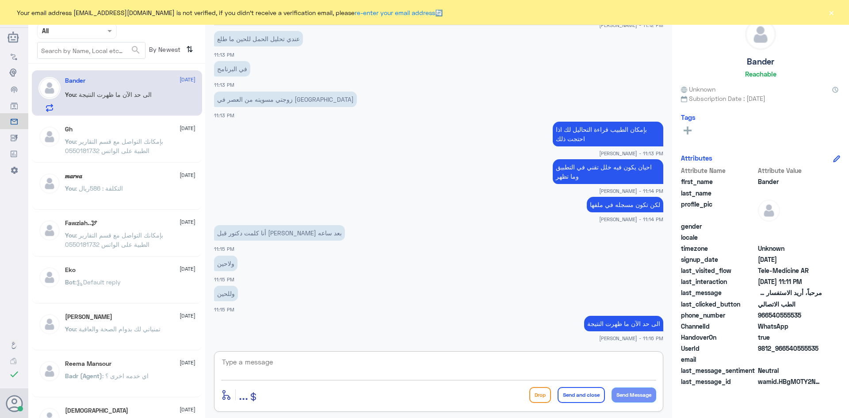
click at [508, 361] on textarea at bounding box center [438, 367] width 435 height 22
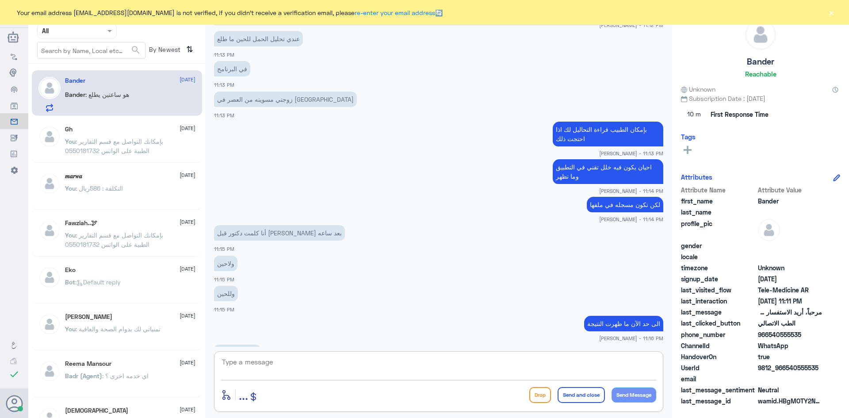
scroll to position [469, 0]
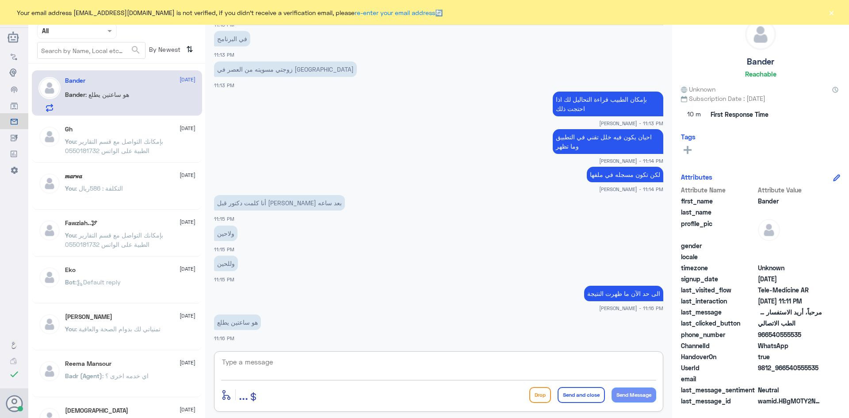
type textarea "ا"
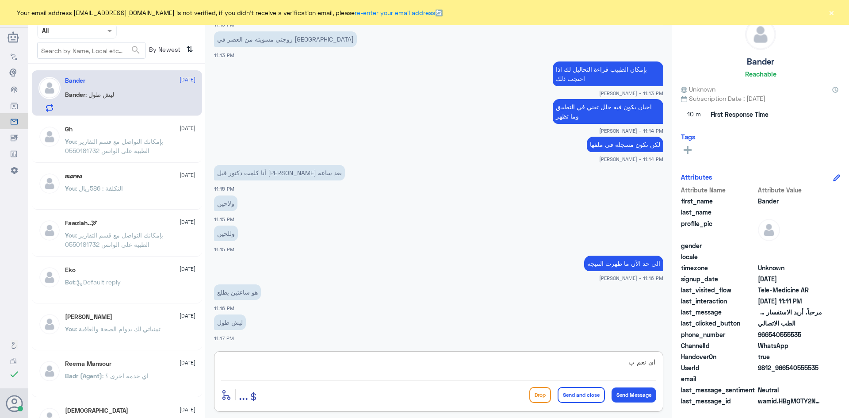
type textarea "اي نعم"
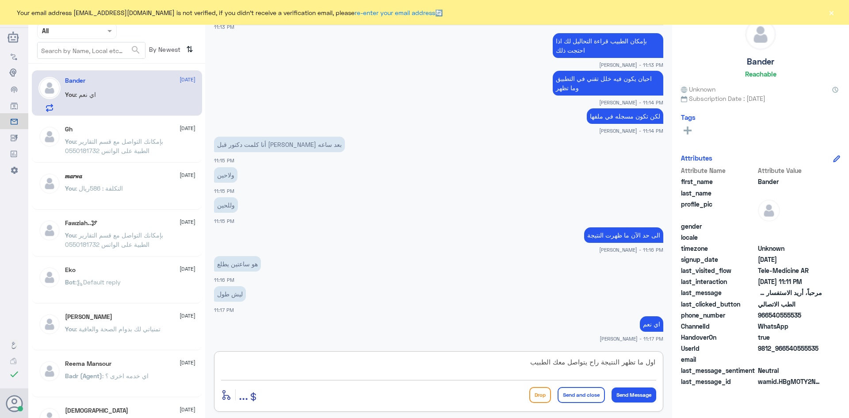
type textarea "اول ما تظهر النتيجة راح يتواصل معك الطبيب"
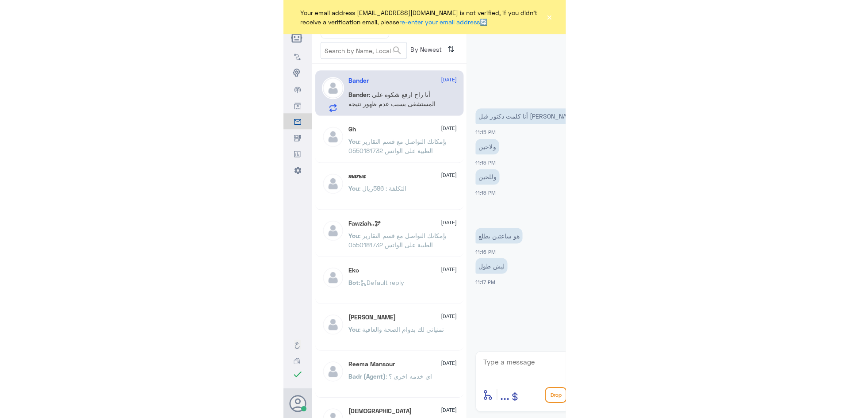
scroll to position [604, 0]
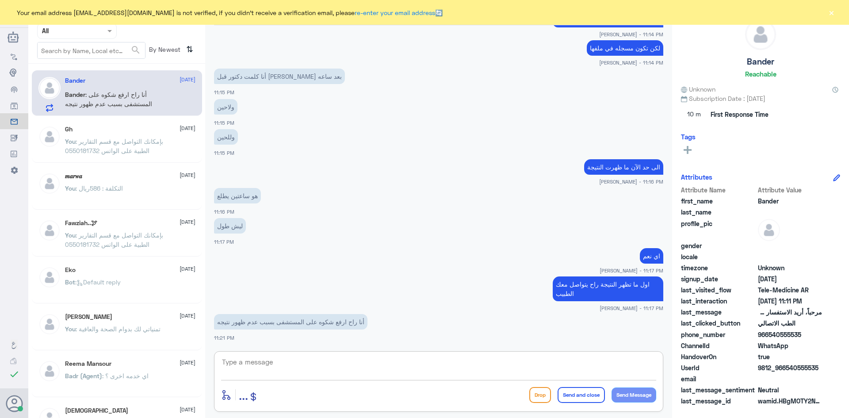
scroll to position [595, 0]
click at [395, 359] on textarea at bounding box center [438, 367] width 435 height 22
type textarea "م"
click at [832, 10] on button "×" at bounding box center [831, 12] width 9 height 9
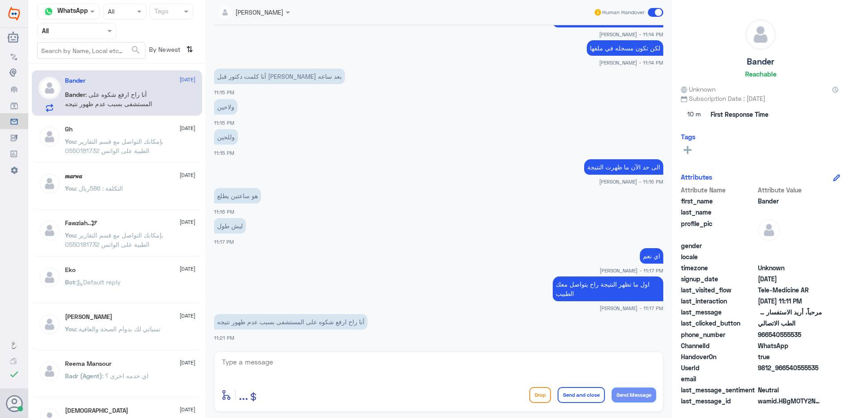
click at [650, 12] on span at bounding box center [655, 12] width 15 height 9
click at [0, 0] on input "checkbox" at bounding box center [0, 0] width 0 height 0
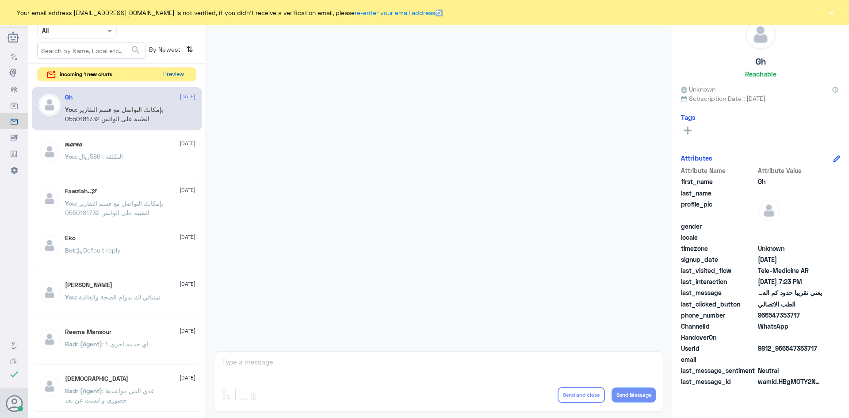
click at [179, 71] on button "Preview" at bounding box center [173, 75] width 27 height 14
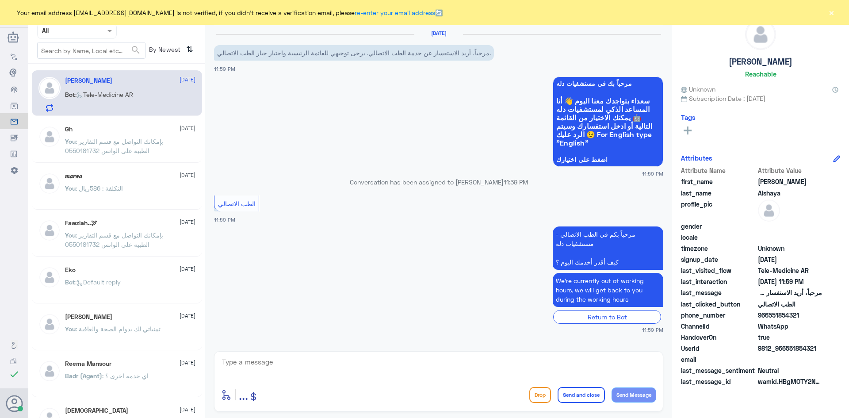
click at [408, 386] on div "enter flow name ... Drop Send and close Send Message" at bounding box center [438, 395] width 435 height 20
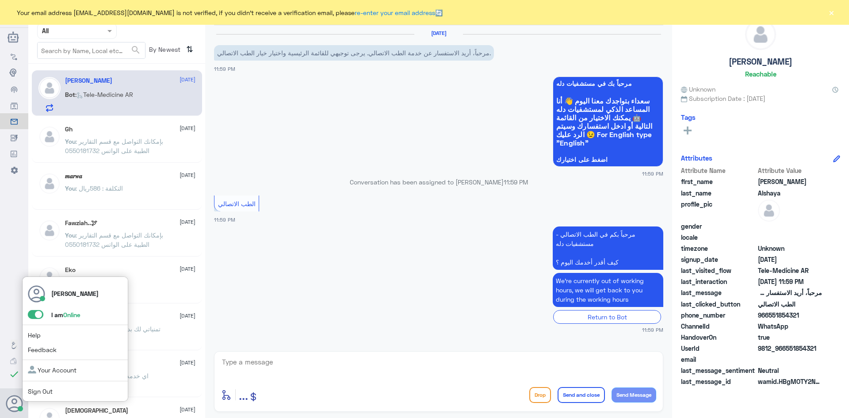
click at [32, 314] on span at bounding box center [35, 314] width 15 height 9
click at [0, 0] on input "checkbox" at bounding box center [0, 0] width 0 height 0
